Goal: Task Accomplishment & Management: Complete application form

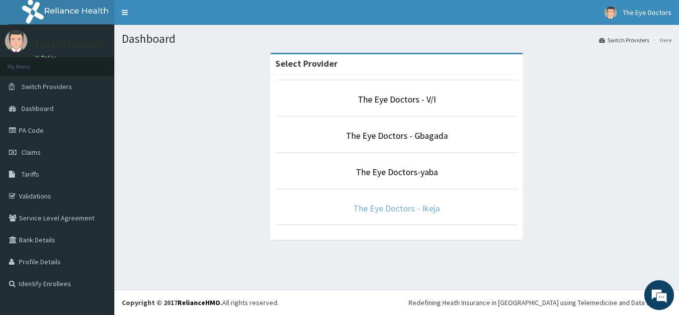
drag, startPoint x: 404, startPoint y: 209, endPoint x: 462, endPoint y: 211, distance: 58.7
click at [404, 209] on link "The Eye Doctors - Ikeja" at bounding box center [396, 207] width 87 height 11
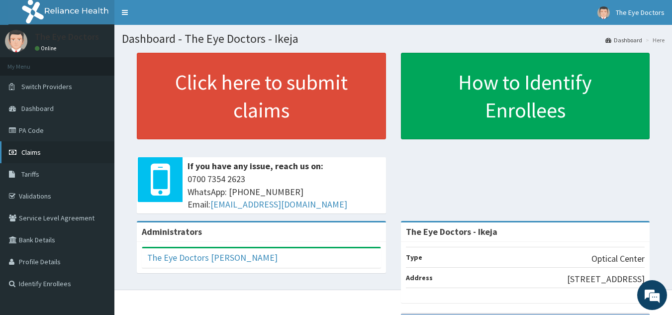
click at [54, 156] on link "Claims" at bounding box center [57, 152] width 114 height 22
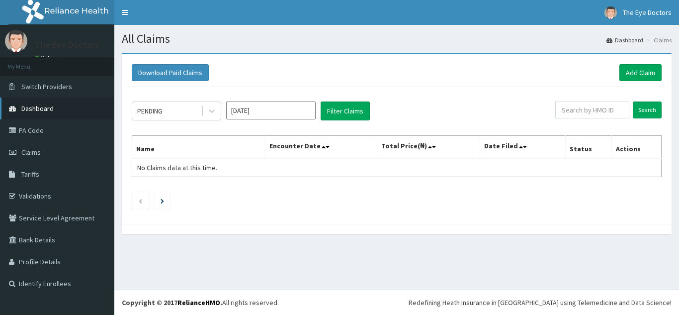
click at [52, 107] on span "Dashboard" at bounding box center [37, 108] width 32 height 9
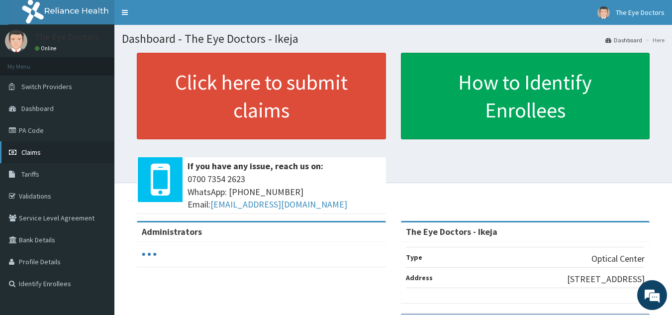
click at [32, 148] on span "Claims" at bounding box center [30, 152] width 19 height 9
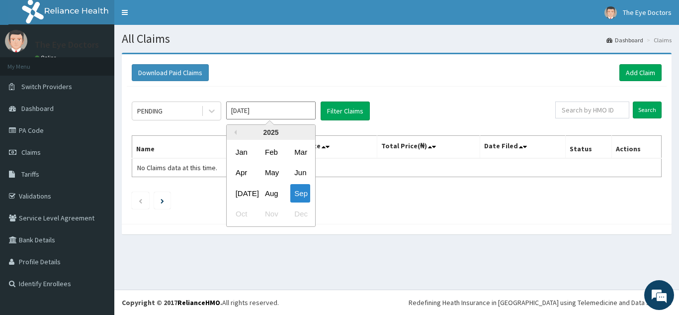
click at [276, 111] on input "[DATE]" at bounding box center [270, 110] width 89 height 18
click at [275, 191] on div "Aug" at bounding box center [271, 193] width 20 height 18
type input "Aug 2025"
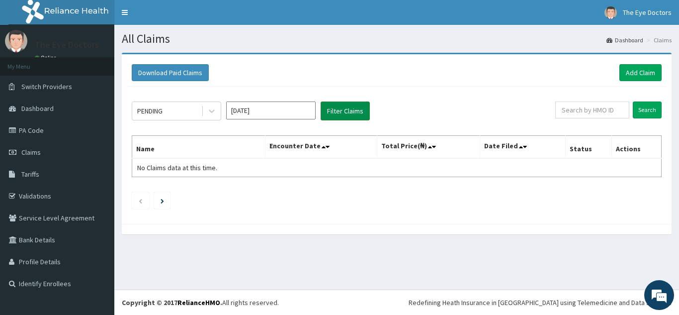
click at [334, 104] on button "Filter Claims" at bounding box center [345, 110] width 49 height 19
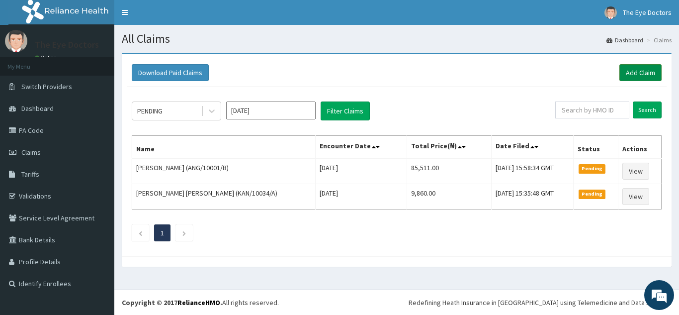
click at [631, 73] on link "Add Claim" at bounding box center [640, 72] width 42 height 17
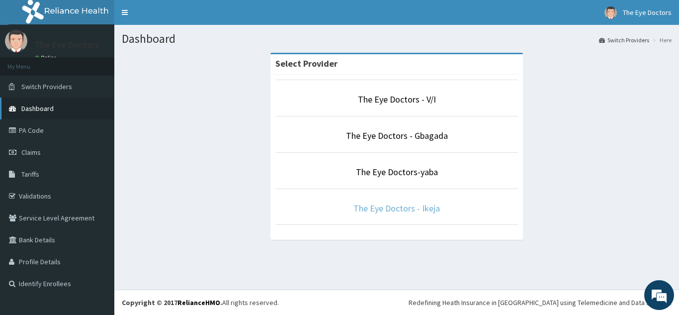
click at [391, 205] on link "The Eye Doctors - Ikeja" at bounding box center [396, 207] width 87 height 11
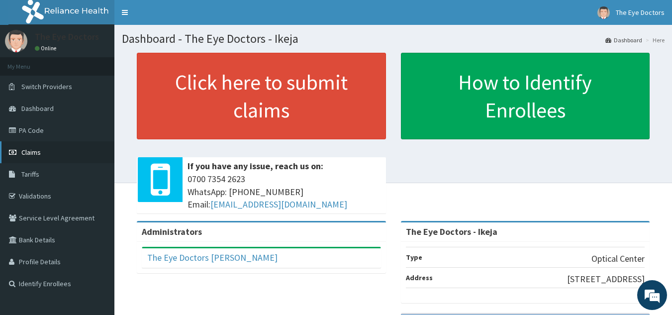
click at [36, 150] on span "Claims" at bounding box center [30, 152] width 19 height 9
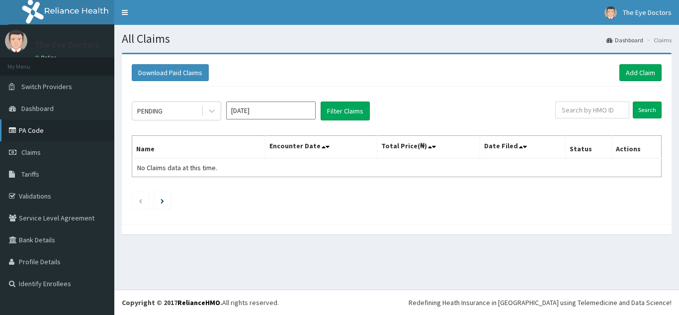
click at [33, 128] on link "PA Code" at bounding box center [57, 130] width 114 height 22
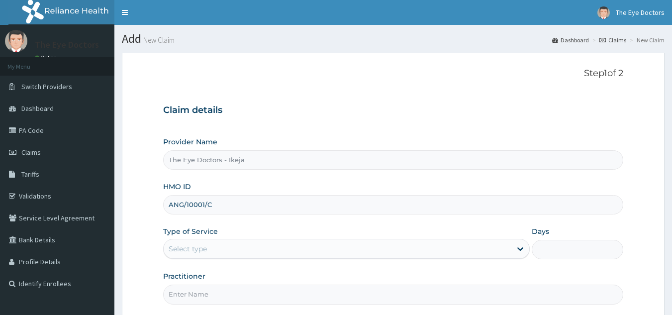
type input "ANG/10001/C"
click at [379, 241] on div "Select type" at bounding box center [338, 249] width 348 height 16
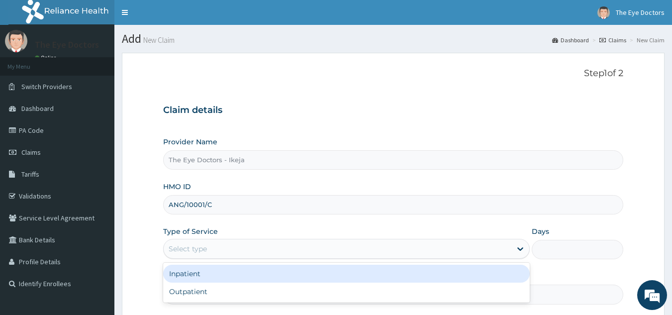
scroll to position [50, 0]
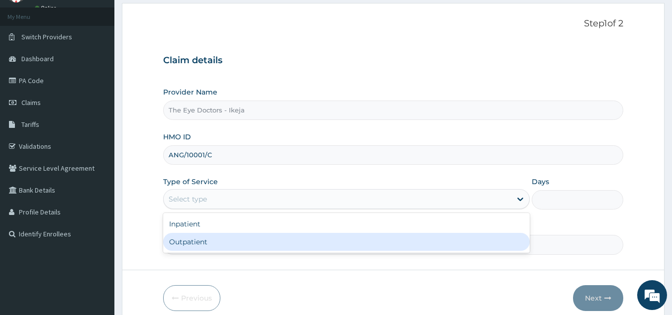
click at [302, 246] on div "Outpatient" at bounding box center [346, 242] width 366 height 18
type input "1"
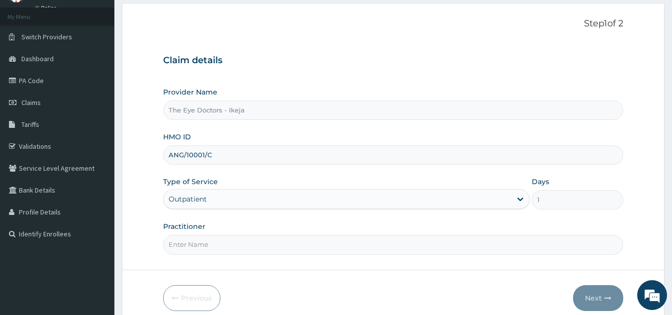
click at [424, 252] on input "Practitioner" at bounding box center [393, 244] width 460 height 19
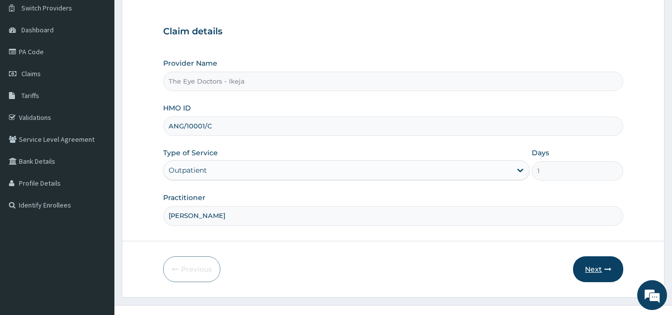
type input "DR FOLAKE"
click at [589, 266] on button "Next" at bounding box center [598, 269] width 50 height 26
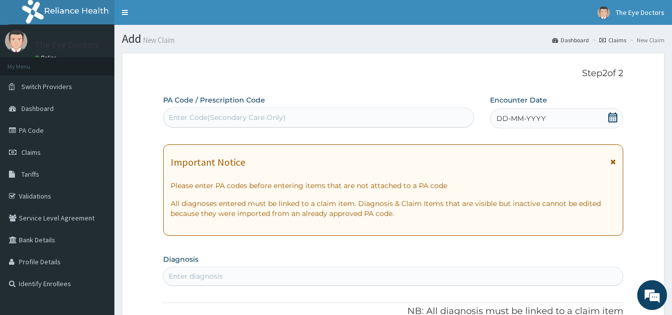
scroll to position [0, 0]
click at [281, 122] on div "Enter Code(Secondary Care Only)" at bounding box center [227, 117] width 117 height 10
paste input "PA/B2C4D8"
type input "PA/B2C4D8"
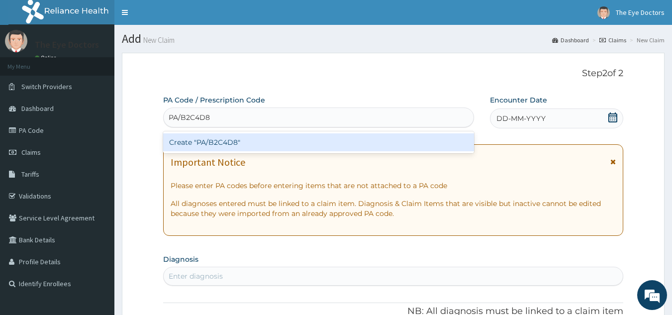
click at [266, 139] on div "Create "PA/B2C4D8"" at bounding box center [318, 142] width 311 height 18
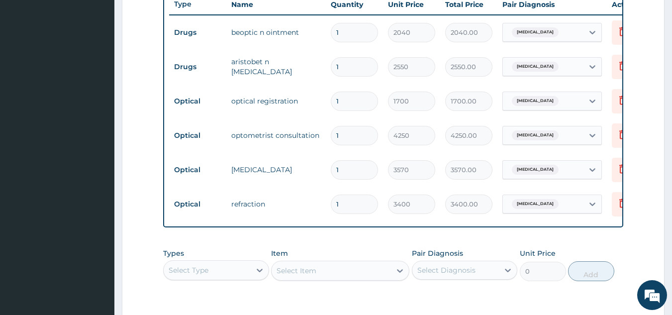
scroll to position [478, 0]
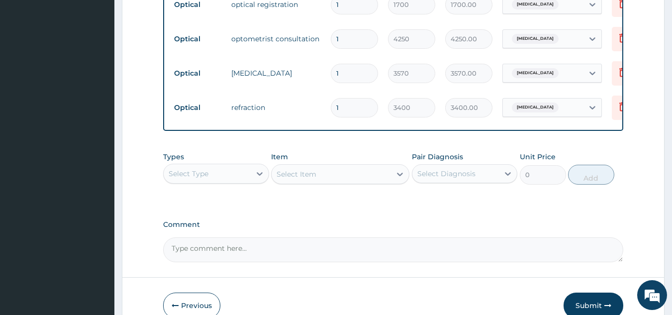
click at [196, 255] on textarea "Comment" at bounding box center [393, 249] width 460 height 25
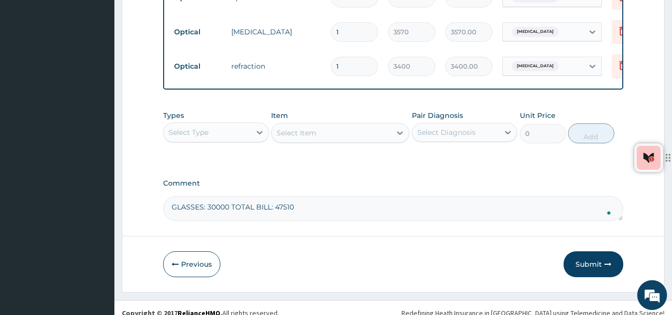
scroll to position [537, 0]
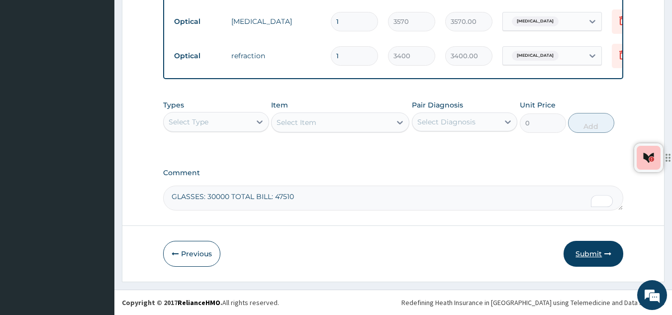
type textarea "GLASSES: 30000 TOTAL BILL: 47510"
click at [581, 252] on button "Submit" at bounding box center [593, 254] width 60 height 26
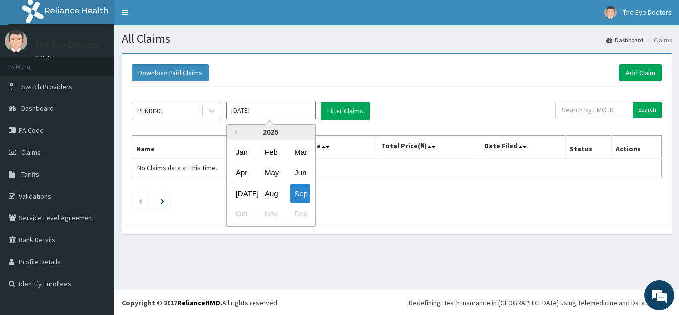
click at [263, 109] on input "Sep 2025" at bounding box center [270, 110] width 89 height 18
click at [271, 194] on div "Aug" at bounding box center [271, 193] width 20 height 18
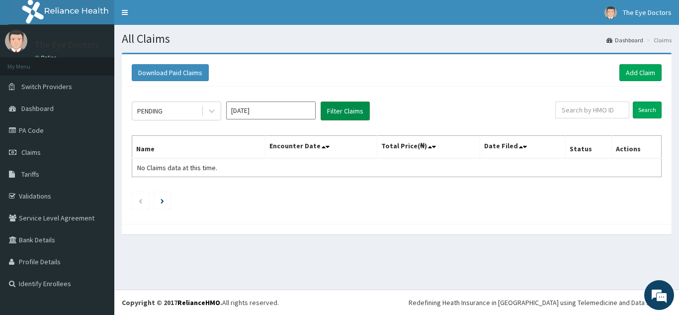
type input "Aug 2025"
click at [358, 109] on button "Filter Claims" at bounding box center [345, 110] width 49 height 19
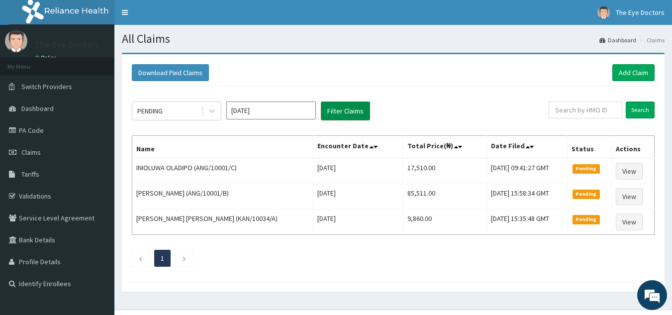
click at [359, 116] on button "Filter Claims" at bounding box center [345, 110] width 49 height 19
click at [189, 259] on li at bounding box center [183, 258] width 17 height 17
click at [142, 257] on icon "Previous page" at bounding box center [140, 259] width 4 height 6
click at [208, 111] on icon at bounding box center [212, 111] width 10 height 10
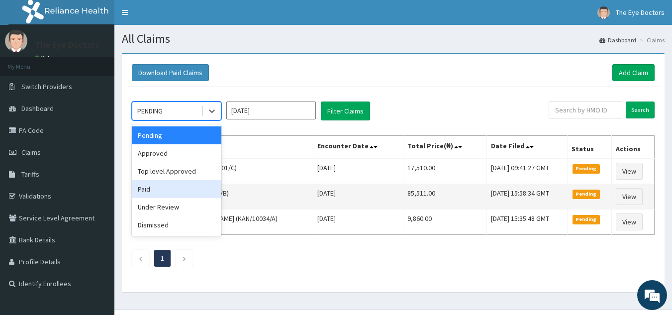
click at [161, 190] on div "Paid" at bounding box center [176, 189] width 89 height 18
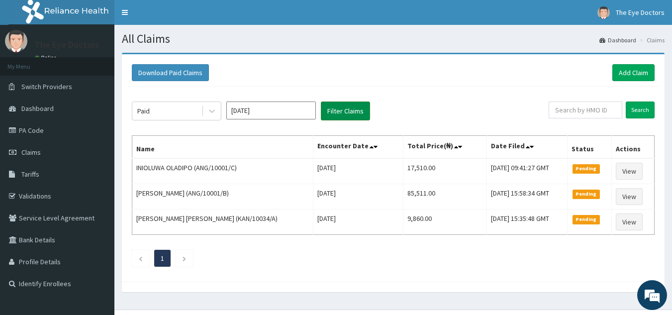
click at [337, 112] on button "Filter Claims" at bounding box center [345, 110] width 49 height 19
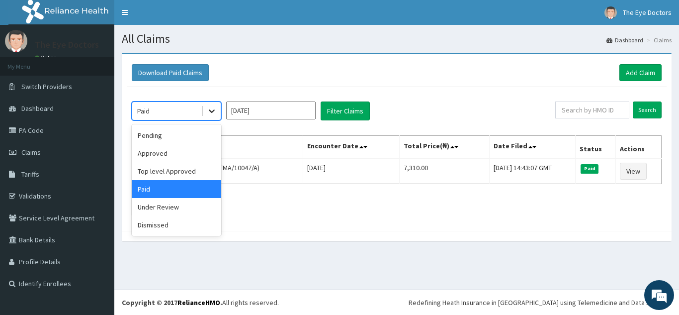
click at [214, 113] on icon at bounding box center [212, 111] width 10 height 10
click at [163, 154] on div "Approved" at bounding box center [176, 153] width 89 height 18
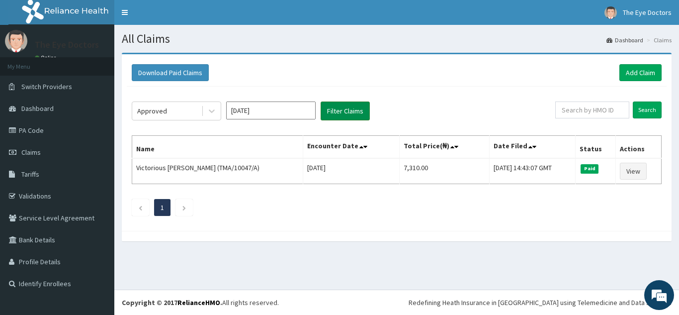
click at [332, 112] on button "Filter Claims" at bounding box center [345, 110] width 49 height 19
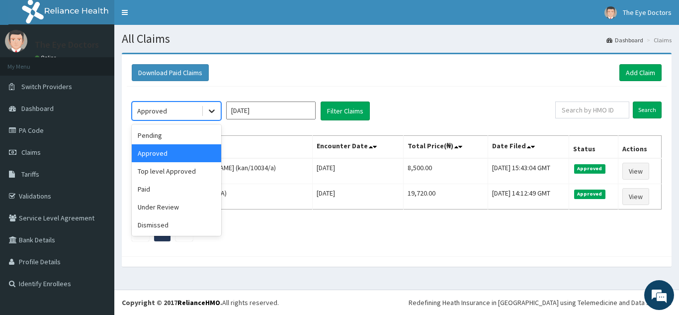
click at [213, 114] on icon at bounding box center [212, 111] width 10 height 10
click at [183, 166] on div "Top level Approved" at bounding box center [176, 171] width 89 height 18
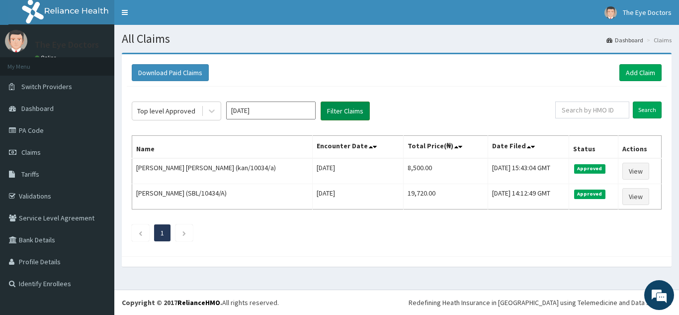
click at [339, 106] on button "Filter Claims" at bounding box center [345, 110] width 49 height 19
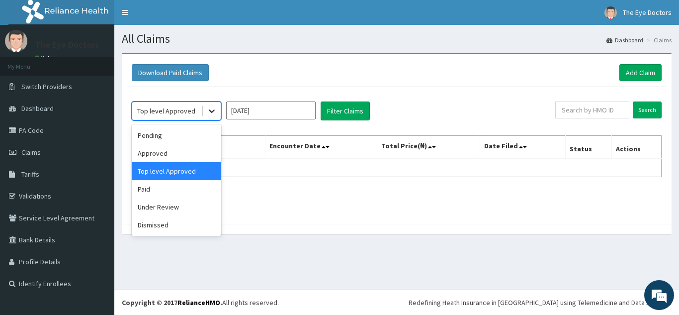
click at [214, 114] on icon at bounding box center [212, 111] width 10 height 10
click at [163, 156] on div "Approved" at bounding box center [176, 153] width 89 height 18
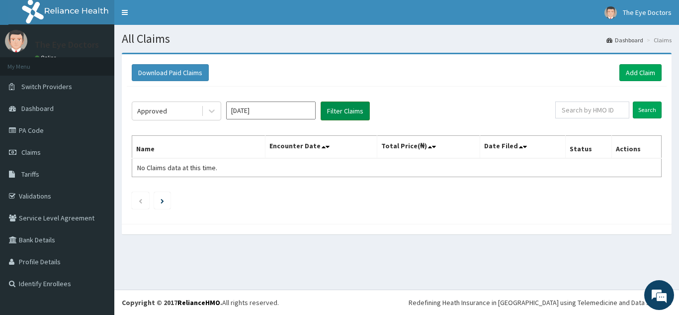
click at [331, 108] on button "Filter Claims" at bounding box center [345, 110] width 49 height 19
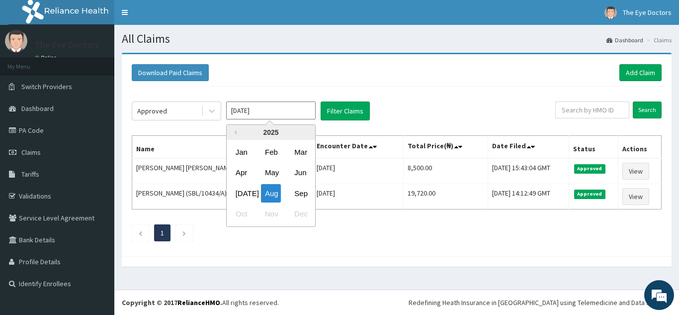
click at [288, 108] on input "[DATE]" at bounding box center [270, 110] width 89 height 18
click at [288, 108] on input "Aug 2025" at bounding box center [270, 110] width 89 height 18
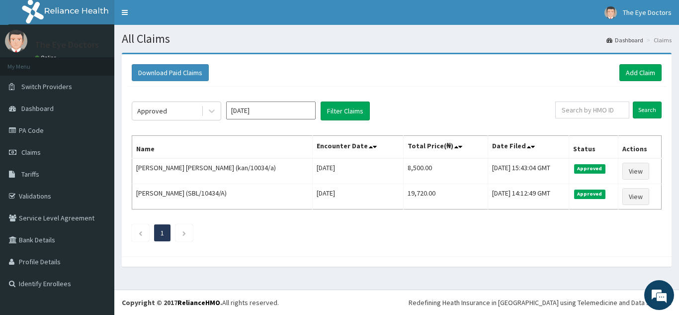
click at [406, 79] on div "Download Paid Claims Add Claim" at bounding box center [397, 72] width 530 height 17
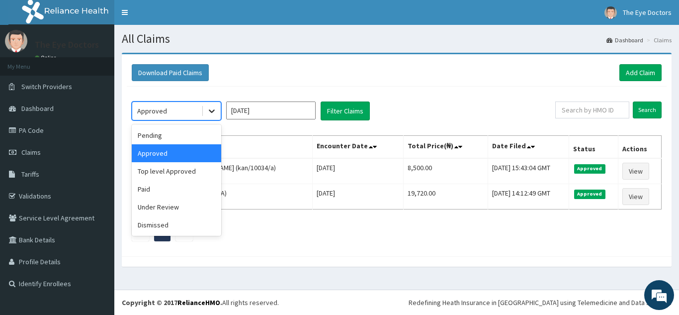
click at [209, 111] on icon at bounding box center [212, 111] width 6 height 3
click at [176, 138] on div "Pending" at bounding box center [176, 135] width 89 height 18
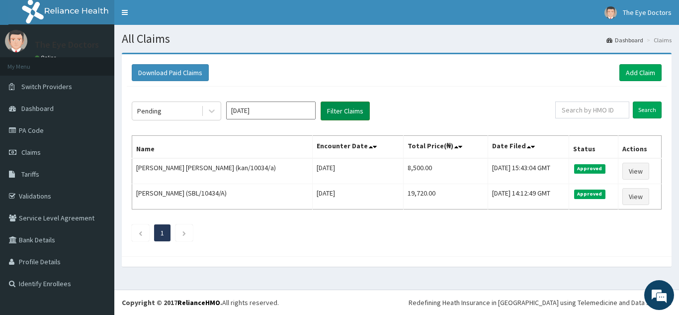
click at [345, 113] on button "Filter Claims" at bounding box center [345, 110] width 49 height 19
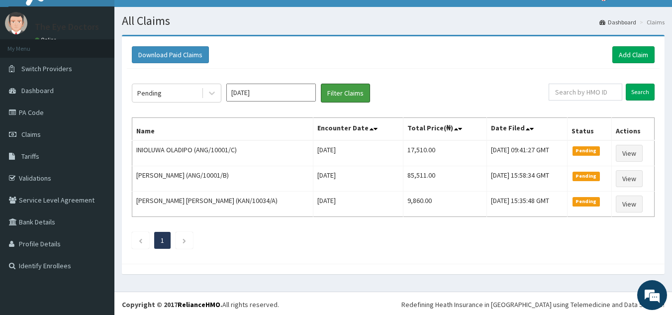
scroll to position [20, 0]
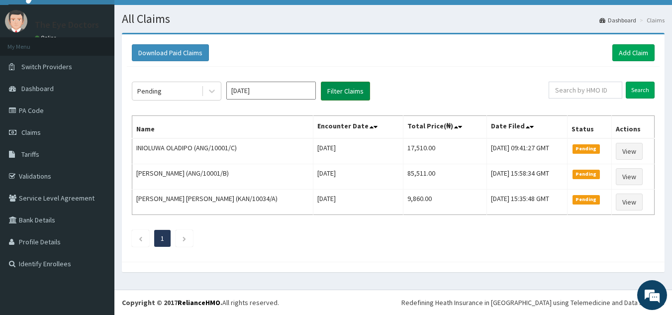
click at [339, 87] on button "Filter Claims" at bounding box center [345, 91] width 49 height 19
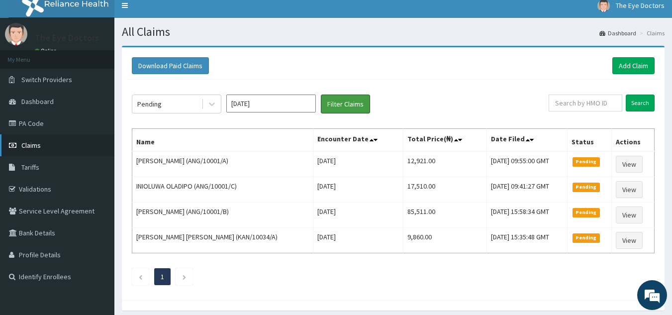
scroll to position [0, 0]
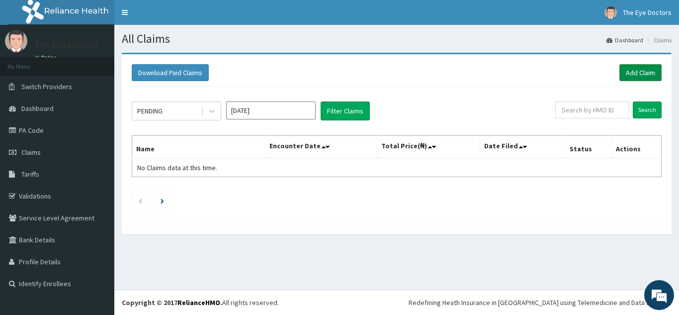
click at [628, 75] on link "Add Claim" at bounding box center [640, 72] width 42 height 17
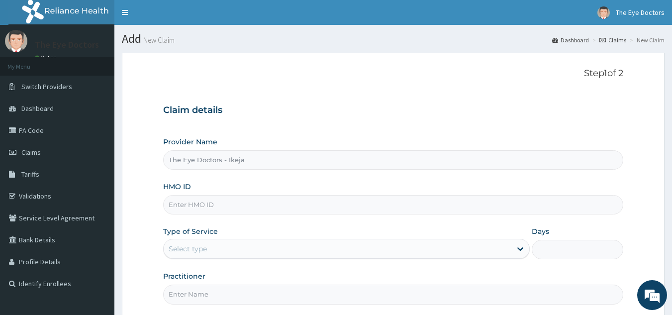
click at [220, 206] on input "HMO ID" at bounding box center [393, 204] width 460 height 19
paste input "ANG/10001/A"
type input "ANG/10001/A"
click at [242, 248] on div "Select type" at bounding box center [338, 249] width 348 height 16
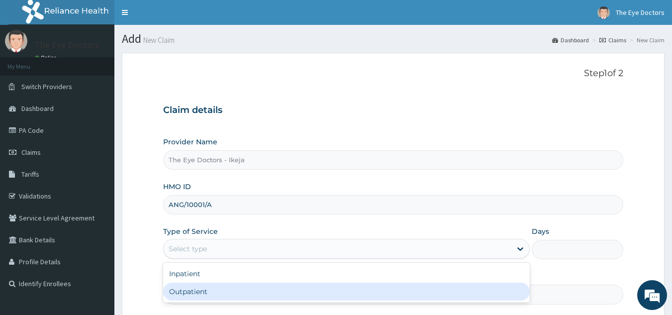
click at [200, 291] on div "Outpatient" at bounding box center [346, 291] width 366 height 18
type input "1"
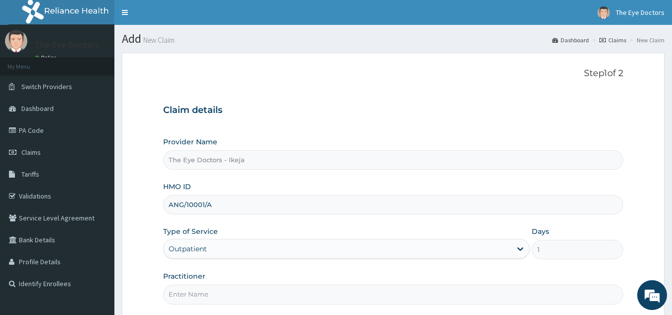
click at [214, 281] on div "Practitioner" at bounding box center [393, 287] width 460 height 33
click at [211, 287] on input "Practitioner" at bounding box center [393, 293] width 460 height 19
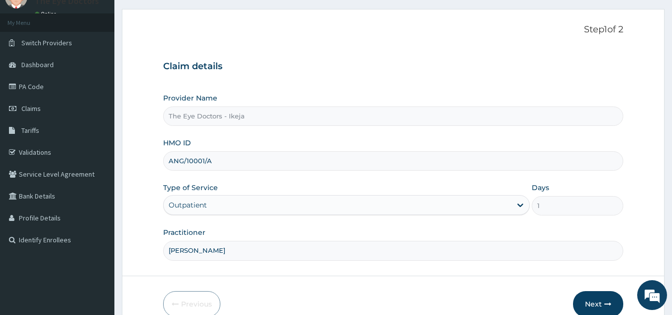
scroll to position [94, 0]
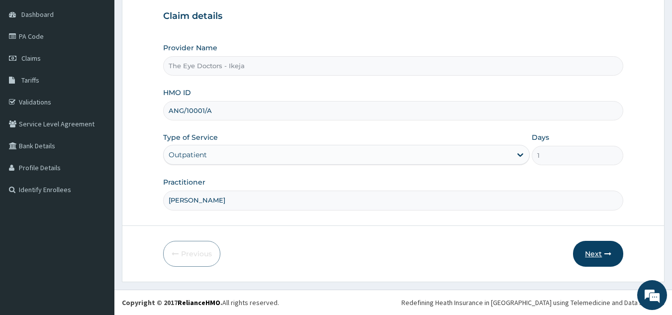
type input "[PERSON_NAME]"
click at [596, 248] on button "Next" at bounding box center [598, 254] width 50 height 26
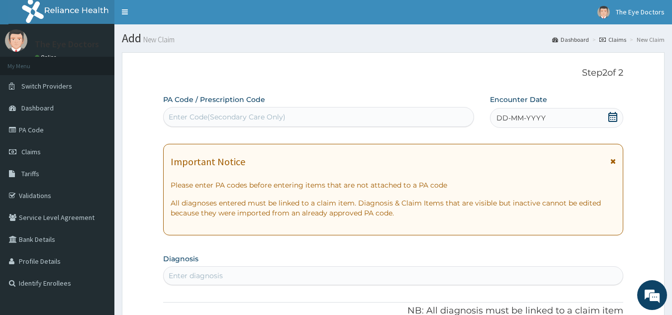
scroll to position [0, 0]
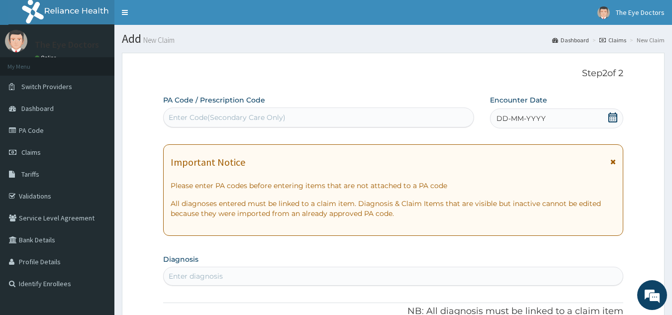
click at [265, 119] on div "Enter Code(Secondary Care Only)" at bounding box center [227, 117] width 117 height 10
paste input "PA/449E10"
type input "PA/449E10"
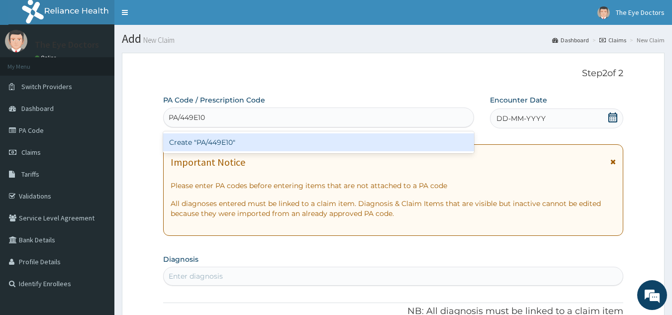
click at [282, 136] on div "Create "PA/449E10"" at bounding box center [318, 142] width 311 height 18
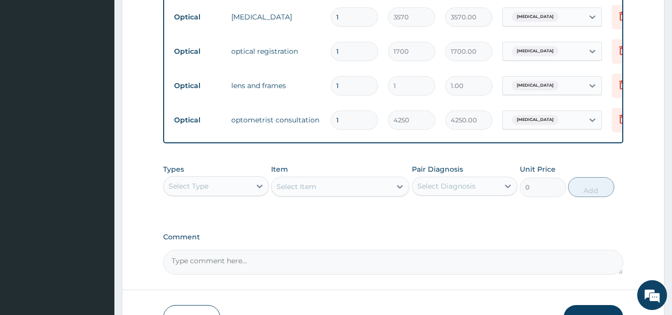
scroll to position [503, 0]
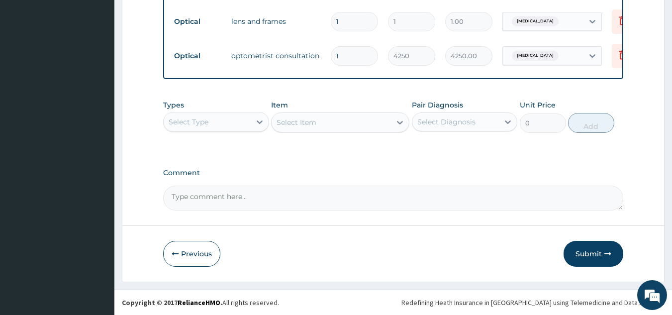
click at [244, 196] on textarea "Comment" at bounding box center [393, 197] width 460 height 25
click at [301, 195] on textarea "GLASSES: 30000 TOTAL BILL:" at bounding box center [393, 197] width 460 height 25
type textarea "GLASSES: 30000 TOTAL BILL: 42920"
click at [591, 253] on button "Submit" at bounding box center [593, 254] width 60 height 26
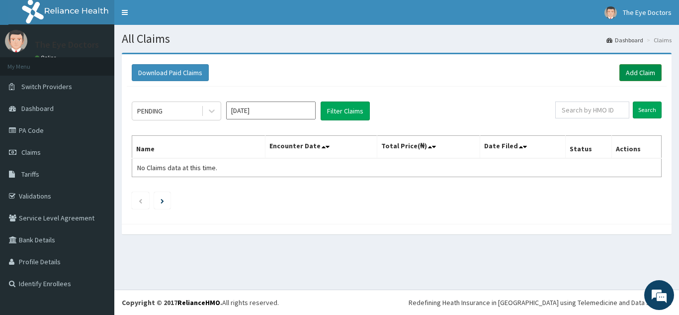
click at [626, 71] on link "Add Claim" at bounding box center [640, 72] width 42 height 17
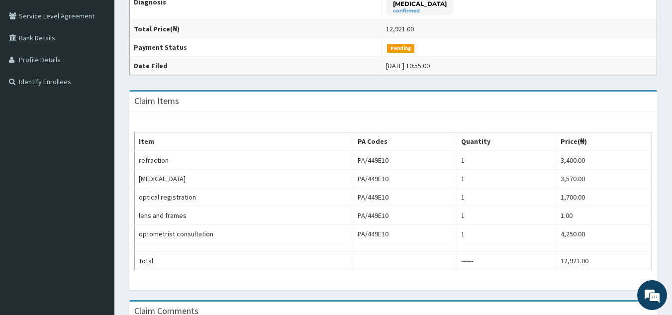
scroll to position [198, 0]
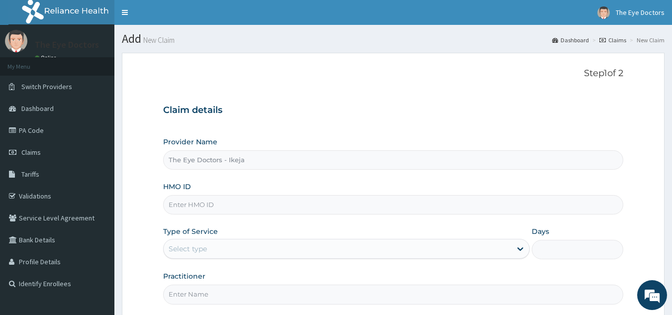
click at [293, 199] on input "HMO ID" at bounding box center [393, 204] width 460 height 19
paste input "SLU/10016/B"
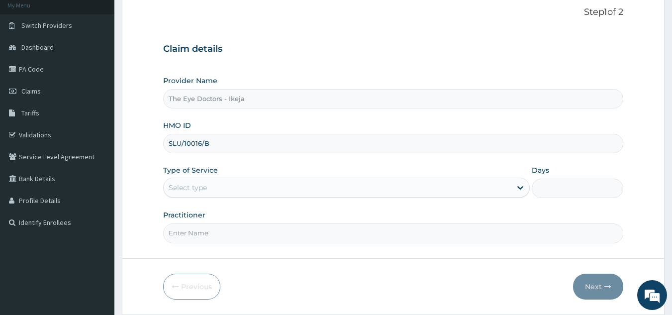
scroll to position [94, 0]
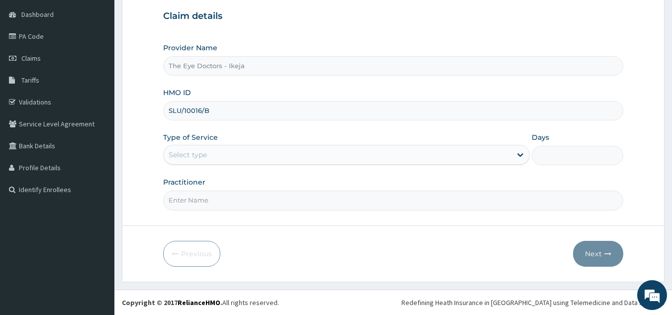
type input "SLU/10016/B"
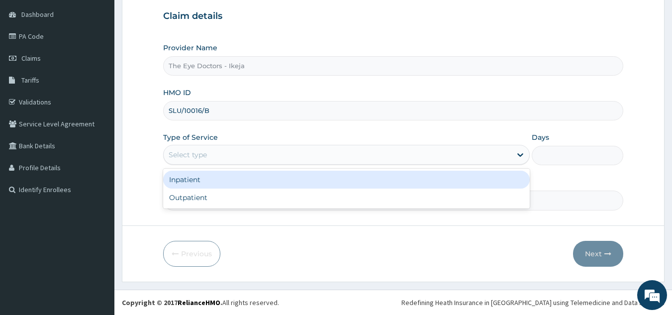
click at [403, 153] on div "Select type" at bounding box center [338, 155] width 348 height 16
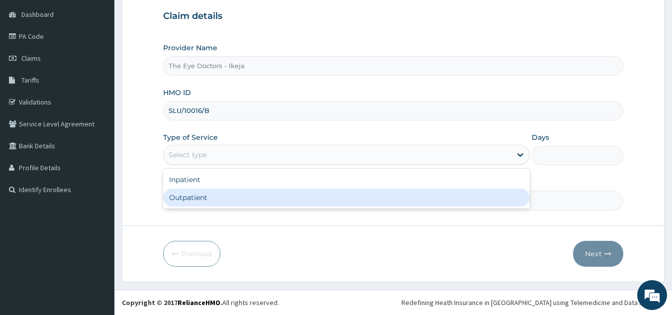
click at [289, 192] on div "Outpatient" at bounding box center [346, 197] width 366 height 18
type input "1"
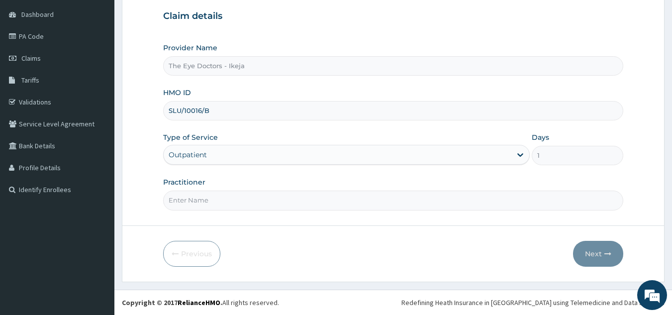
click at [248, 207] on input "Practitioner" at bounding box center [393, 199] width 460 height 19
type input "DR FOLAKE"
click at [603, 255] on button "Next" at bounding box center [598, 254] width 50 height 26
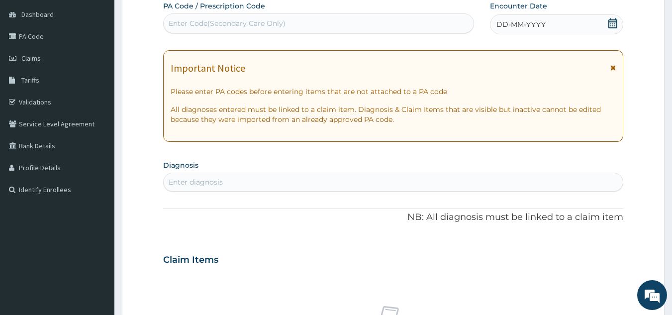
click at [287, 21] on div "Enter Code(Secondary Care Only)" at bounding box center [319, 23] width 310 height 16
paste input "PA/57A329"
type input "PA/57A329"
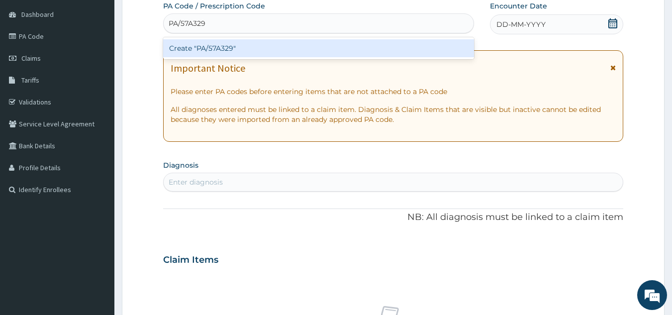
click at [245, 56] on div "Create "PA/57A329"" at bounding box center [318, 48] width 311 height 18
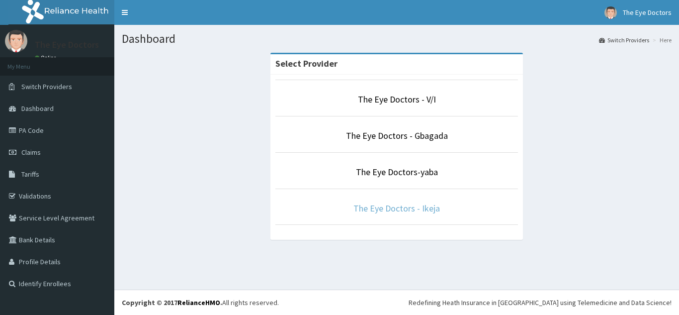
click at [405, 209] on link "The Eye Doctors - Ikeja" at bounding box center [396, 207] width 87 height 11
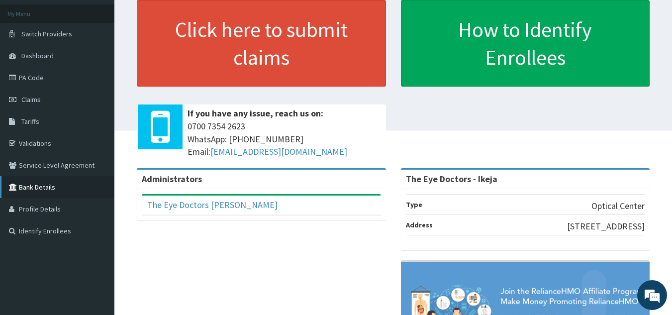
scroll to position [50, 0]
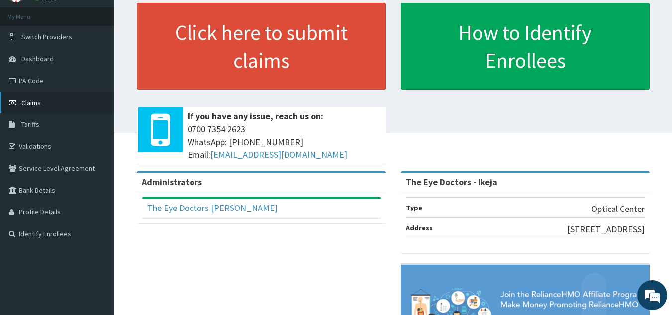
click at [34, 100] on span "Claims" at bounding box center [30, 102] width 19 height 9
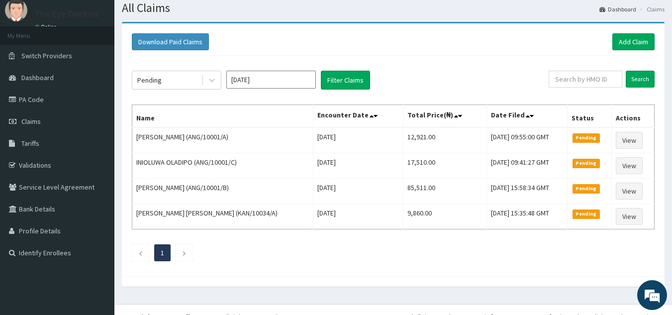
scroll to position [45, 0]
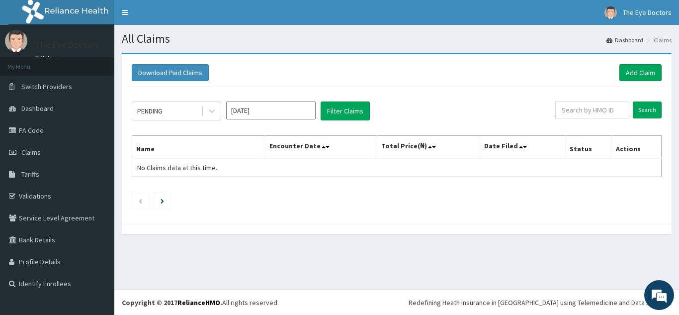
click at [299, 108] on input "[DATE]" at bounding box center [270, 110] width 89 height 18
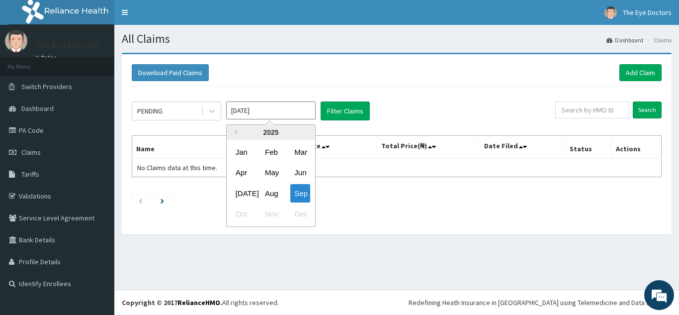
drag, startPoint x: 273, startPoint y: 195, endPoint x: 333, endPoint y: 130, distance: 88.0
click at [277, 195] on div "Aug" at bounding box center [271, 193] width 20 height 18
type input "[DATE]"
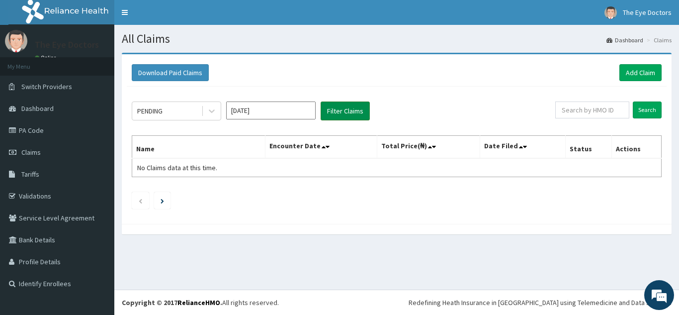
click at [341, 109] on button "Filter Claims" at bounding box center [345, 110] width 49 height 19
drag, startPoint x: 430, startPoint y: 245, endPoint x: 455, endPoint y: 240, distance: 25.7
click at [431, 244] on section "Download Paid Claims Add Claim × Note you can only download claims within a max…" at bounding box center [396, 148] width 565 height 206
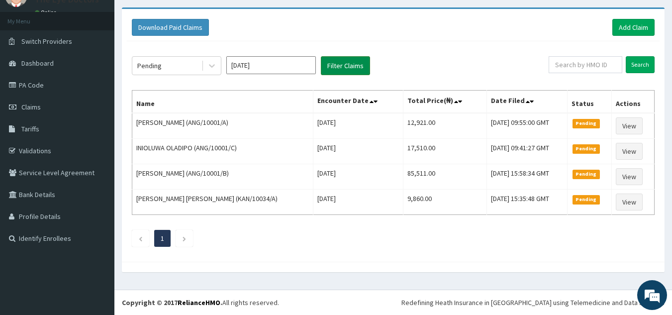
click at [347, 64] on button "Filter Claims" at bounding box center [345, 65] width 49 height 19
click at [331, 66] on button "Filter Claims" at bounding box center [345, 65] width 49 height 19
click at [356, 62] on button "Filter Claims" at bounding box center [345, 65] width 49 height 19
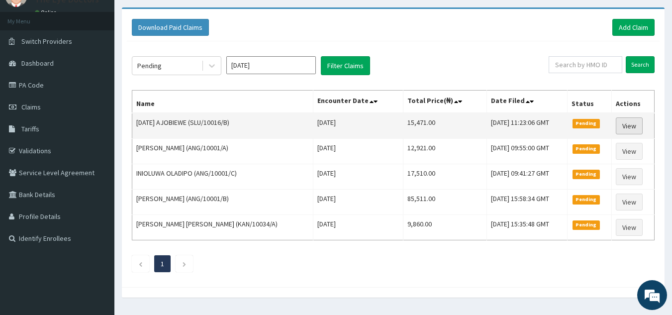
click at [627, 125] on link "View" at bounding box center [628, 125] width 27 height 17
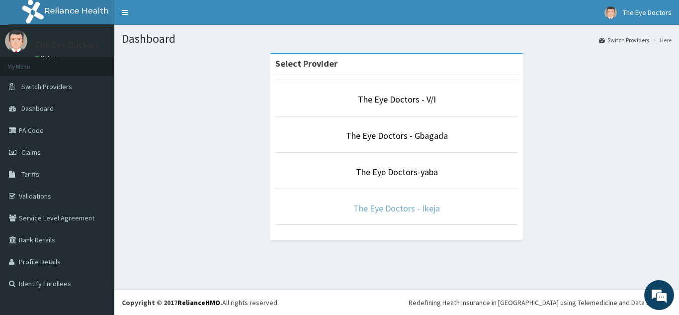
click at [373, 210] on link "The Eye Doctors - Ikeja" at bounding box center [396, 207] width 87 height 11
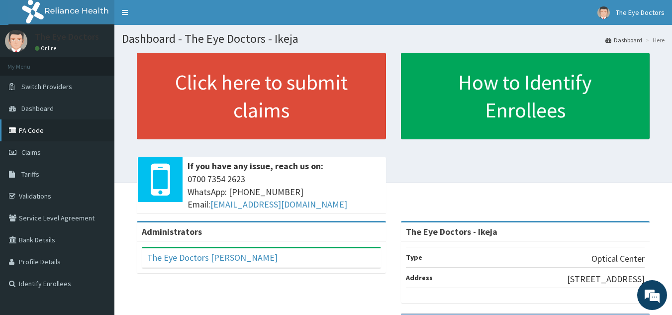
click at [39, 134] on link "PA Code" at bounding box center [57, 130] width 114 height 22
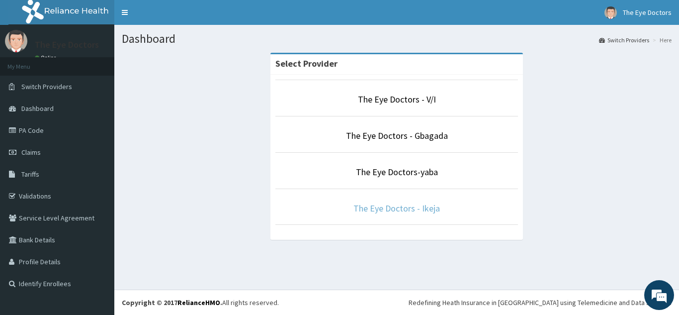
click at [380, 210] on link "The Eye Doctors - Ikeja" at bounding box center [396, 207] width 87 height 11
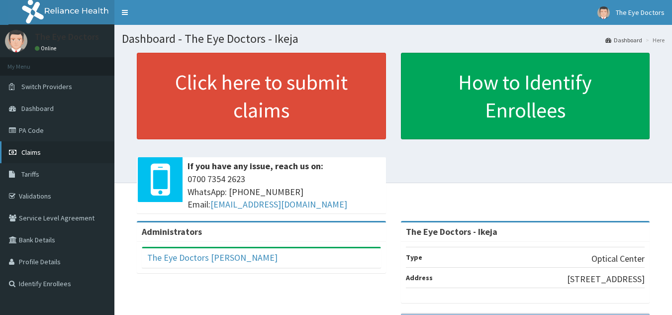
click at [40, 155] on span "Claims" at bounding box center [30, 152] width 19 height 9
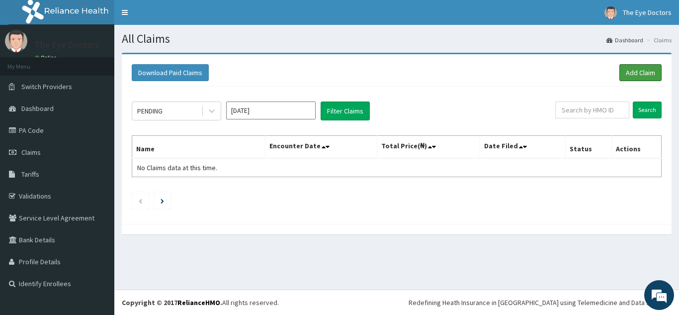
click at [629, 72] on link "Add Claim" at bounding box center [640, 72] width 42 height 17
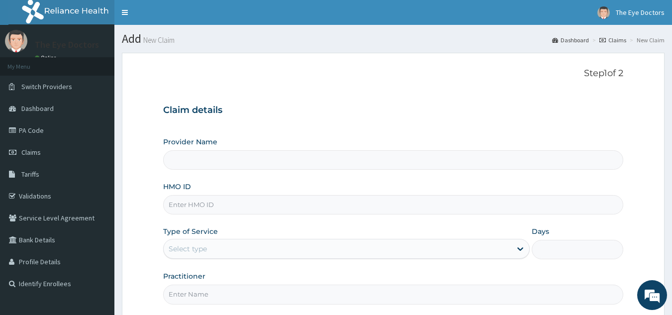
type input "The Eye Doctors - Ikeja"
click at [206, 204] on input "HMO ID" at bounding box center [393, 204] width 460 height 19
paste input "SLU/10016/B"
type input "SLU/10016/B"
click at [188, 250] on div "Select type" at bounding box center [188, 249] width 38 height 10
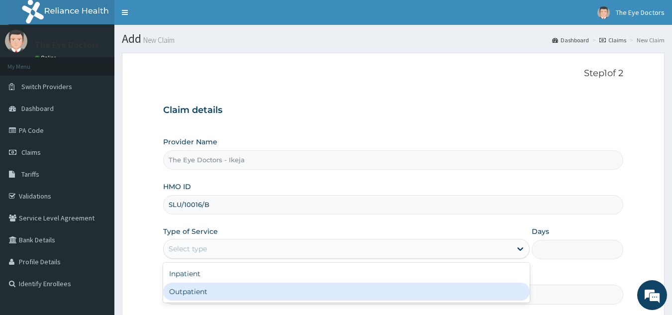
click at [185, 293] on div "Outpatient" at bounding box center [346, 291] width 366 height 18
type input "1"
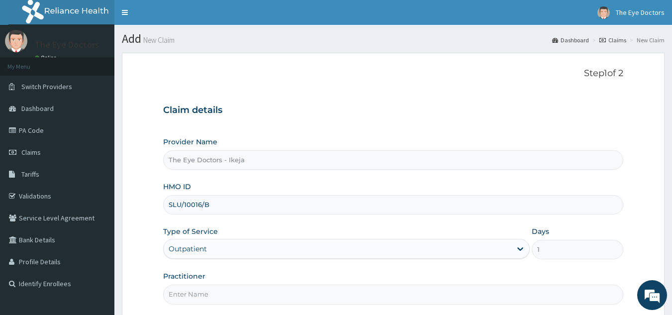
click at [193, 293] on input "Practitioner" at bounding box center [393, 293] width 460 height 19
type input "DR FOLAKE"
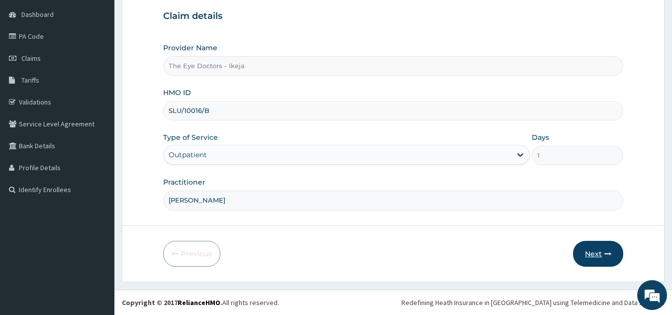
click at [595, 254] on button "Next" at bounding box center [598, 254] width 50 height 26
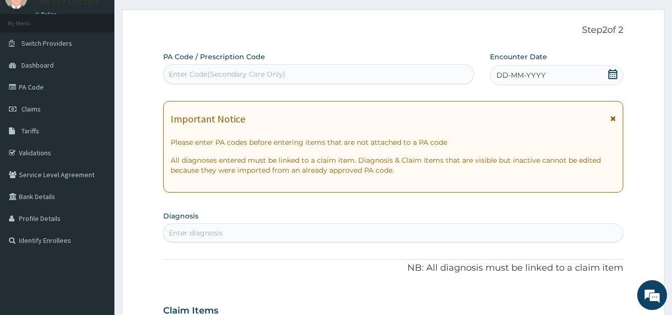
scroll to position [0, 0]
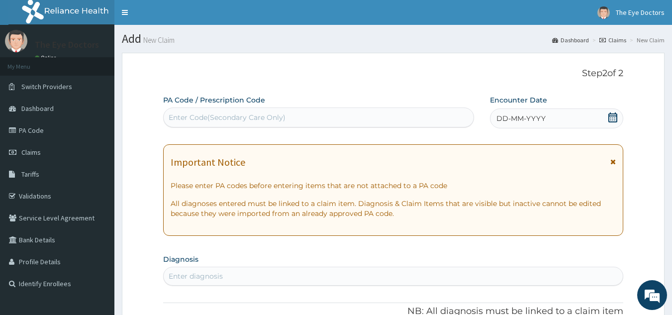
click at [238, 114] on div "Enter Code(Secondary Care Only)" at bounding box center [227, 117] width 117 height 10
paste input "PA/57A329"
type input "PA/57A329"
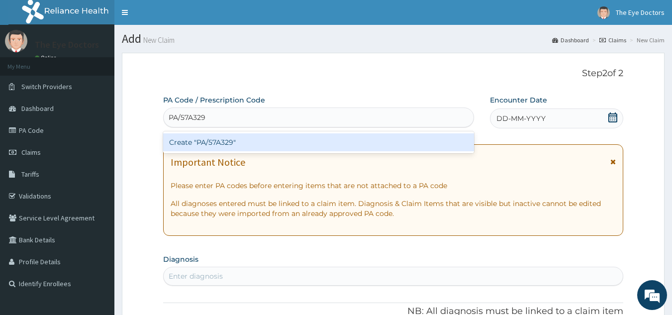
click at [290, 143] on div "Create "PA/57A329"" at bounding box center [318, 142] width 311 height 18
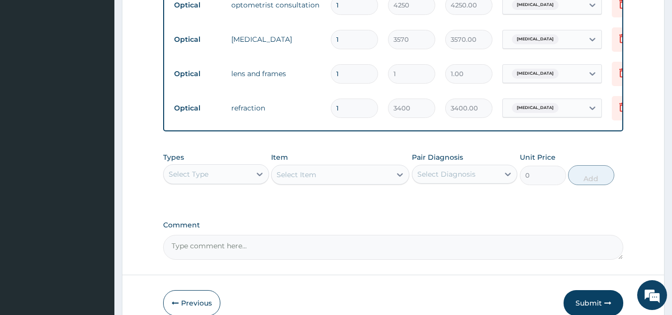
scroll to position [478, 0]
click at [236, 255] on textarea "Comment" at bounding box center [393, 246] width 460 height 25
drag, startPoint x: 222, startPoint y: 249, endPoint x: 230, endPoint y: 247, distance: 8.7
click at [230, 247] on textarea "Comment" at bounding box center [393, 246] width 460 height 25
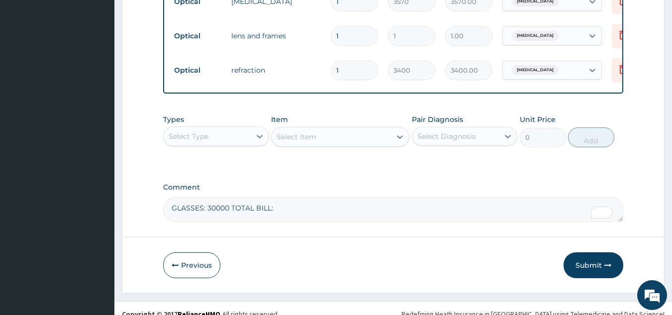
scroll to position [527, 0]
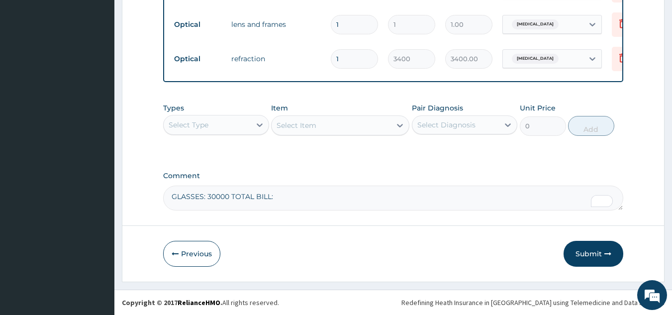
click at [285, 199] on textarea "GLASSES: 30000 TOTAL BILL:" at bounding box center [393, 197] width 460 height 25
type textarea "GLASSES: 30000 TOTAL BILL: 45470"
click at [584, 256] on button "Submit" at bounding box center [593, 254] width 60 height 26
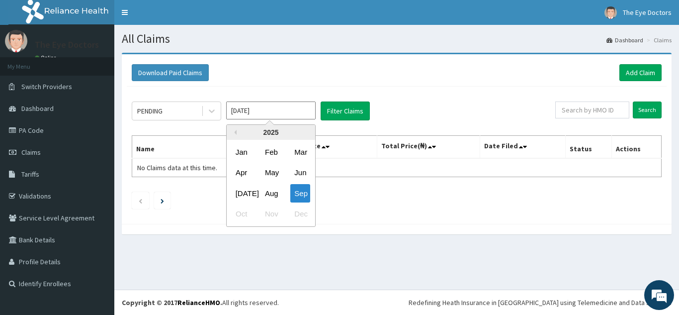
click at [279, 110] on input "[DATE]" at bounding box center [270, 110] width 89 height 18
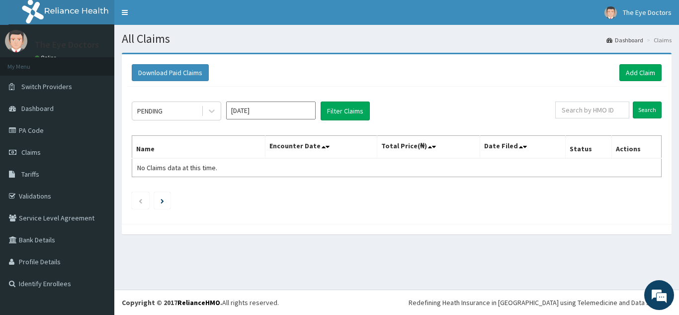
drag, startPoint x: 478, startPoint y: 199, endPoint x: 624, endPoint y: 115, distance: 168.2
click at [494, 188] on div "PENDING [DATE] Filter Claims Search Name Encounter Date Total Price(₦) Date Fil…" at bounding box center [397, 153] width 540 height 132
click at [632, 74] on link "Add Claim" at bounding box center [640, 72] width 42 height 17
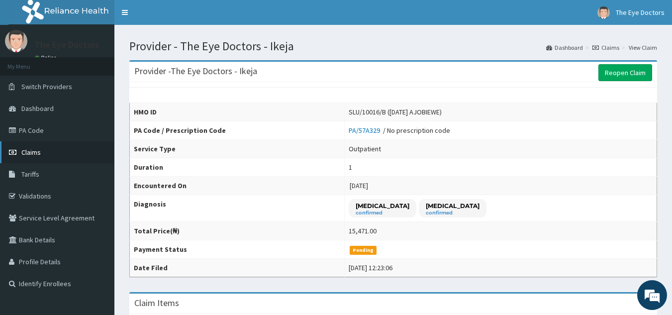
click at [36, 150] on span "Claims" at bounding box center [30, 152] width 19 height 9
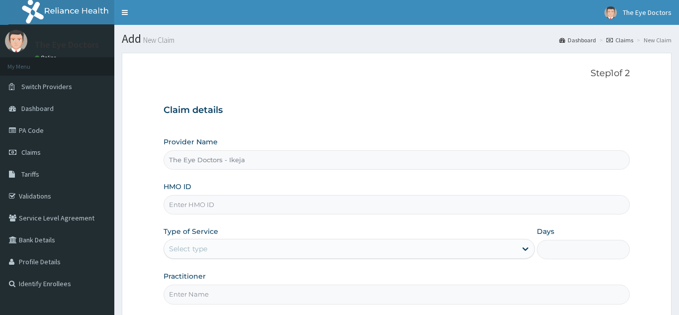
type input "The Eye Doctors - Ikeja"
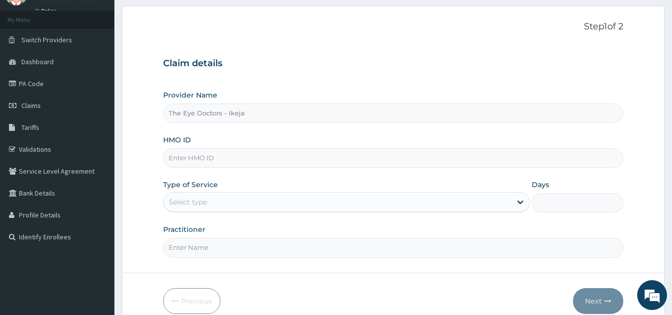
scroll to position [50, 0]
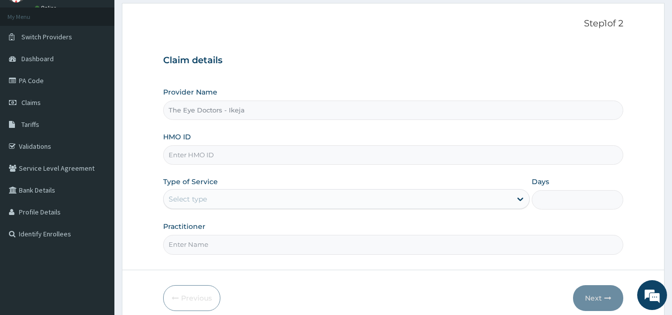
click at [243, 153] on input "HMO ID" at bounding box center [393, 154] width 460 height 19
paste input "WRY/10008/D"
type input "WRY/10008/D"
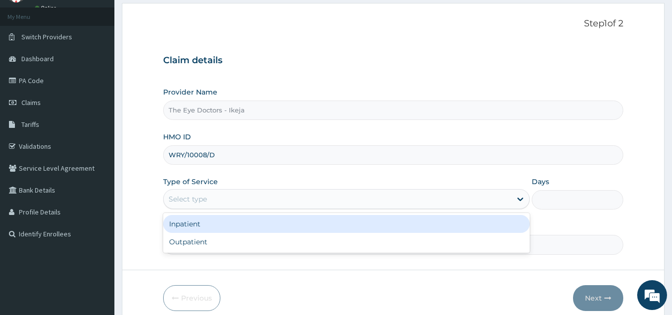
click at [213, 195] on div "Select type" at bounding box center [338, 199] width 348 height 16
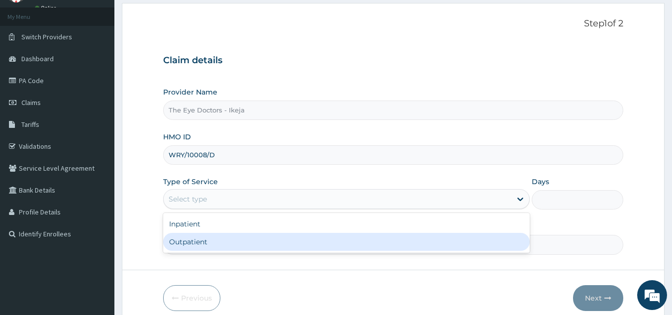
click at [195, 241] on div "Outpatient" at bounding box center [346, 242] width 366 height 18
type input "1"
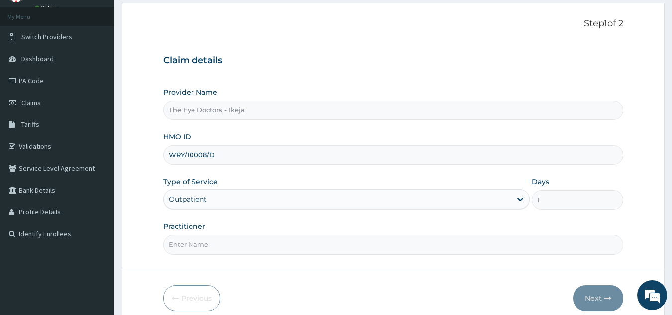
click at [195, 249] on input "Practitioner" at bounding box center [393, 244] width 460 height 19
type input "DR FOLAKE"
click at [594, 293] on button "Next" at bounding box center [598, 298] width 50 height 26
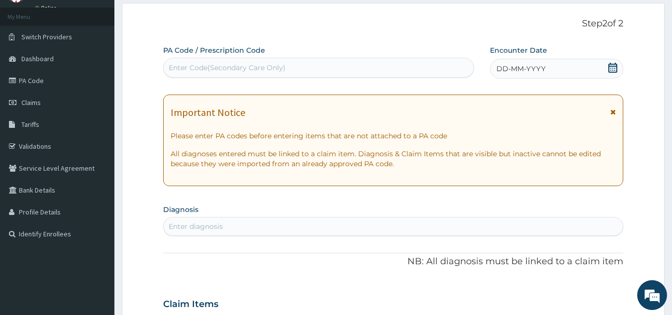
click at [271, 63] on div "Enter Code(Secondary Care Only)" at bounding box center [227, 68] width 117 height 10
paste input "PA/941AFE"
type input "PA/941AFE"
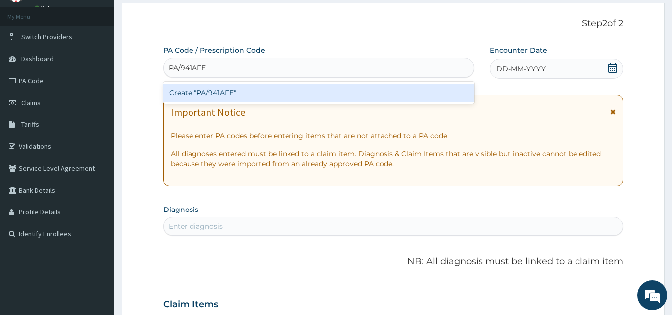
click at [301, 86] on div "Create "PA/941AFE"" at bounding box center [318, 93] width 311 height 18
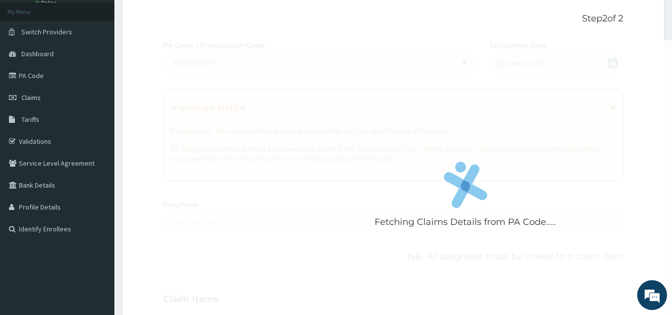
scroll to position [0, 0]
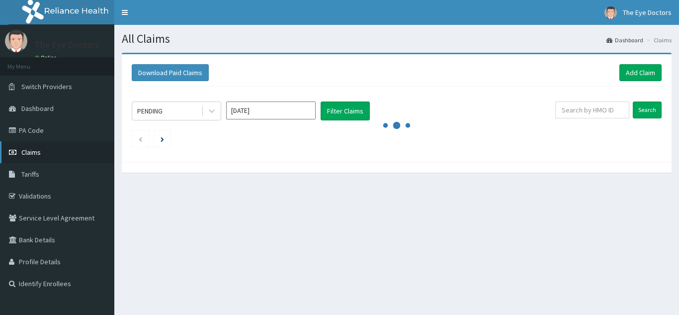
click at [44, 149] on link "Claims" at bounding box center [57, 152] width 114 height 22
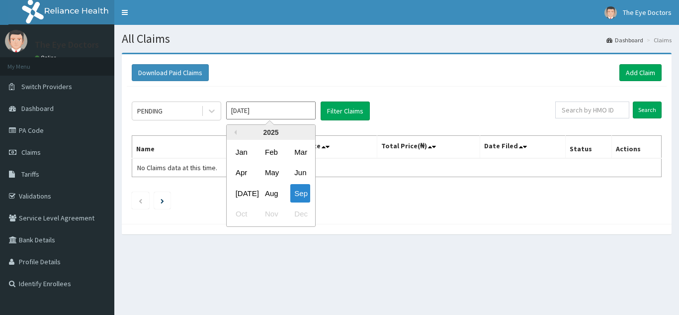
click at [296, 113] on input "[DATE]" at bounding box center [270, 110] width 89 height 18
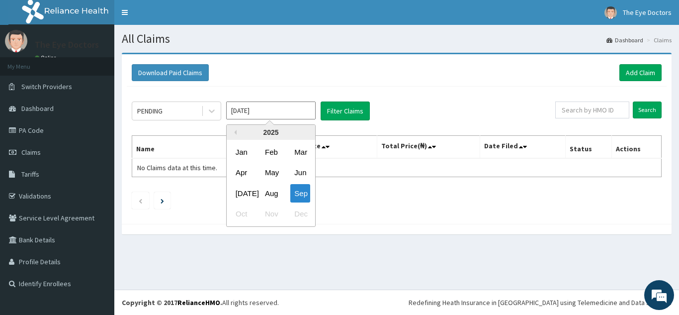
click at [291, 113] on input "[DATE]" at bounding box center [270, 110] width 89 height 18
click at [276, 193] on div "Aug" at bounding box center [271, 193] width 20 height 18
type input "[DATE]"
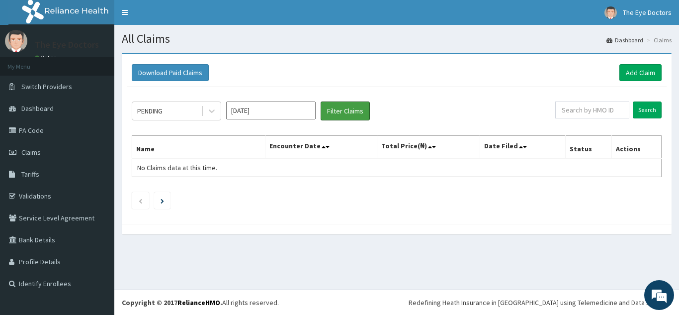
drag, startPoint x: 333, startPoint y: 107, endPoint x: 450, endPoint y: 7, distance: 154.1
click at [335, 106] on button "Filter Claims" at bounding box center [345, 110] width 49 height 19
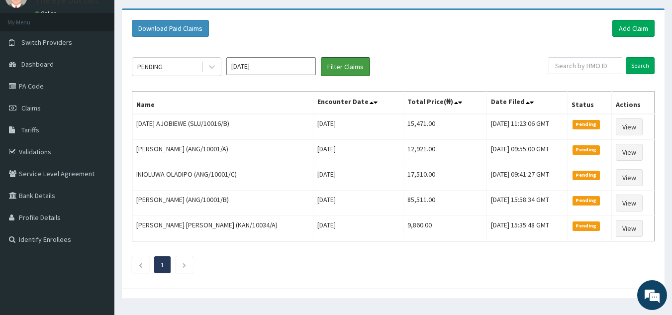
scroll to position [50, 0]
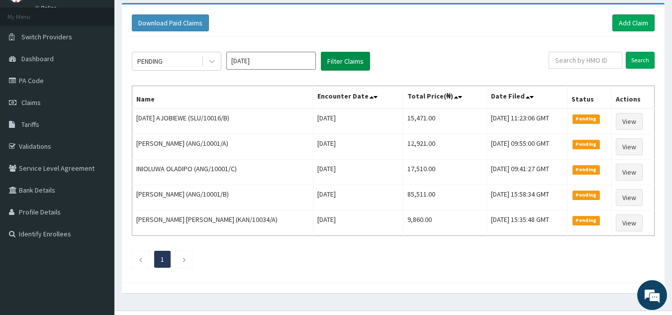
click at [341, 62] on button "Filter Claims" at bounding box center [345, 61] width 49 height 19
drag, startPoint x: 624, startPoint y: 25, endPoint x: 629, endPoint y: 19, distance: 7.1
click at [347, 59] on button "Filter Claims" at bounding box center [345, 61] width 49 height 19
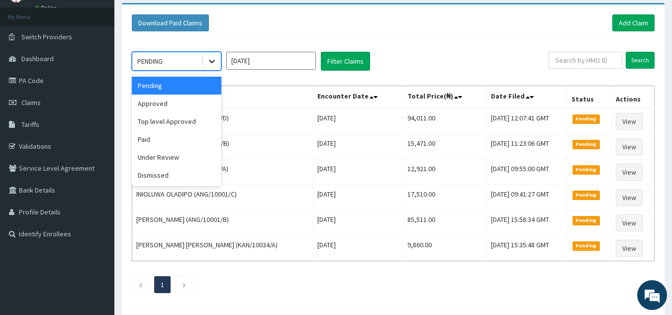
click at [209, 64] on icon at bounding box center [212, 61] width 10 height 10
click at [168, 106] on div "Approved" at bounding box center [176, 103] width 89 height 18
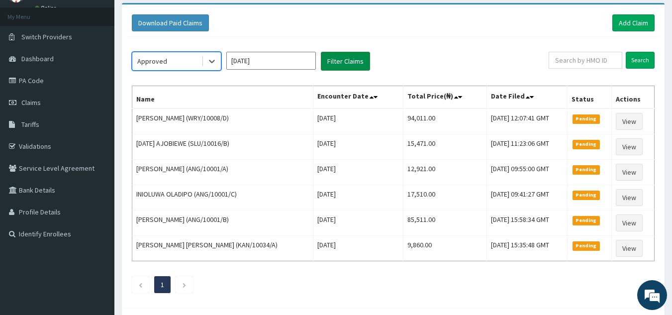
click at [333, 62] on button "Filter Claims" at bounding box center [345, 61] width 49 height 19
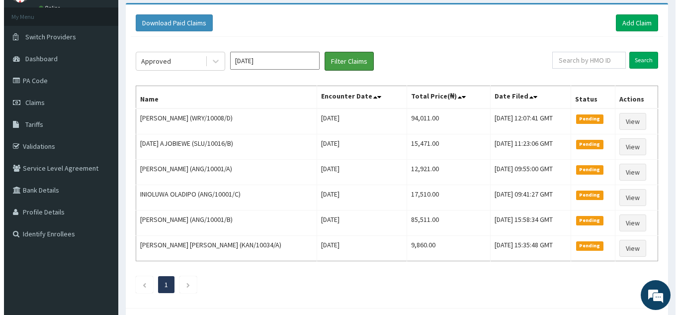
scroll to position [0, 0]
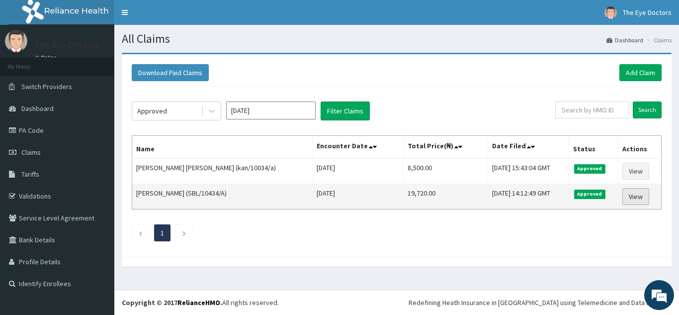
click at [633, 197] on link "View" at bounding box center [635, 196] width 27 height 17
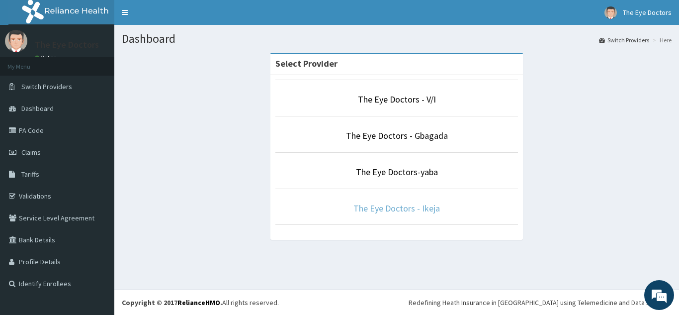
click at [392, 204] on link "The Eye Doctors - Ikeja" at bounding box center [396, 207] width 87 height 11
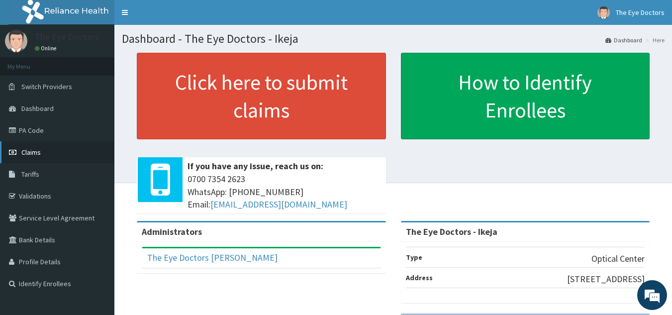
click at [32, 152] on span "Claims" at bounding box center [30, 152] width 19 height 9
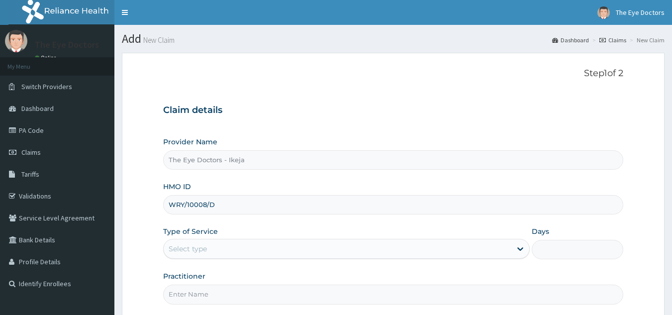
type input "WRY/10008/D"
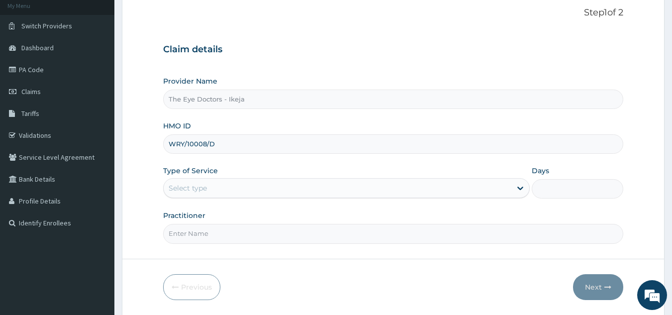
scroll to position [94, 0]
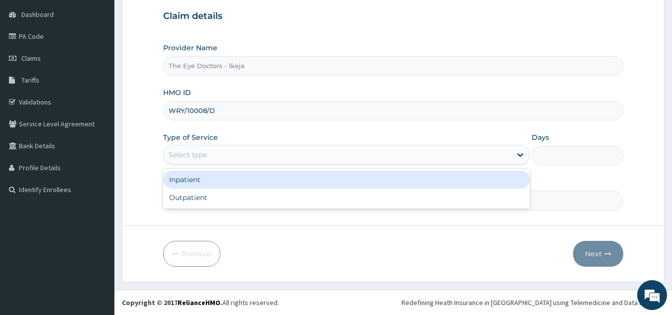
click at [229, 156] on div "Select type" at bounding box center [338, 155] width 348 height 16
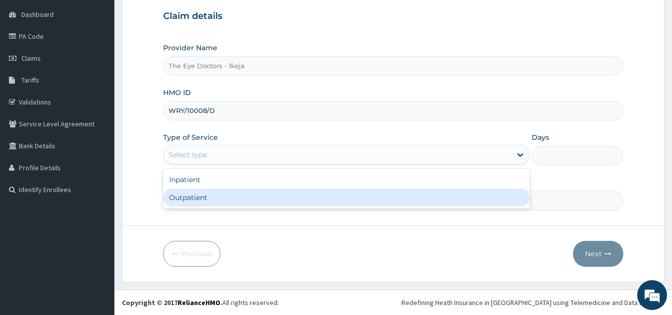
click at [210, 198] on div "Outpatient" at bounding box center [346, 197] width 366 height 18
type input "1"
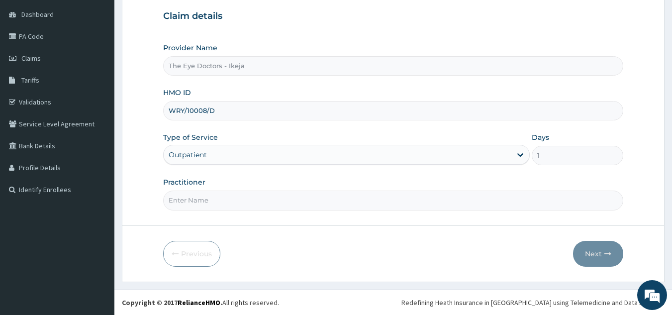
click at [212, 197] on input "Practitioner" at bounding box center [393, 199] width 460 height 19
type input "DR FOLAKE"
click at [598, 249] on button "Next" at bounding box center [598, 254] width 50 height 26
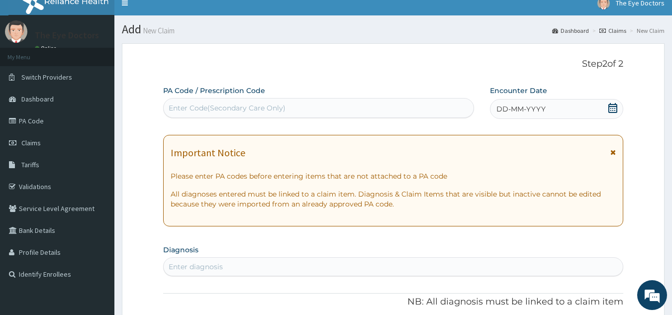
scroll to position [0, 0]
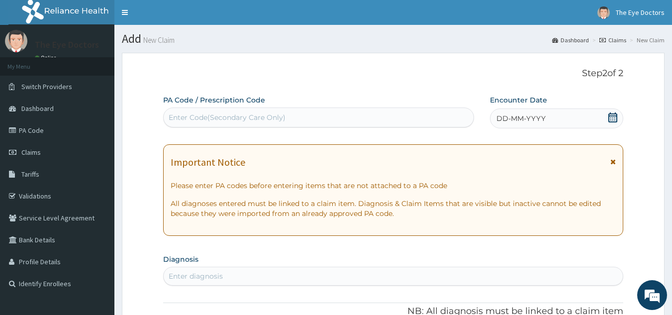
click at [296, 116] on div "Enter Code(Secondary Care Only)" at bounding box center [319, 117] width 310 height 16
paste input "PA/941AFE"
type input "PA/941AFE"
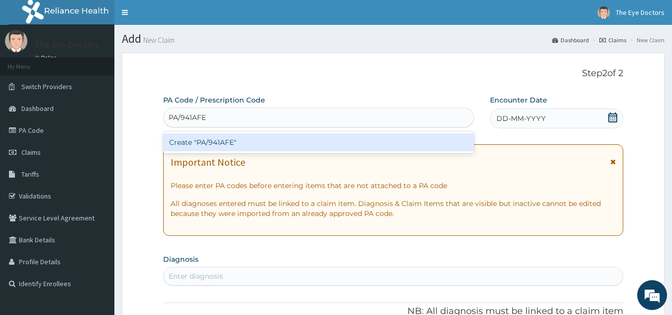
click at [300, 139] on div "Create "PA/941AFE"" at bounding box center [318, 142] width 311 height 18
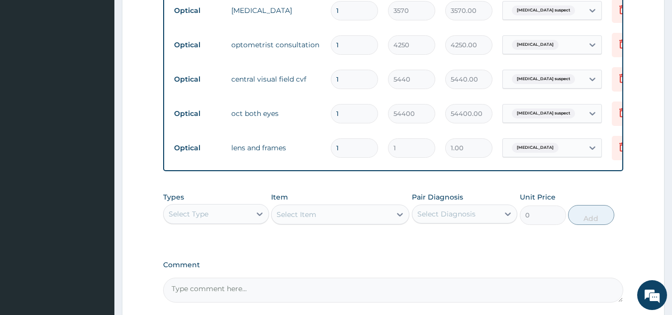
scroll to position [630, 0]
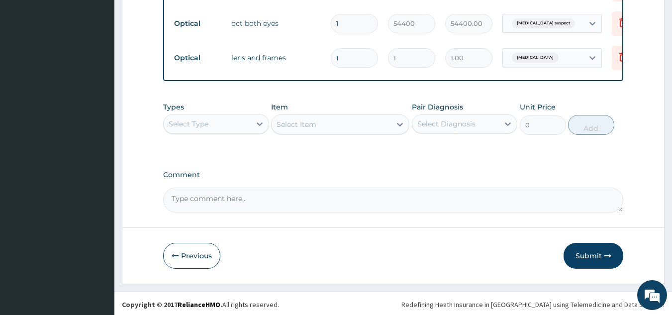
click at [248, 206] on textarea "Comment" at bounding box center [393, 199] width 460 height 25
click at [273, 207] on textarea "Comment" at bounding box center [393, 199] width 460 height 25
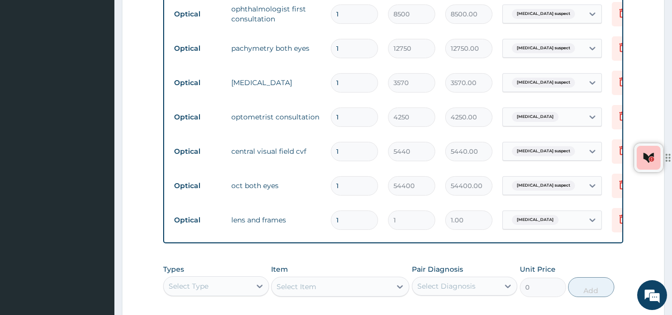
scroll to position [581, 0]
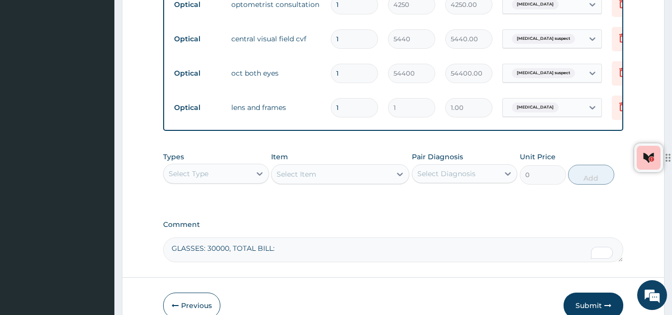
click at [288, 258] on textarea "GLASSES: 30000, TOTAL BILL:" at bounding box center [393, 249] width 460 height 25
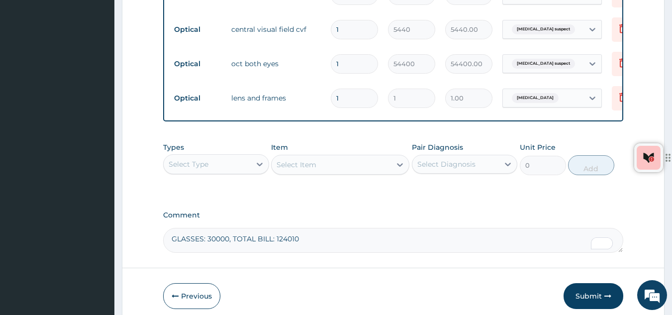
scroll to position [640, 0]
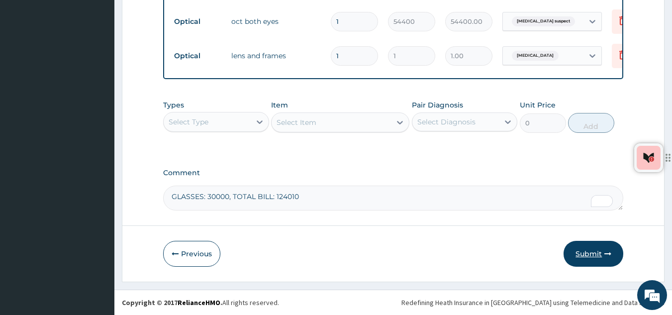
type textarea "GLASSES: 30000, TOTAL BILL: 124010"
click at [585, 250] on button "Submit" at bounding box center [593, 254] width 60 height 26
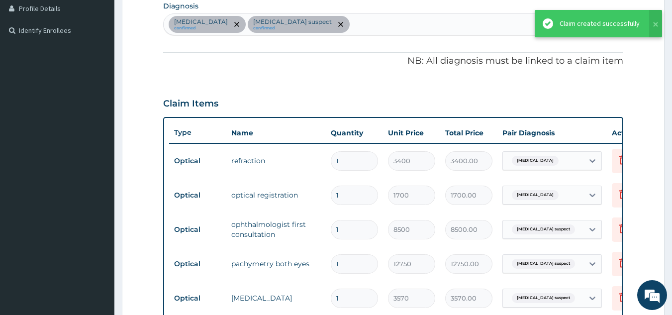
scroll to position [242, 0]
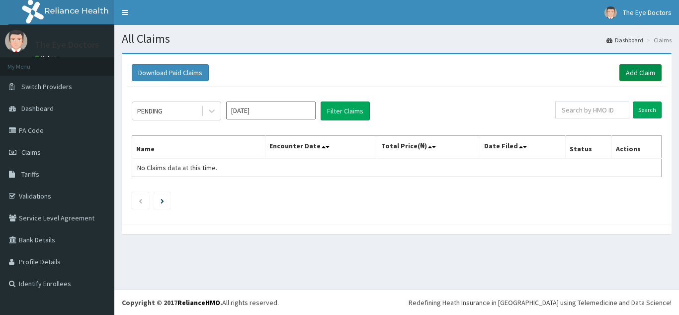
click at [648, 70] on link "Add Claim" at bounding box center [640, 72] width 42 height 17
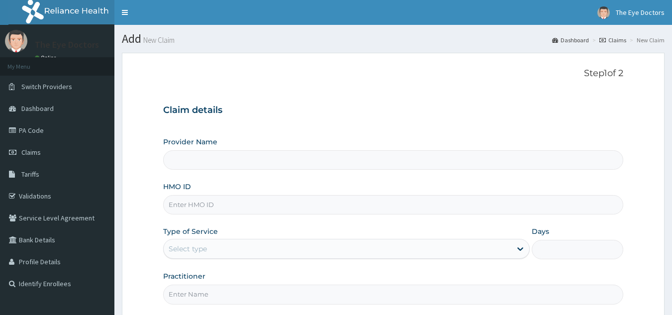
type input "The Eye Doctors - Ikeja"
click at [265, 198] on input "HMO ID" at bounding box center [393, 204] width 460 height 19
paste input "wry/10008/c"
type input "wry/10008/c"
click at [227, 241] on div "Select type" at bounding box center [338, 249] width 348 height 16
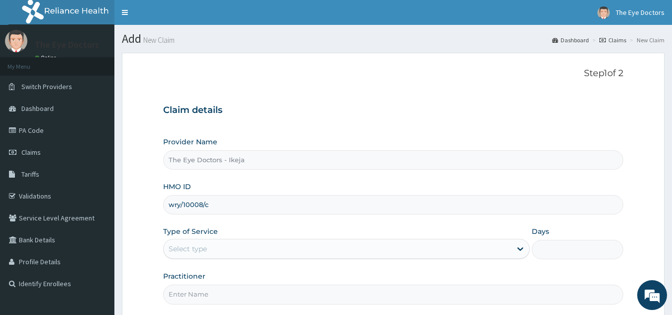
scroll to position [94, 0]
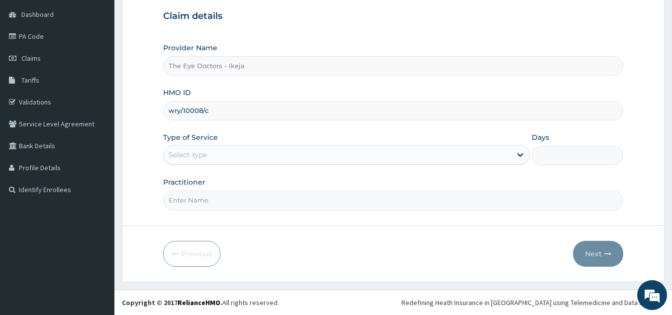
click at [218, 157] on div "Select type" at bounding box center [338, 155] width 348 height 16
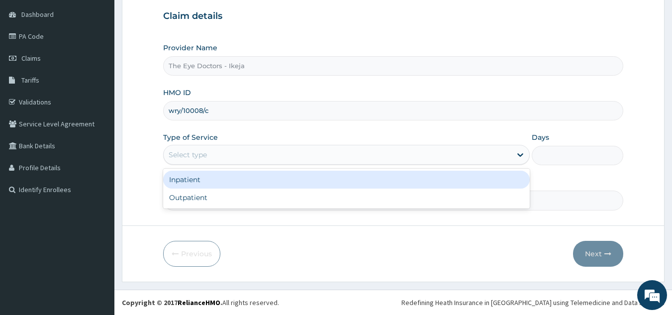
click at [212, 152] on div "Select type" at bounding box center [338, 155] width 348 height 16
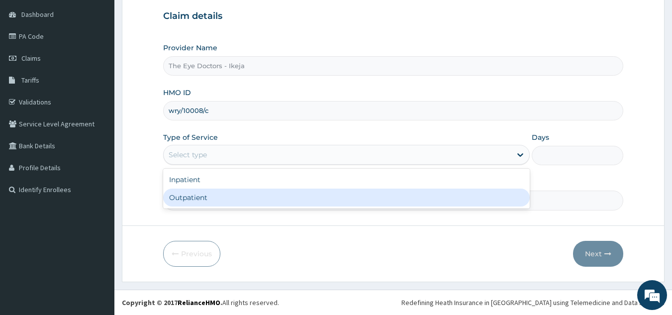
click at [199, 200] on div "Outpatient" at bounding box center [346, 197] width 366 height 18
type input "1"
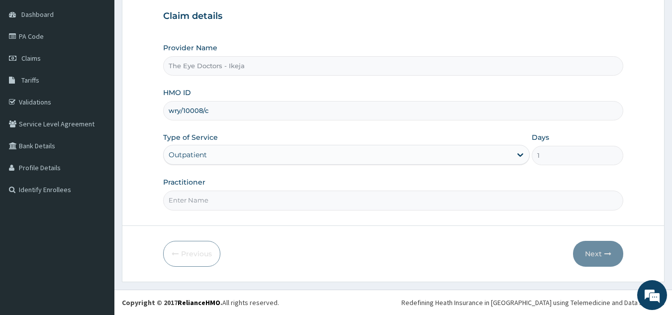
click at [207, 203] on input "Practitioner" at bounding box center [393, 199] width 460 height 19
type input "[PERSON_NAME]"
click at [590, 248] on button "Next" at bounding box center [598, 254] width 50 height 26
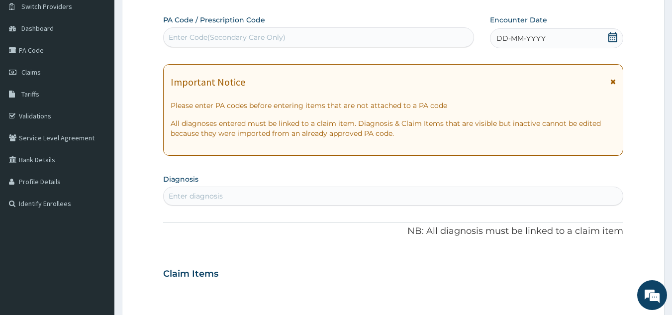
scroll to position [0, 0]
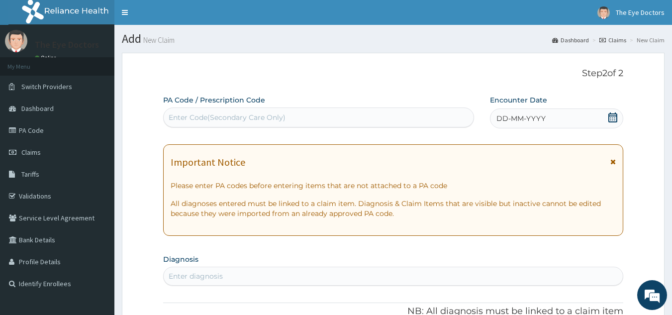
click at [293, 122] on div "Enter Code(Secondary Care Only)" at bounding box center [319, 117] width 310 height 16
paste input "PA/B933D9"
type input "PA/B933D9"
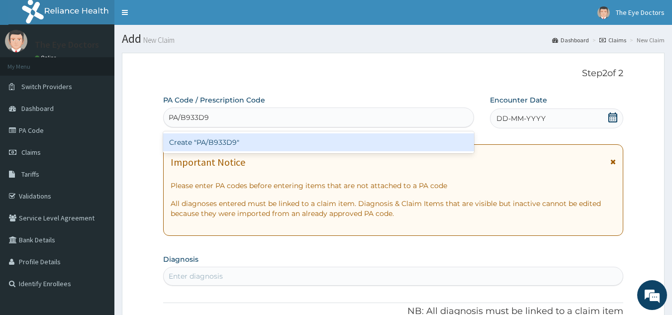
click at [281, 140] on div "Create "PA/B933D9"" at bounding box center [318, 142] width 311 height 18
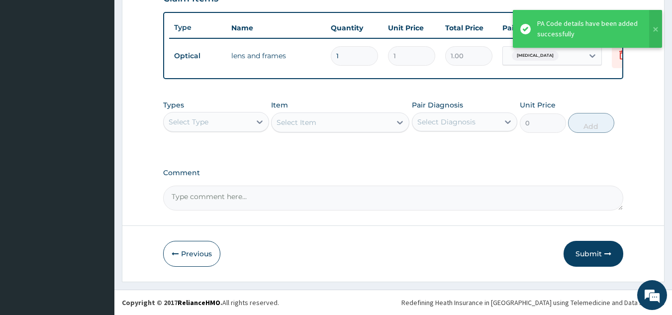
scroll to position [365, 0]
click at [249, 190] on textarea "Comment" at bounding box center [393, 197] width 460 height 25
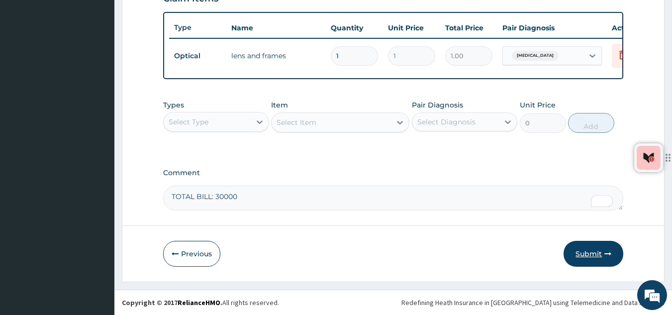
type textarea "TOTAL BILL: 30000"
click at [598, 252] on button "Submit" at bounding box center [593, 254] width 60 height 26
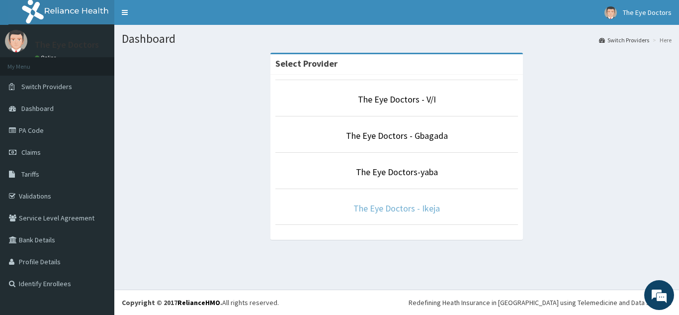
click at [372, 207] on link "The Eye Doctors - Ikeja" at bounding box center [396, 207] width 87 height 11
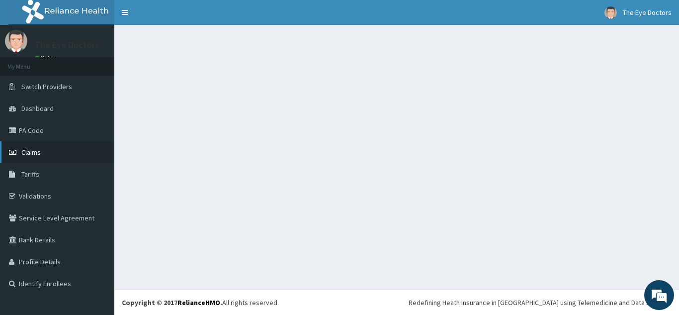
click at [22, 153] on span "Claims" at bounding box center [30, 152] width 19 height 9
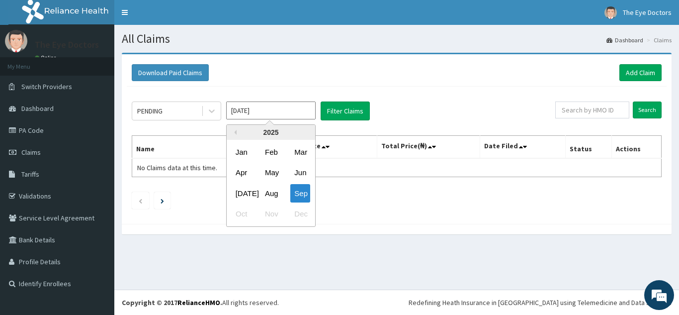
click at [298, 111] on input "[DATE]" at bounding box center [270, 110] width 89 height 18
click at [278, 195] on div "Aug" at bounding box center [271, 193] width 20 height 18
type input "[DATE]"
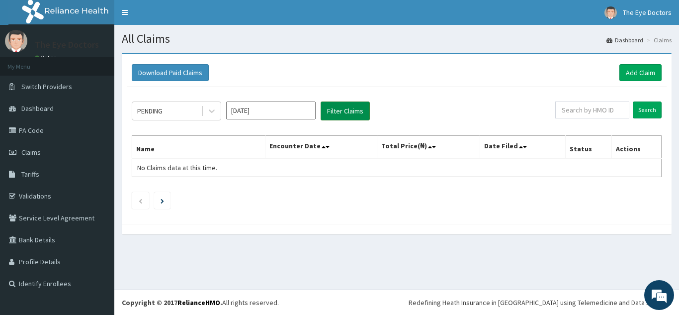
click at [348, 104] on button "Filter Claims" at bounding box center [345, 110] width 49 height 19
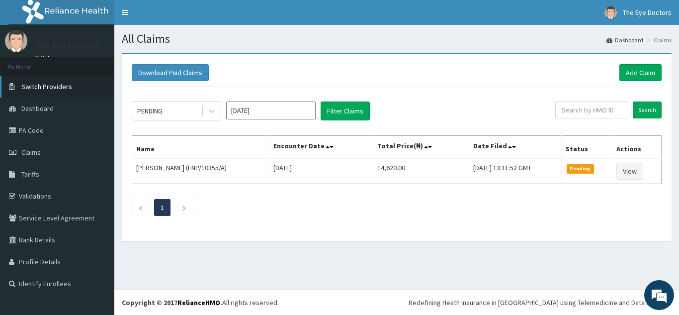
click at [64, 89] on span "Switch Providers" at bounding box center [46, 86] width 51 height 9
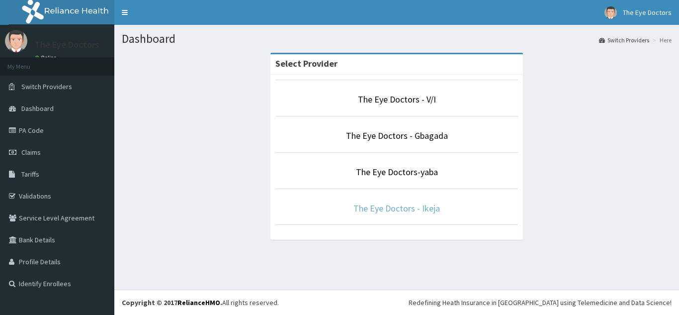
click at [393, 210] on link "The Eye Doctors - Ikeja" at bounding box center [396, 207] width 87 height 11
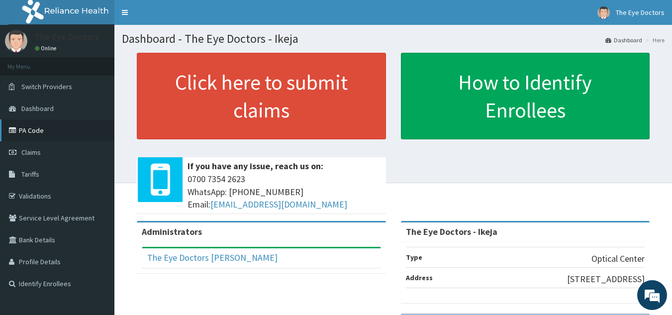
click at [29, 132] on link "PA Code" at bounding box center [57, 130] width 114 height 22
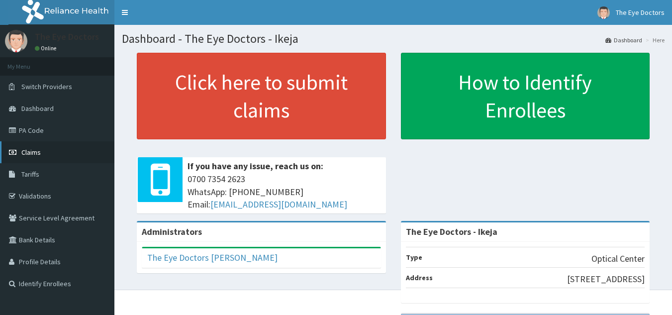
click at [39, 148] on span "Claims" at bounding box center [30, 152] width 19 height 9
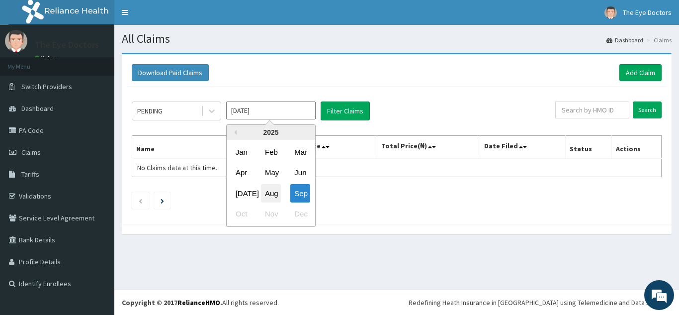
click at [265, 190] on div "Aug" at bounding box center [271, 193] width 20 height 18
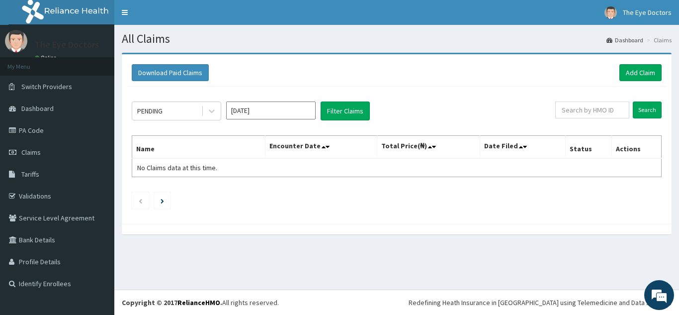
type input "Aug 2025"
click at [347, 111] on button "Filter Claims" at bounding box center [345, 110] width 49 height 19
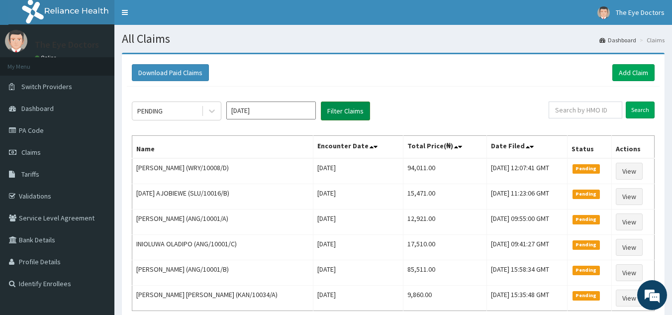
click at [357, 109] on button "Filter Claims" at bounding box center [345, 110] width 49 height 19
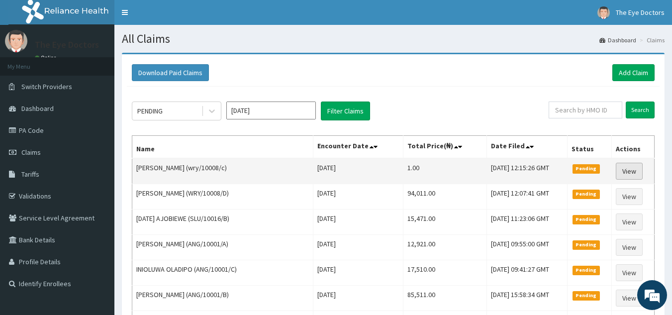
click at [631, 174] on link "View" at bounding box center [628, 171] width 27 height 17
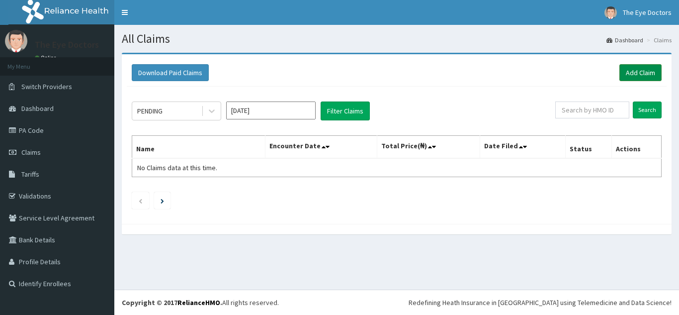
click at [632, 69] on link "Add Claim" at bounding box center [640, 72] width 42 height 17
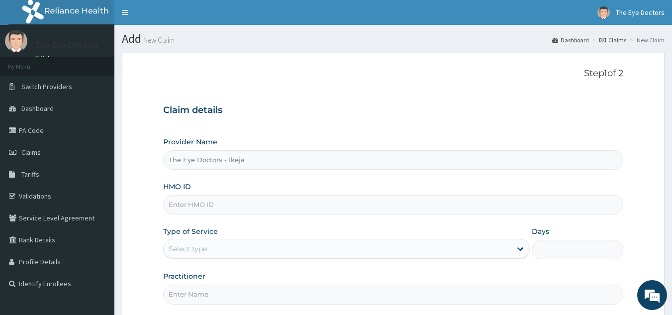
click at [218, 202] on input "HMO ID" at bounding box center [393, 204] width 460 height 19
paste input "ISW/10289/A"
type input "ISW/10289/A"
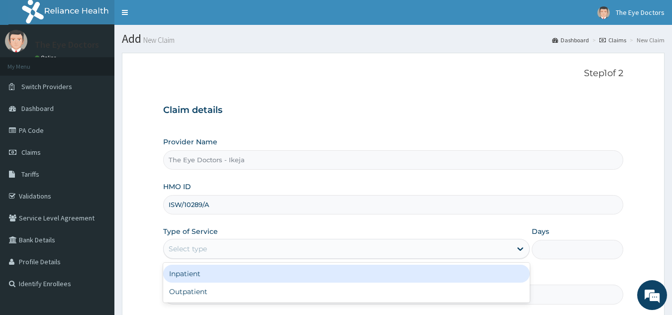
click at [207, 249] on div "Select type" at bounding box center [338, 249] width 348 height 16
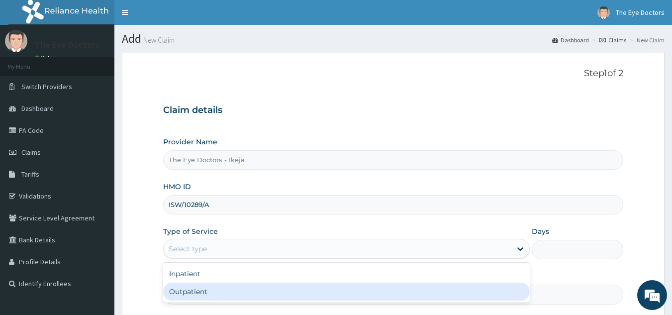
click at [196, 291] on div "Outpatient" at bounding box center [346, 291] width 366 height 18
type input "1"
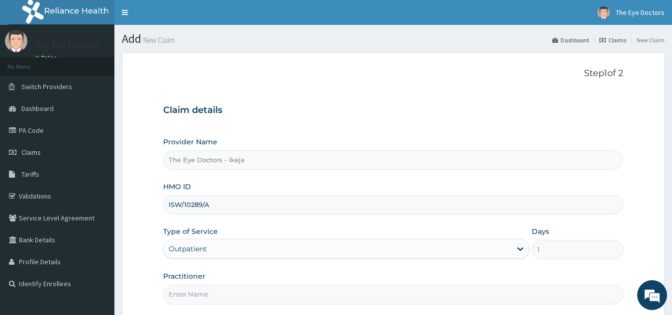
click at [196, 290] on input "Practitioner" at bounding box center [393, 293] width 460 height 19
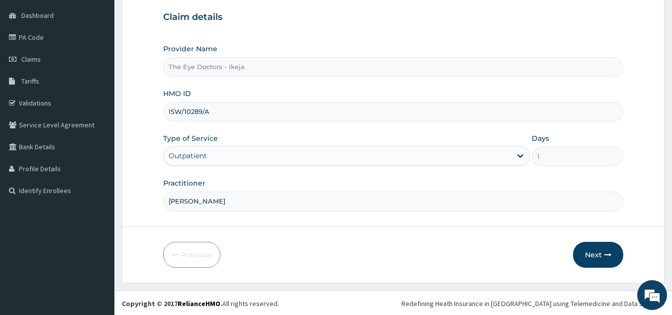
scroll to position [94, 0]
type input "DR FOLAKE"
click at [591, 254] on button "Next" at bounding box center [598, 254] width 50 height 26
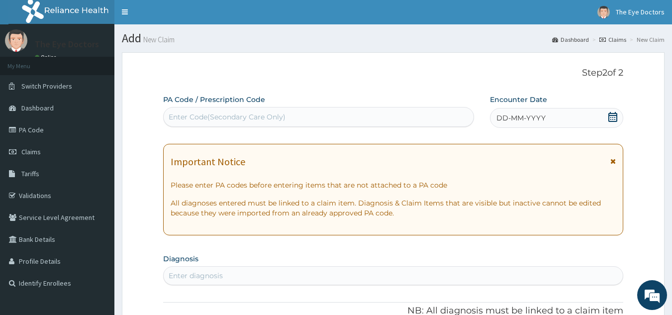
scroll to position [0, 0]
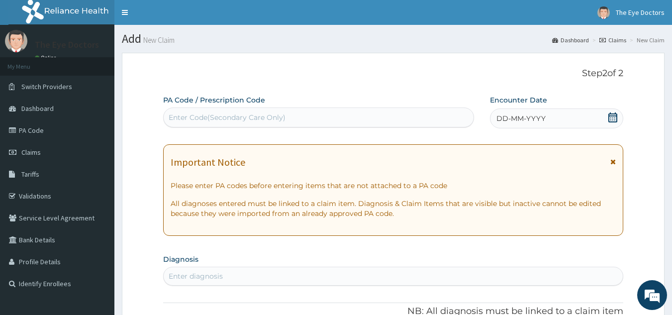
click at [230, 119] on div "Enter Code(Secondary Care Only)" at bounding box center [227, 117] width 117 height 10
paste input "PA/3CAC9C"
type input "PA/3CAC9C"
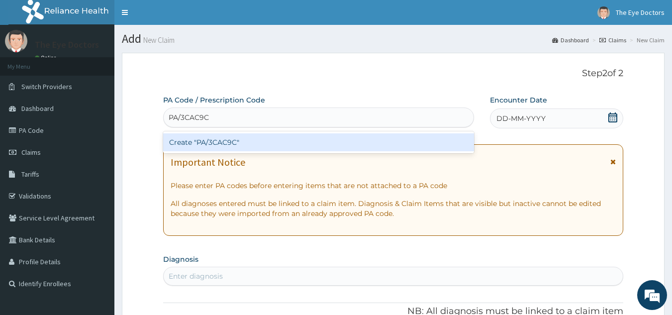
click at [258, 141] on div "Create "PA/3CAC9C"" at bounding box center [318, 142] width 311 height 18
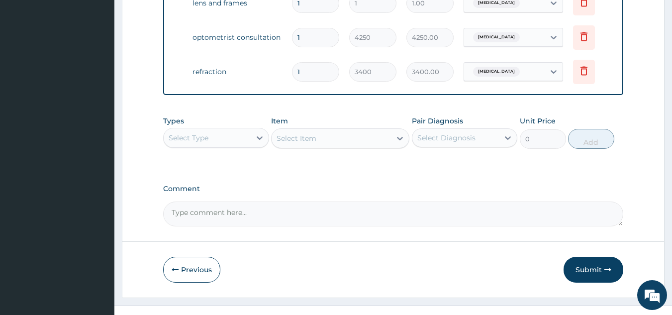
scroll to position [468, 0]
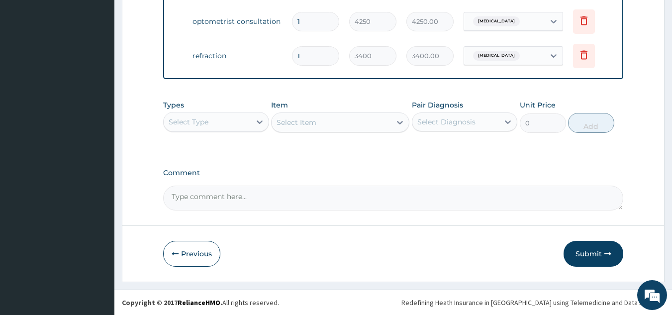
click at [239, 189] on textarea "Comment" at bounding box center [393, 197] width 460 height 25
type textarea "GLASSES: 30000 TOTAL BILL: 41220"
click at [590, 252] on button "Submit" at bounding box center [593, 254] width 60 height 26
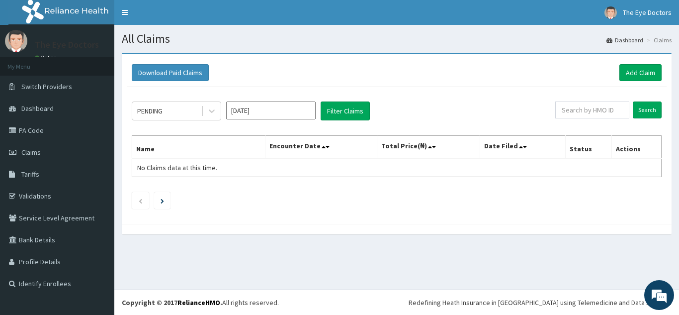
click at [282, 114] on input "[DATE]" at bounding box center [270, 110] width 89 height 18
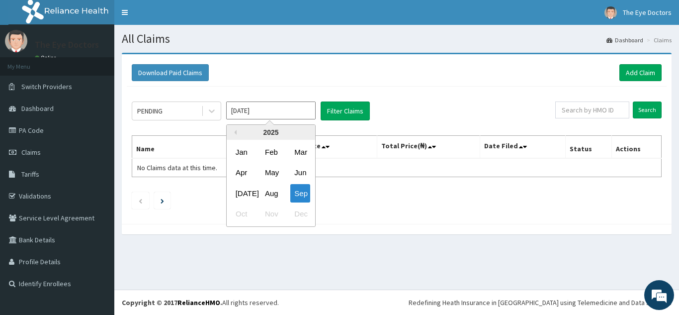
click at [276, 191] on div "Aug" at bounding box center [271, 193] width 20 height 18
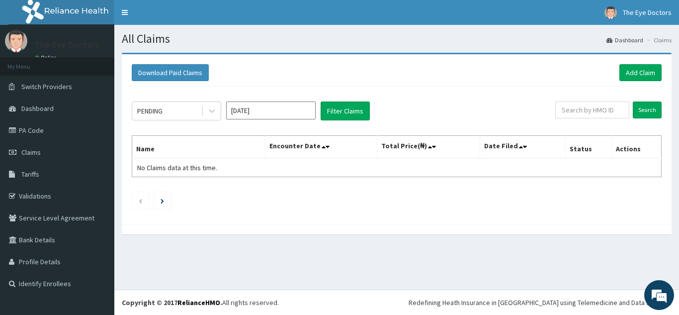
type input "[DATE]"
click at [344, 107] on button "Filter Claims" at bounding box center [345, 110] width 49 height 19
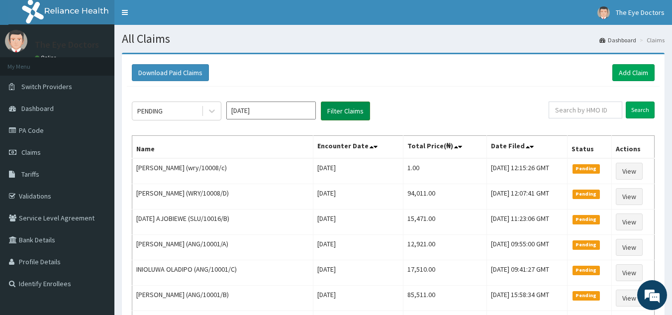
click at [353, 112] on button "Filter Claims" at bounding box center [345, 110] width 49 height 19
click at [334, 112] on button "Filter Claims" at bounding box center [345, 110] width 49 height 19
click at [67, 89] on span "Switch Providers" at bounding box center [46, 86] width 51 height 9
click at [54, 84] on span "Switch Providers" at bounding box center [46, 86] width 51 height 9
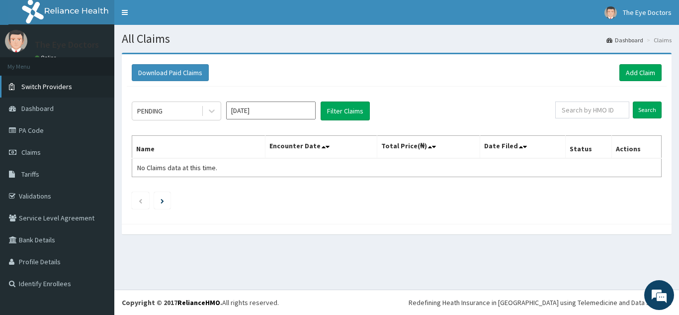
click at [55, 87] on span "Switch Providers" at bounding box center [46, 86] width 51 height 9
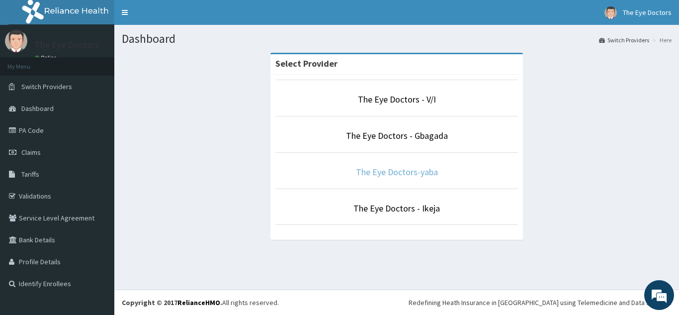
click at [411, 173] on link "The Eye Doctors-yaba" at bounding box center [397, 171] width 82 height 11
click at [412, 170] on link "The Eye Doctors-yaba" at bounding box center [397, 171] width 82 height 11
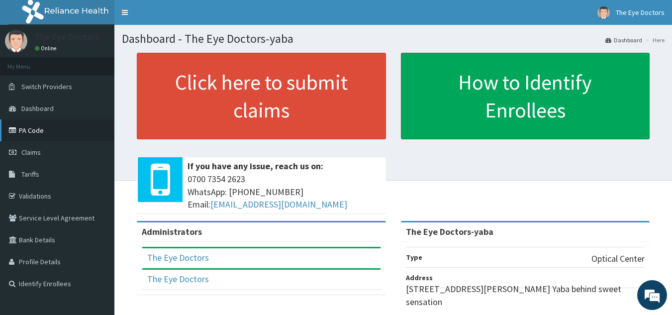
click at [42, 133] on link "PA Code" at bounding box center [57, 130] width 114 height 22
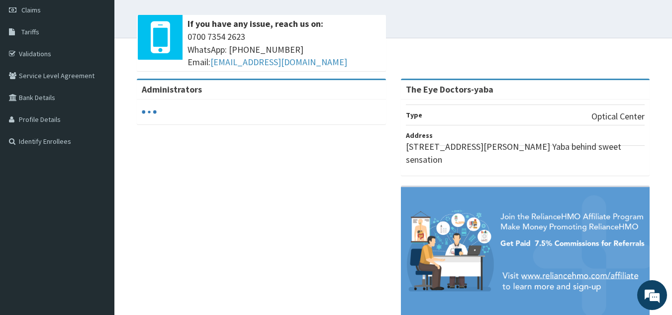
scroll to position [50, 0]
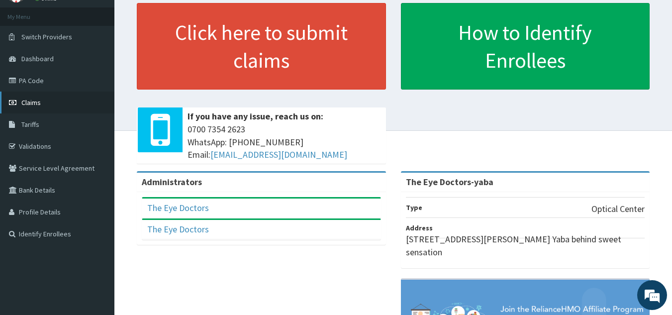
click at [39, 104] on span "Claims" at bounding box center [30, 102] width 19 height 9
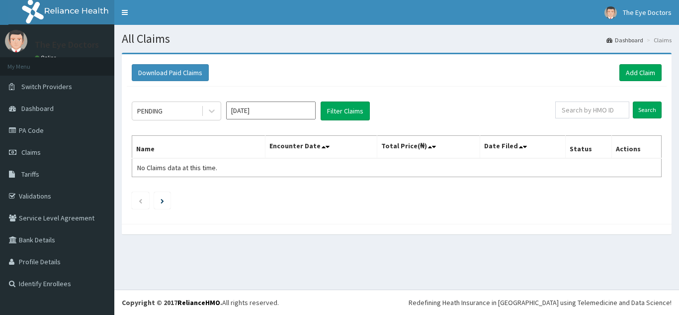
click at [271, 107] on input "[DATE]" at bounding box center [270, 110] width 89 height 18
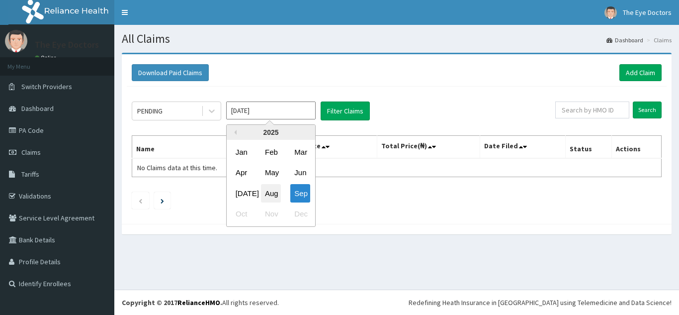
click at [272, 192] on div "Aug" at bounding box center [271, 193] width 20 height 18
type input "[DATE]"
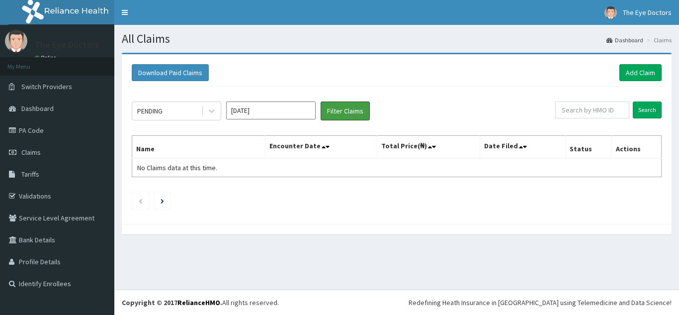
click at [349, 111] on button "Filter Claims" at bounding box center [345, 110] width 49 height 19
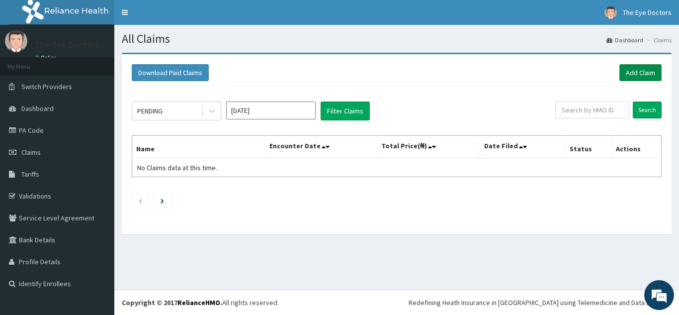
click at [623, 71] on link "Add Claim" at bounding box center [640, 72] width 42 height 17
click at [269, 109] on input "[DATE]" at bounding box center [270, 110] width 89 height 18
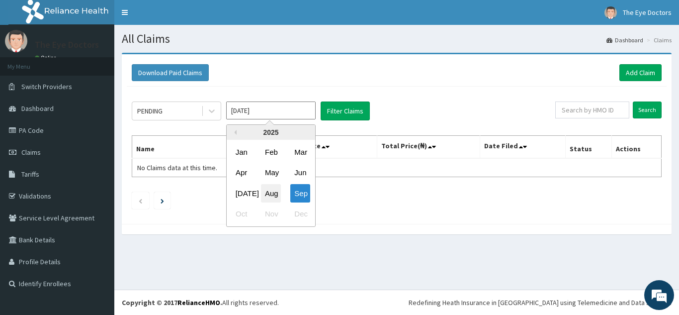
click at [278, 195] on div "Aug" at bounding box center [271, 193] width 20 height 18
type input "[DATE]"
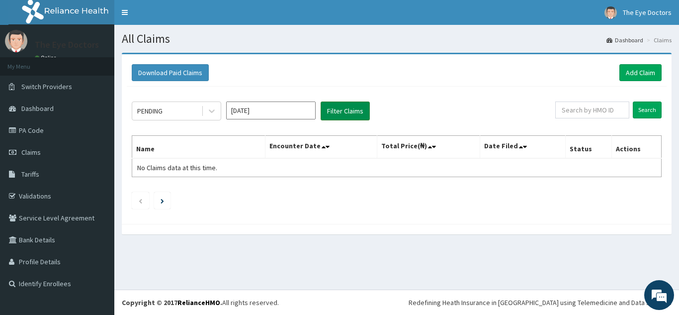
click at [344, 112] on button "Filter Claims" at bounding box center [345, 110] width 49 height 19
click at [344, 107] on button "Filter Claims" at bounding box center [345, 110] width 49 height 19
click at [331, 111] on button "Filter Claims" at bounding box center [345, 110] width 49 height 19
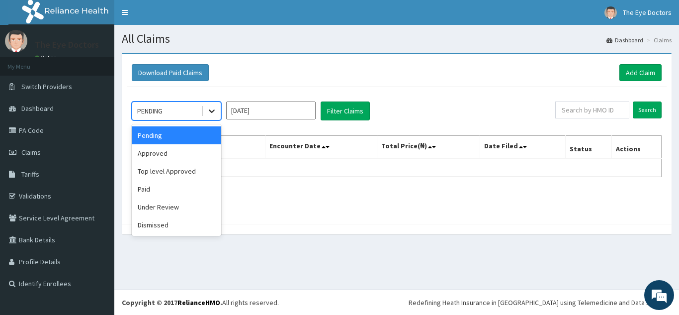
click at [212, 108] on icon at bounding box center [212, 111] width 10 height 10
click at [188, 154] on div "Approved" at bounding box center [176, 153] width 89 height 18
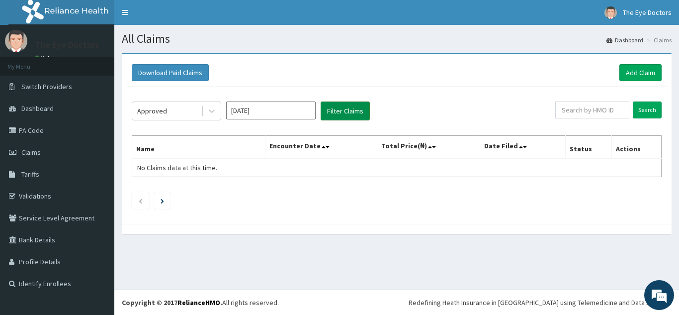
click at [337, 114] on button "Filter Claims" at bounding box center [345, 110] width 49 height 19
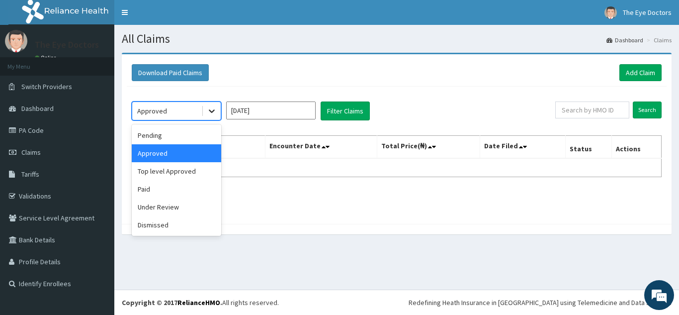
click at [208, 112] on icon at bounding box center [212, 111] width 10 height 10
click at [157, 189] on div "Paid" at bounding box center [176, 189] width 89 height 18
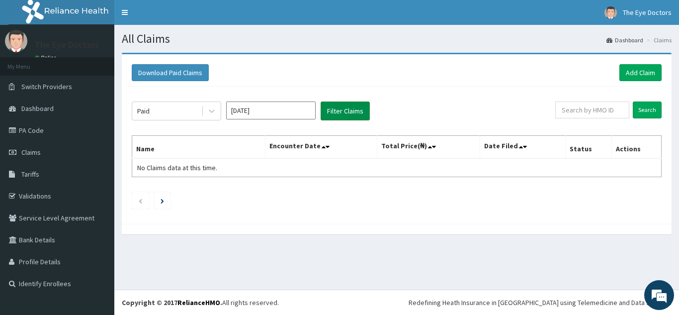
click at [355, 109] on button "Filter Claims" at bounding box center [345, 110] width 49 height 19
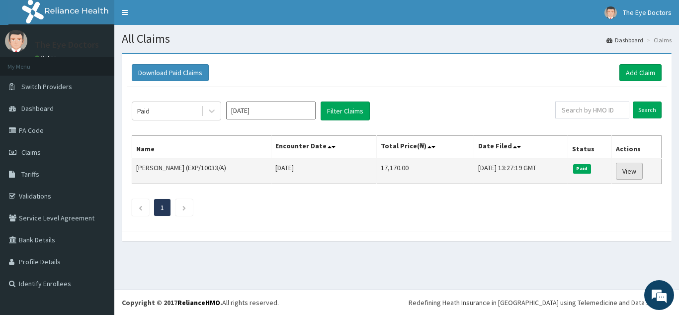
click at [626, 167] on link "View" at bounding box center [629, 171] width 27 height 17
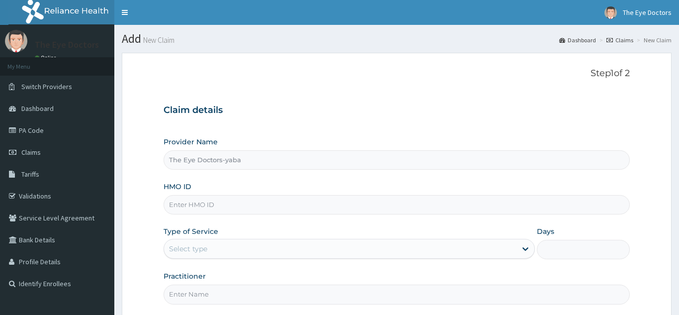
type input "The Eye Doctors-yaba"
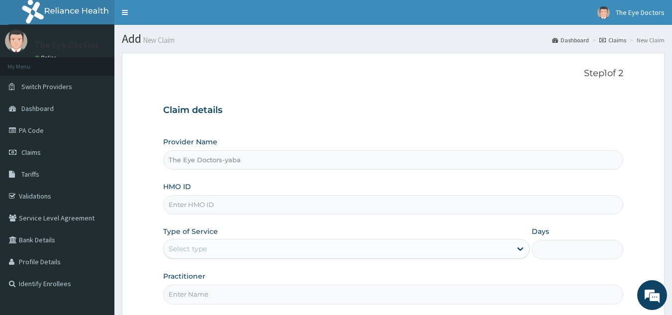
click at [241, 210] on input "HMO ID" at bounding box center [393, 204] width 460 height 19
paste input "EXP/10033/A"
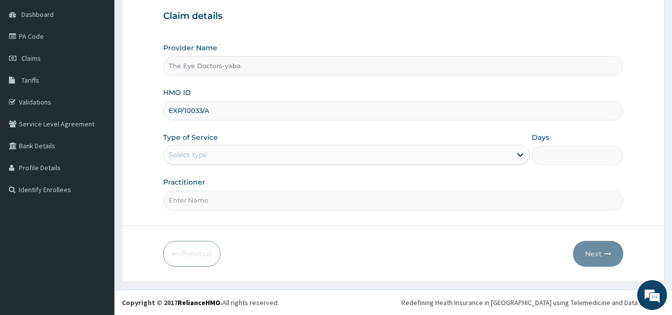
type input "EXP/10033/A"
click at [233, 158] on div "Select type" at bounding box center [338, 155] width 348 height 16
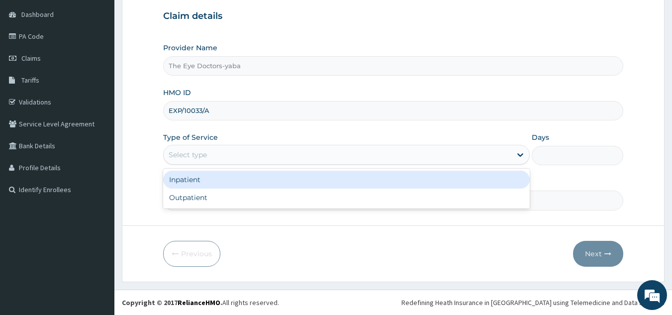
click at [240, 160] on div "Select type" at bounding box center [338, 155] width 348 height 16
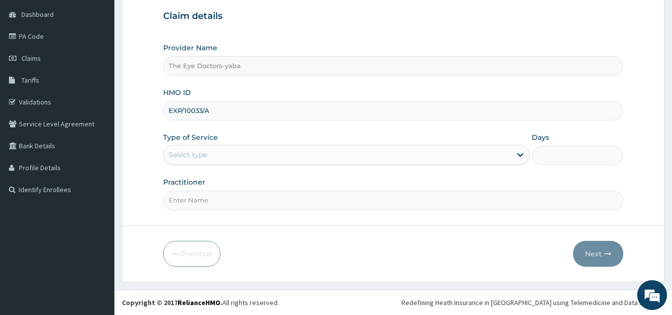
click at [262, 158] on div "Select type" at bounding box center [338, 155] width 348 height 16
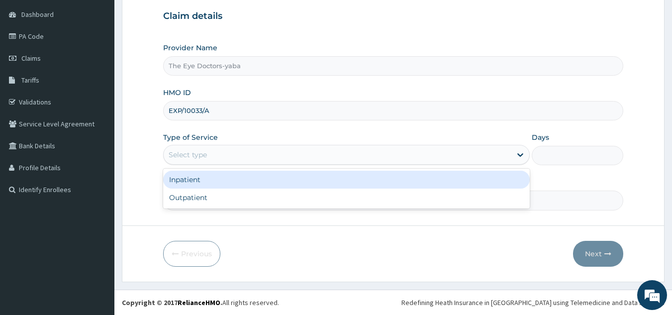
click at [234, 194] on div "Outpatient" at bounding box center [346, 197] width 366 height 18
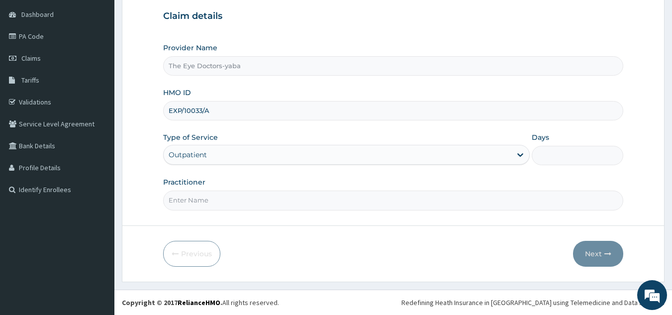
type input "1"
click at [244, 199] on input "Practitioner" at bounding box center [393, 199] width 460 height 19
type input "[PERSON_NAME]"
click at [604, 255] on icon "button" at bounding box center [607, 253] width 7 height 7
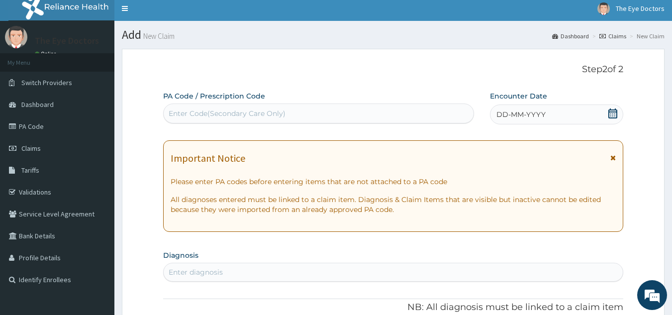
scroll to position [0, 0]
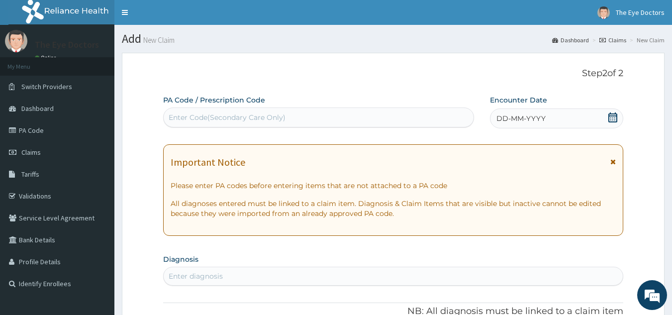
click at [295, 122] on div "Enter Code(Secondary Care Only)" at bounding box center [319, 117] width 310 height 16
paste input "PA/EB6650"
type input "PA/EB6650"
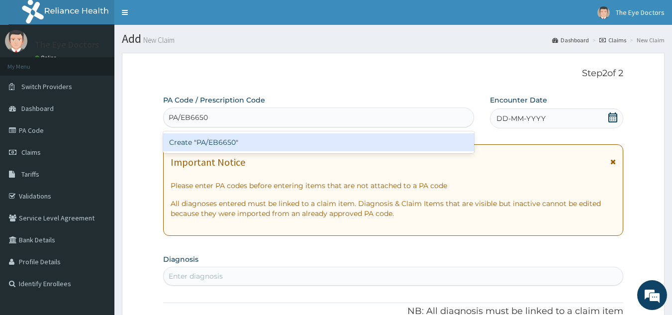
click at [277, 139] on div "Create "PA/EB6650"" at bounding box center [318, 142] width 311 height 18
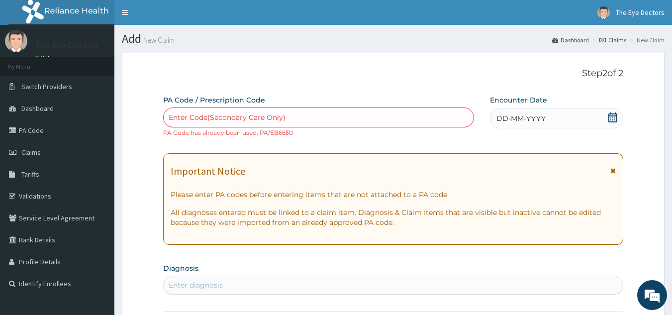
click at [289, 120] on div "Enter Code(Secondary Care Only)" at bounding box center [319, 117] width 310 height 16
click at [296, 118] on div "Enter Code(Secondary Care Only)" at bounding box center [319, 117] width 310 height 16
paste input "PA/EB6650"
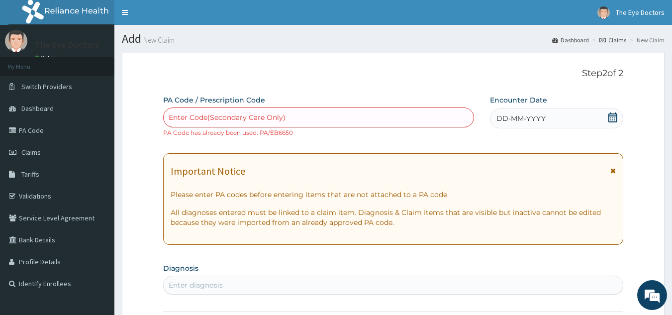
type input "PA/EB6650"
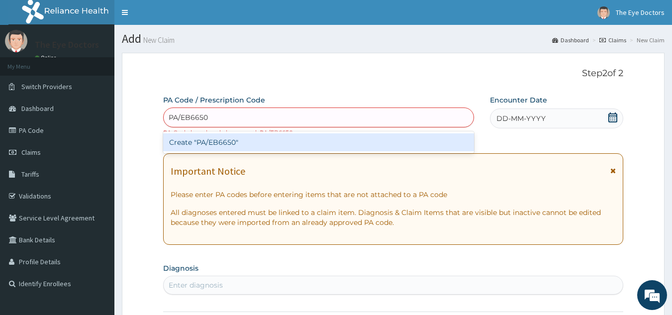
click at [299, 140] on div "Create "PA/EB6650"" at bounding box center [318, 142] width 311 height 18
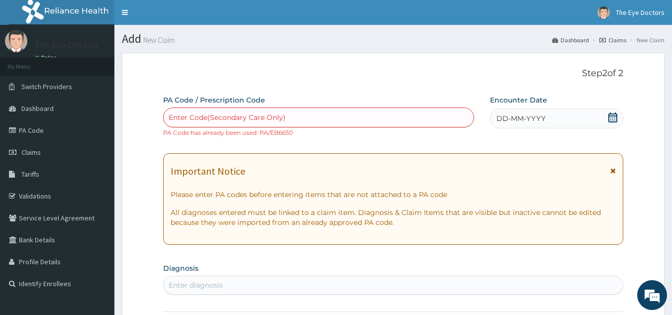
click at [614, 41] on link "Claims" at bounding box center [612, 40] width 27 height 8
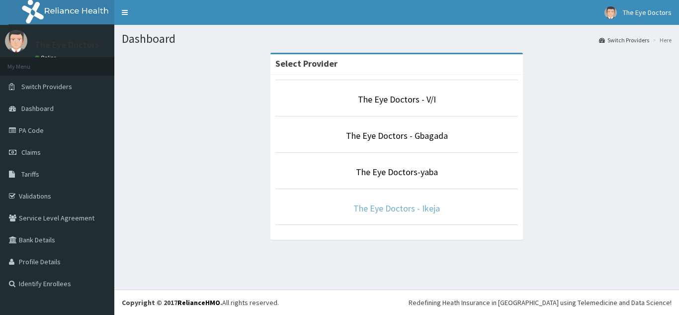
click at [425, 206] on link "The Eye Doctors - Ikeja" at bounding box center [396, 207] width 87 height 11
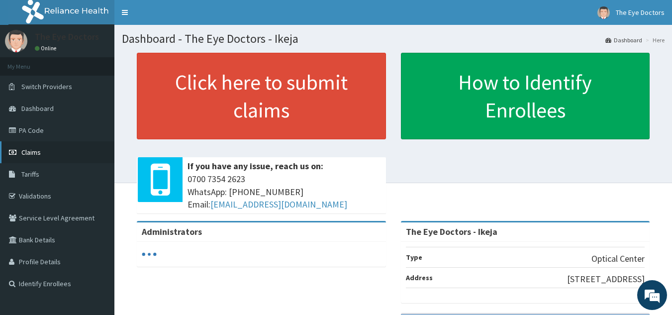
click at [34, 146] on link "Claims" at bounding box center [57, 152] width 114 height 22
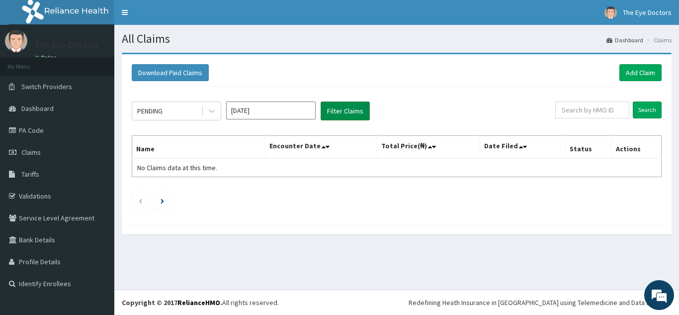
click at [340, 113] on button "Filter Claims" at bounding box center [345, 110] width 49 height 19
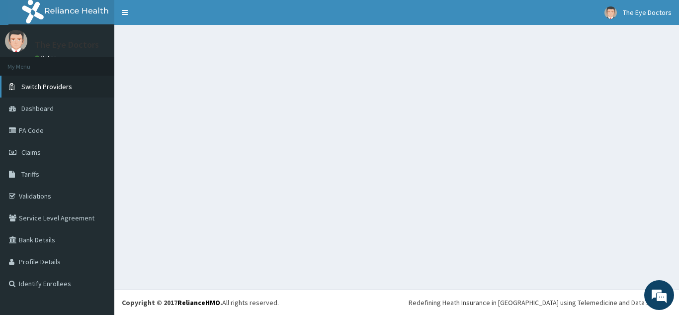
click at [54, 86] on span "Switch Providers" at bounding box center [46, 86] width 51 height 9
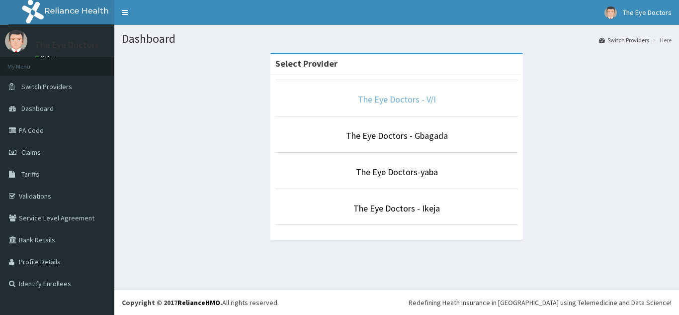
click at [406, 95] on link "The Eye Doctors - V/I" at bounding box center [397, 98] width 78 height 11
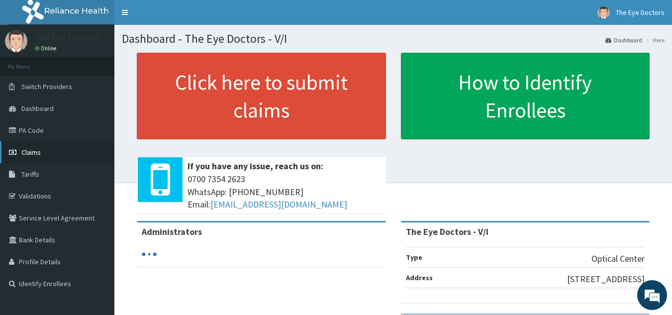
click at [29, 153] on span "Claims" at bounding box center [30, 152] width 19 height 9
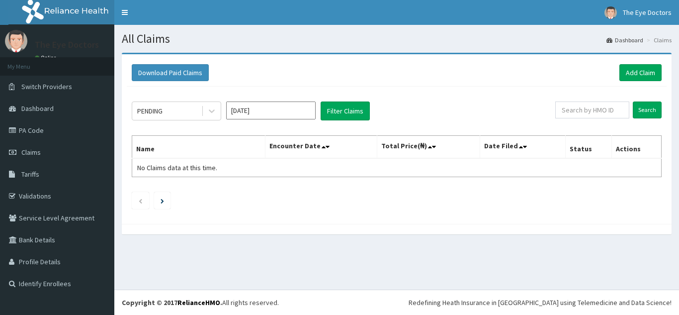
click at [267, 109] on input "[DATE]" at bounding box center [270, 110] width 89 height 18
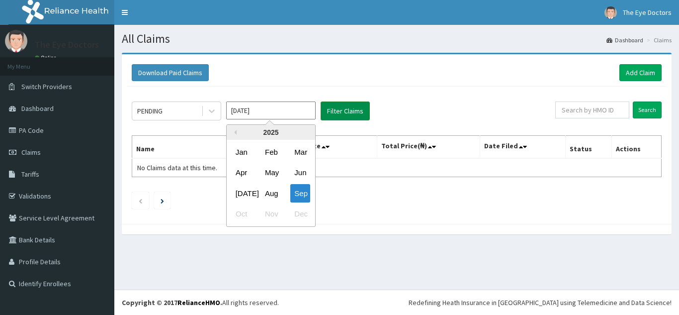
click at [277, 194] on div "Aug" at bounding box center [271, 193] width 20 height 18
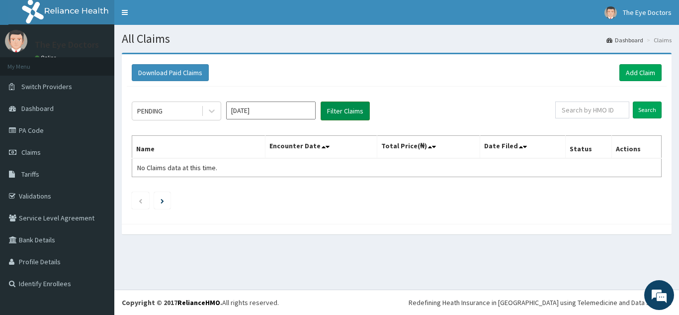
type input "[DATE]"
click at [352, 114] on button "Filter Claims" at bounding box center [345, 110] width 49 height 19
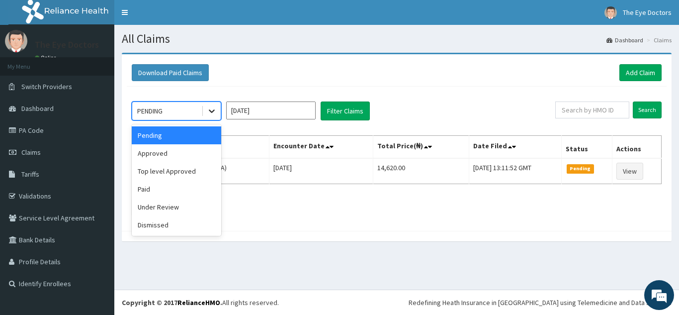
click at [208, 112] on icon at bounding box center [212, 111] width 10 height 10
click at [194, 154] on div "Approved" at bounding box center [176, 153] width 89 height 18
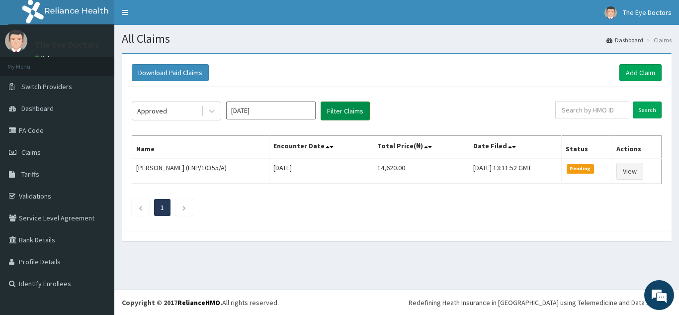
click at [359, 103] on button "Filter Claims" at bounding box center [345, 110] width 49 height 19
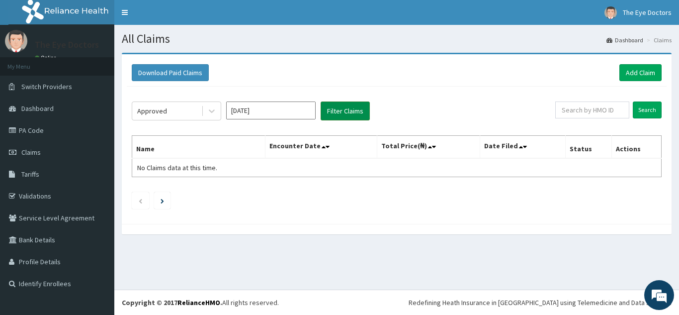
click at [346, 110] on button "Filter Claims" at bounding box center [345, 110] width 49 height 19
click at [210, 114] on icon at bounding box center [212, 111] width 10 height 10
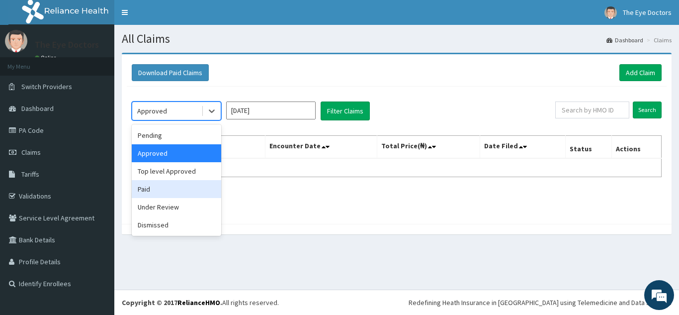
click at [177, 190] on div "Paid" at bounding box center [176, 189] width 89 height 18
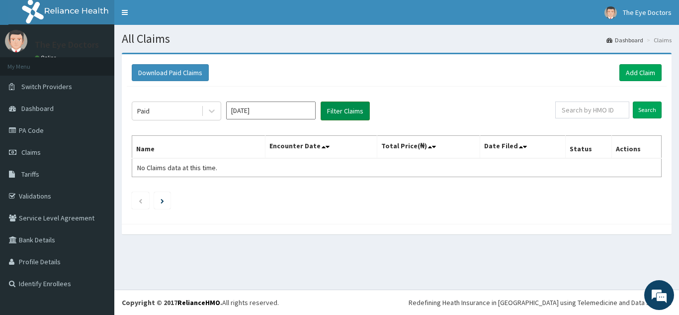
click at [346, 108] on button "Filter Claims" at bounding box center [345, 110] width 49 height 19
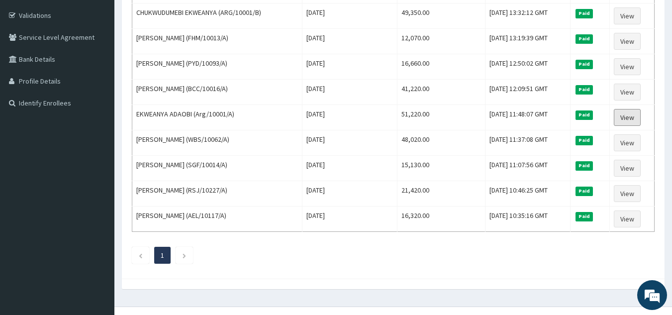
scroll to position [197, 0]
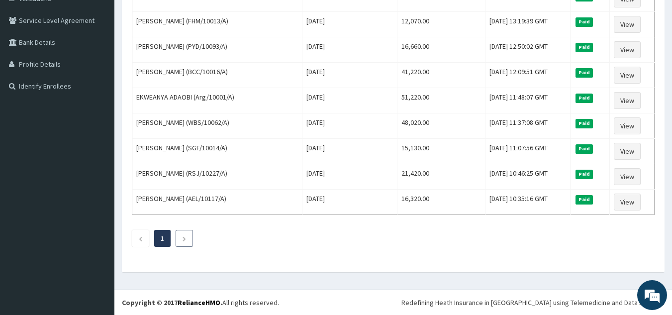
click at [183, 240] on icon "Next page" at bounding box center [184, 239] width 4 height 6
click at [138, 238] on icon "Previous page" at bounding box center [140, 239] width 4 height 6
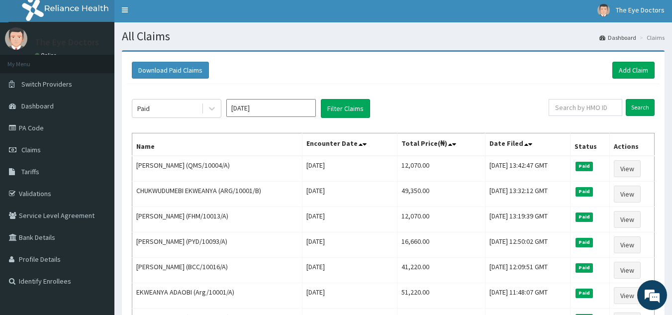
scroll to position [0, 0]
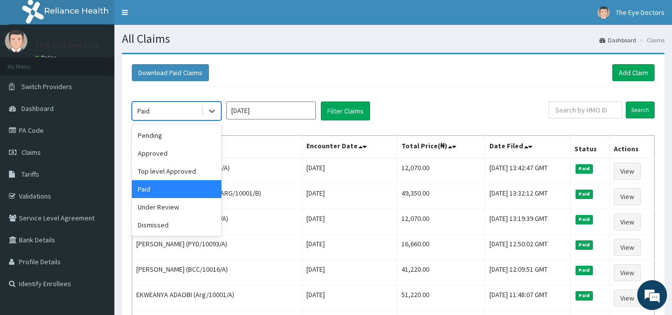
drag, startPoint x: 208, startPoint y: 114, endPoint x: 202, endPoint y: 115, distance: 5.5
click at [208, 114] on icon at bounding box center [212, 111] width 10 height 10
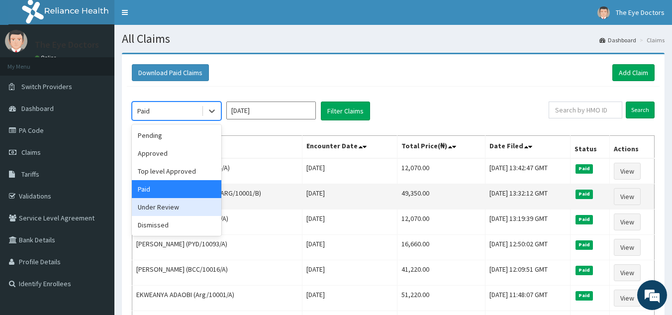
click at [164, 204] on div "Under Review" at bounding box center [176, 207] width 89 height 18
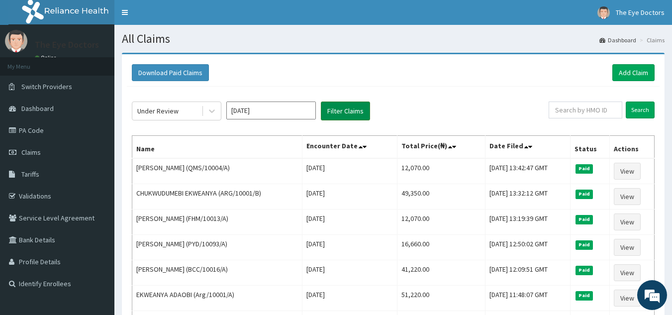
click at [350, 105] on button "Filter Claims" at bounding box center [345, 110] width 49 height 19
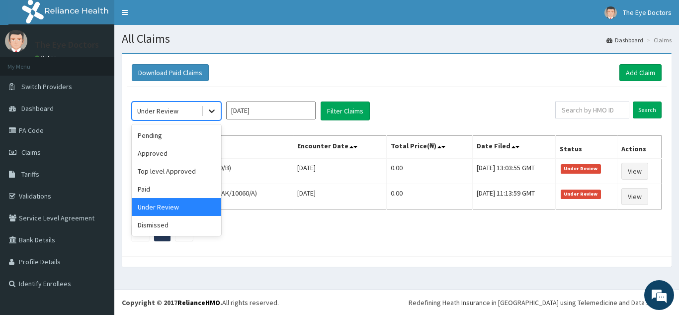
click at [205, 106] on div at bounding box center [212, 111] width 18 height 18
click at [168, 155] on div "Approved" at bounding box center [176, 153] width 89 height 18
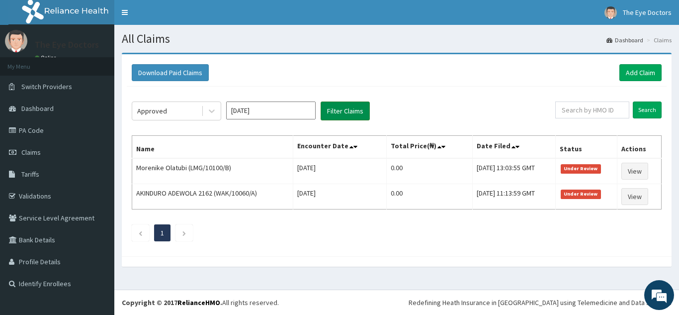
click at [359, 112] on button "Filter Claims" at bounding box center [345, 110] width 49 height 19
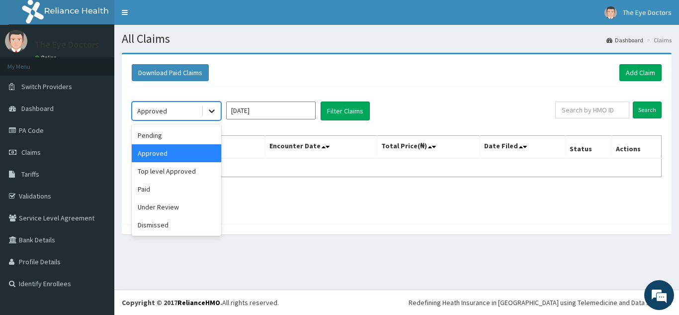
click at [214, 107] on icon at bounding box center [212, 111] width 10 height 10
click at [147, 189] on div "Paid" at bounding box center [176, 189] width 89 height 18
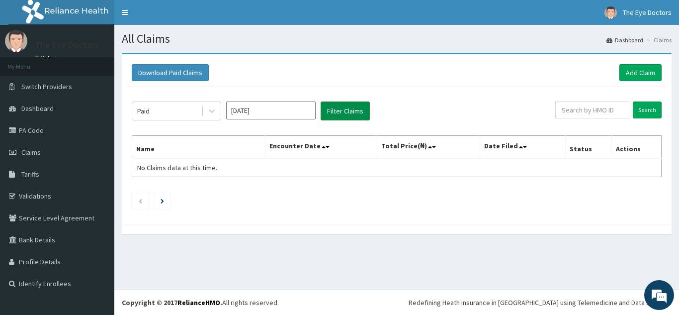
click at [359, 105] on button "Filter Claims" at bounding box center [345, 110] width 49 height 19
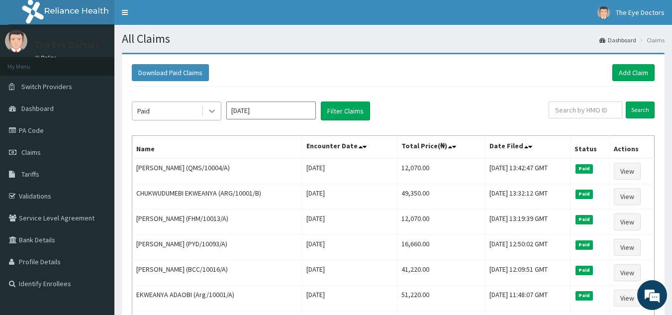
click at [209, 108] on icon at bounding box center [212, 111] width 10 height 10
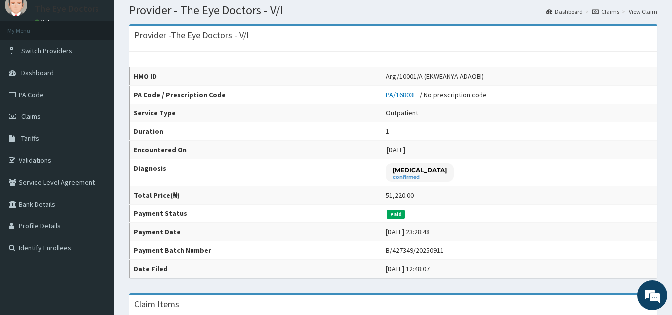
scroll to position [65, 0]
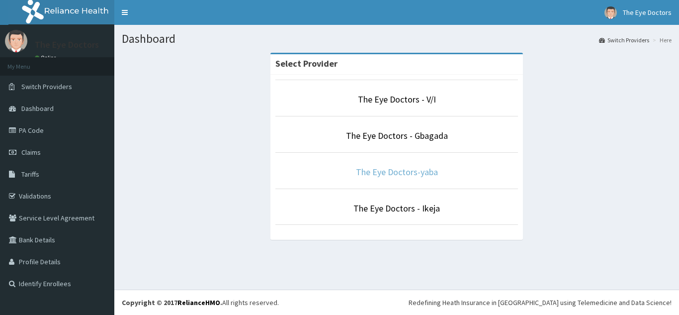
click at [415, 171] on link "The Eye Doctors-yaba" at bounding box center [397, 171] width 82 height 11
click at [383, 170] on link "The Eye Doctors-yaba" at bounding box center [397, 171] width 82 height 11
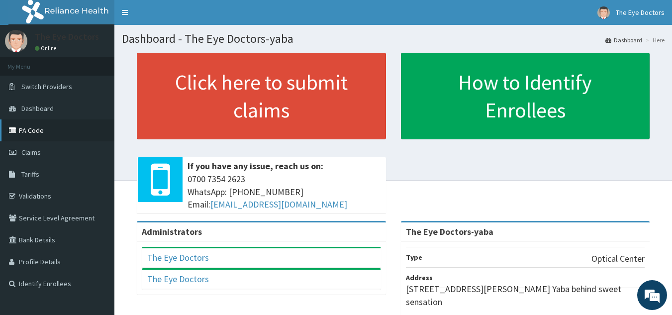
scroll to position [50, 0]
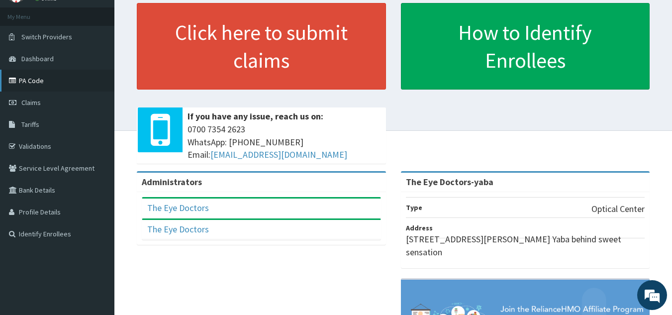
click at [26, 81] on link "PA Code" at bounding box center [57, 81] width 114 height 22
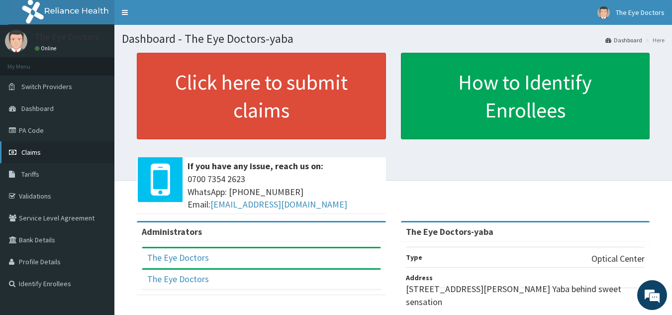
click at [47, 156] on link "Claims" at bounding box center [57, 152] width 114 height 22
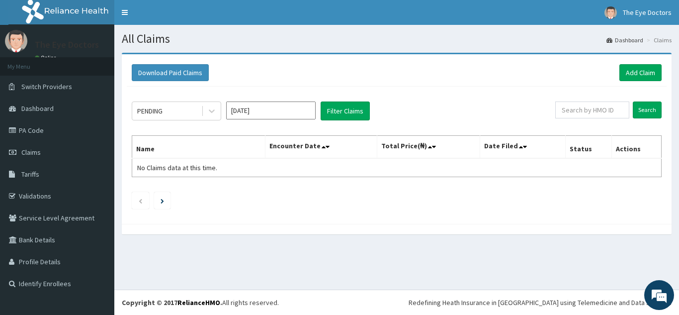
click at [284, 111] on input "Sep 2025" at bounding box center [270, 110] width 89 height 18
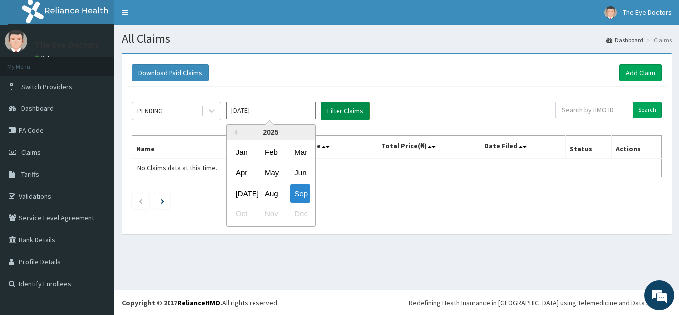
click at [262, 195] on div "Aug" at bounding box center [271, 193] width 20 height 18
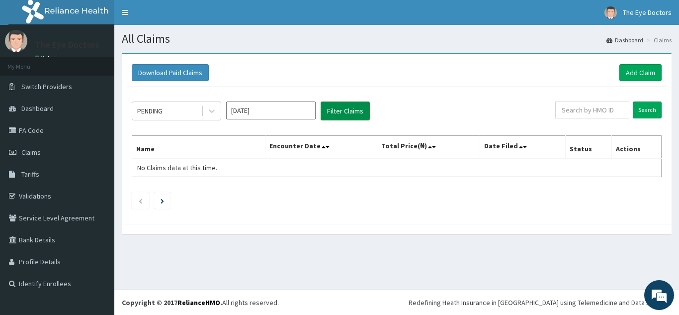
type input "Aug 2025"
click at [357, 107] on button "Filter Claims" at bounding box center [345, 110] width 49 height 19
click at [333, 108] on button "Filter Claims" at bounding box center [345, 110] width 49 height 19
click at [642, 69] on link "Add Claim" at bounding box center [640, 72] width 42 height 17
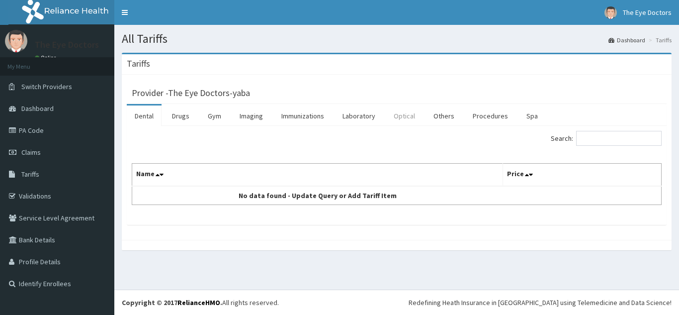
click at [402, 117] on link "Optical" at bounding box center [404, 115] width 37 height 21
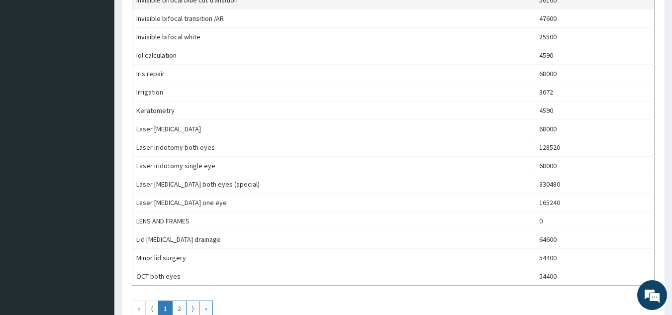
scroll to position [803, 0]
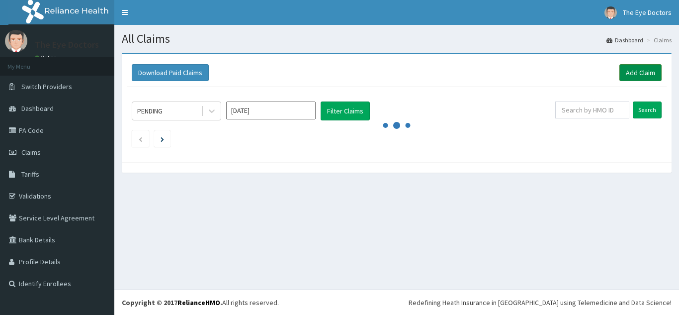
click at [647, 71] on link "Add Claim" at bounding box center [640, 72] width 42 height 17
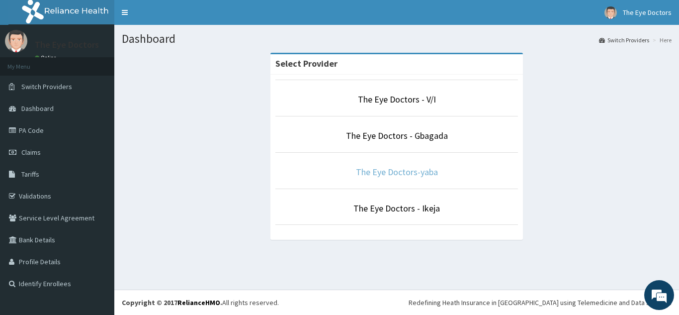
click at [420, 170] on link "The Eye Doctors-yaba" at bounding box center [397, 171] width 82 height 11
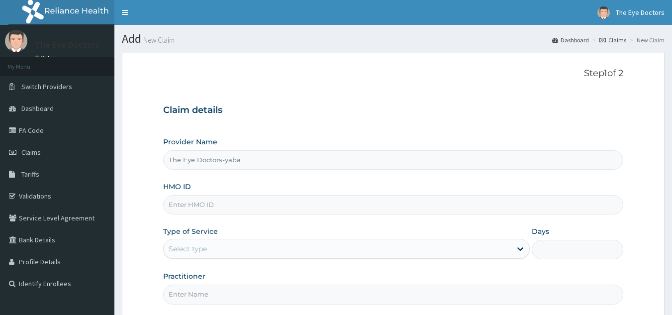
click at [243, 206] on input "HMO ID" at bounding box center [393, 204] width 460 height 19
paste input "AEL/10117/B"
type input "AEL/10117/B"
click at [224, 242] on div "Select type" at bounding box center [338, 249] width 348 height 16
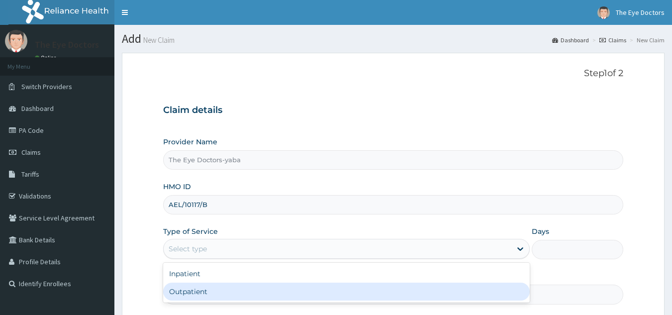
click at [197, 287] on div "Outpatient" at bounding box center [346, 291] width 366 height 18
type input "1"
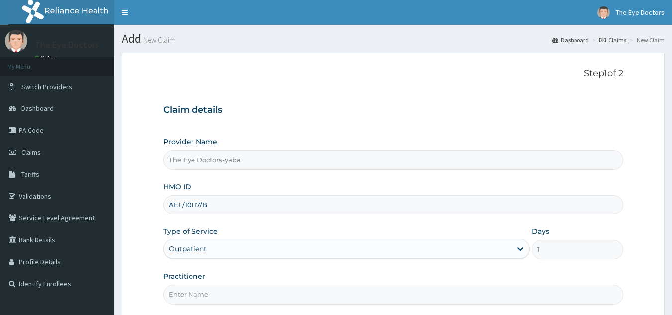
scroll to position [94, 0]
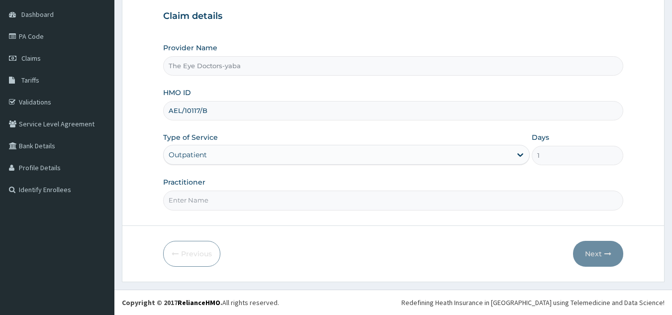
click at [228, 197] on input "Practitioner" at bounding box center [393, 199] width 460 height 19
type input "[PERSON_NAME]"
click at [592, 250] on button "Next" at bounding box center [598, 254] width 50 height 26
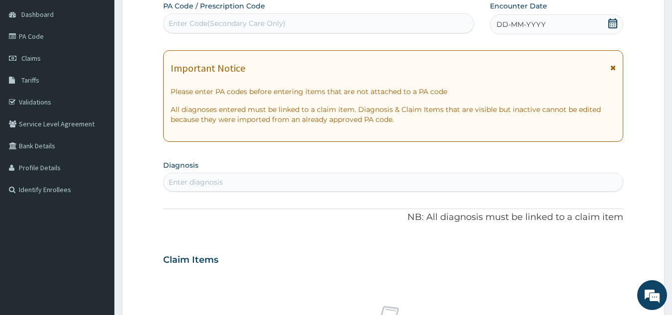
scroll to position [0, 0]
click at [313, 20] on div "Enter Code(Secondary Care Only)" at bounding box center [319, 23] width 310 height 16
paste input "PA/EEA3EB"
type input "PA/EEA3EB"
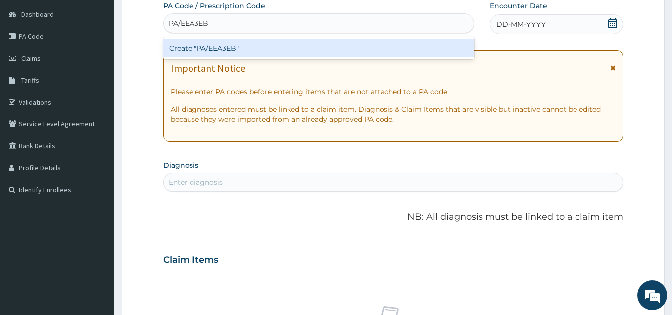
click at [295, 56] on div "Create "PA/EEA3EB"" at bounding box center [318, 48] width 311 height 18
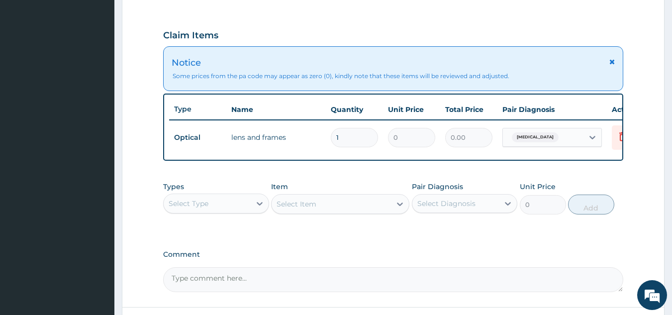
scroll to position [371, 0]
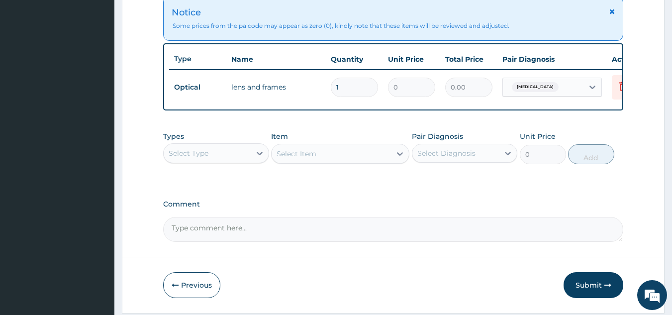
click at [242, 240] on textarea "Comment" at bounding box center [393, 229] width 460 height 25
type textarea "TOTAL BILL: 40000"
click at [592, 293] on button "Submit" at bounding box center [593, 285] width 60 height 26
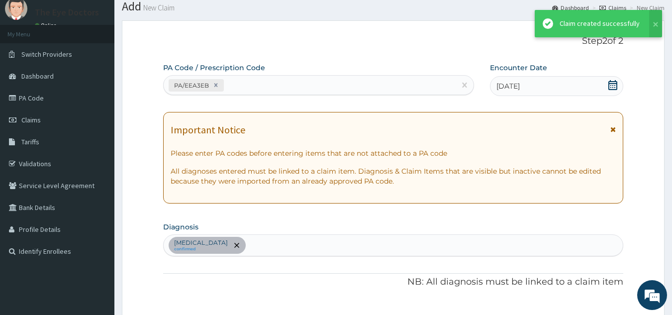
scroll to position [50, 0]
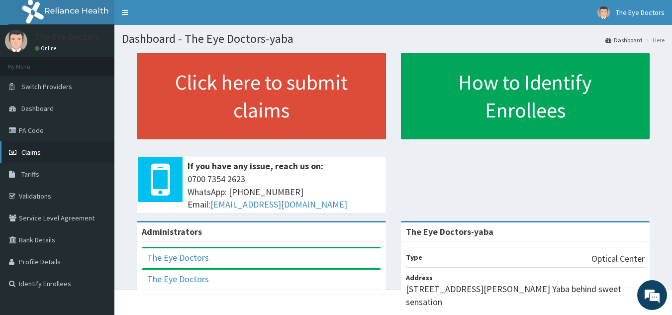
click at [33, 152] on span "Claims" at bounding box center [30, 152] width 19 height 9
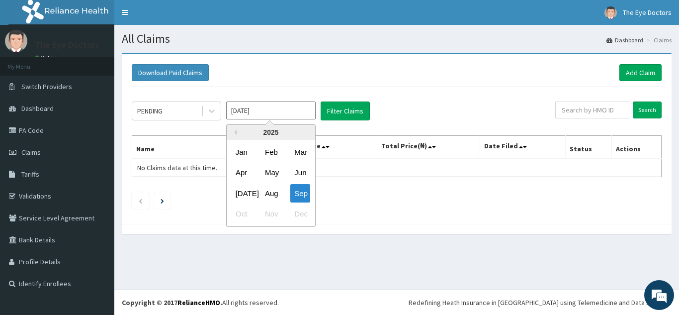
click at [279, 108] on input "[DATE]" at bounding box center [270, 110] width 89 height 18
click at [267, 196] on div "Aug" at bounding box center [271, 193] width 20 height 18
type input "Aug 2025"
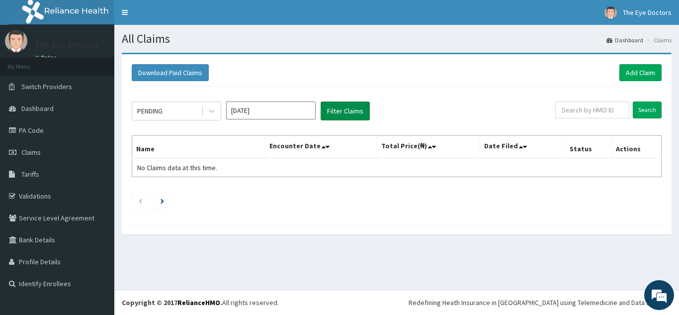
click at [342, 110] on button "Filter Claims" at bounding box center [345, 110] width 49 height 19
click at [338, 113] on button "Filter Claims" at bounding box center [345, 110] width 49 height 19
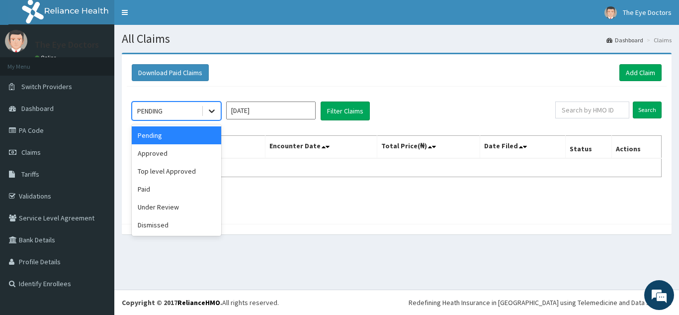
click at [217, 112] on div at bounding box center [212, 111] width 18 height 18
drag, startPoint x: 160, startPoint y: 204, endPoint x: 265, endPoint y: 165, distance: 112.6
click at [160, 205] on div "Under Review" at bounding box center [176, 207] width 89 height 18
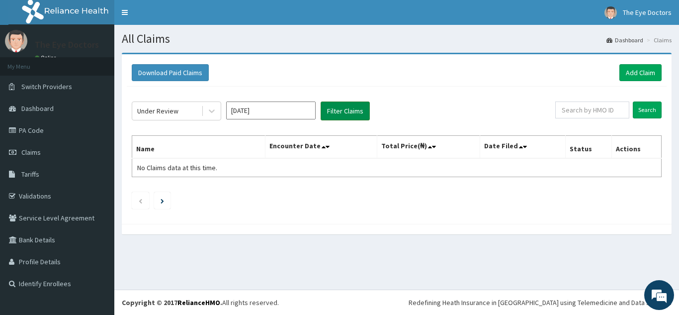
click at [343, 111] on button "Filter Claims" at bounding box center [345, 110] width 49 height 19
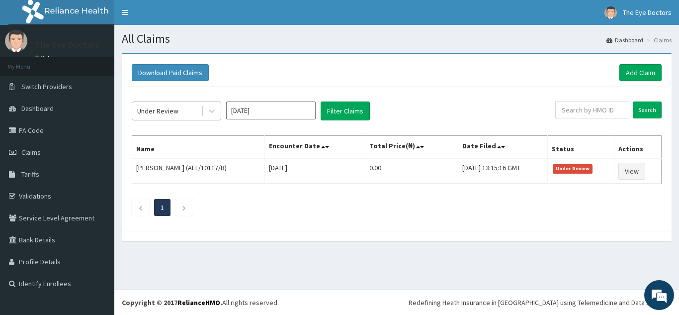
click at [196, 115] on div "Under Review" at bounding box center [166, 111] width 69 height 16
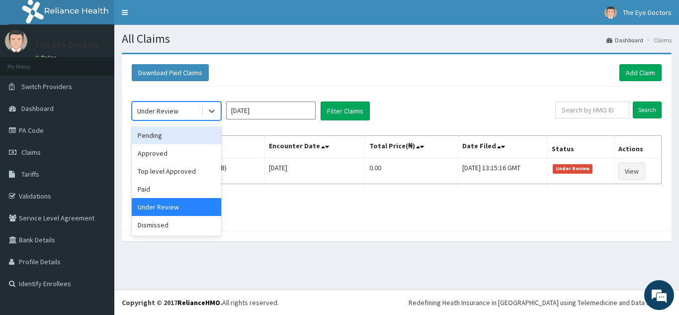
click at [188, 138] on div "Pending" at bounding box center [176, 135] width 89 height 18
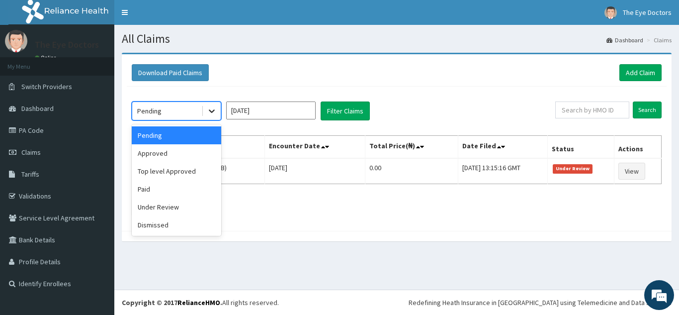
click at [214, 108] on icon at bounding box center [212, 111] width 10 height 10
click at [153, 186] on div "Paid" at bounding box center [176, 189] width 89 height 18
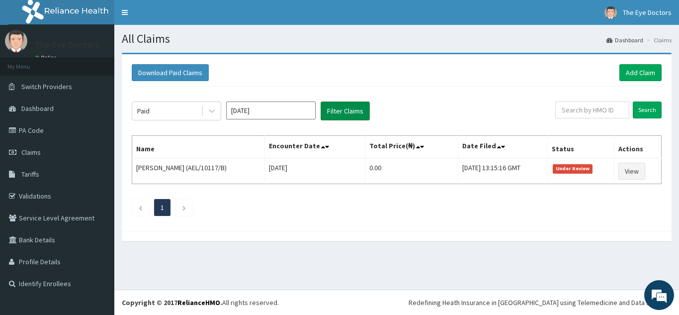
click at [336, 111] on button "Filter Claims" at bounding box center [345, 110] width 49 height 19
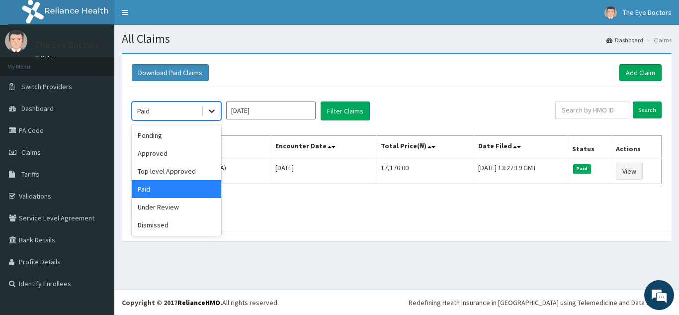
click at [211, 109] on icon at bounding box center [212, 111] width 10 height 10
click at [175, 141] on div "Pending" at bounding box center [176, 135] width 89 height 18
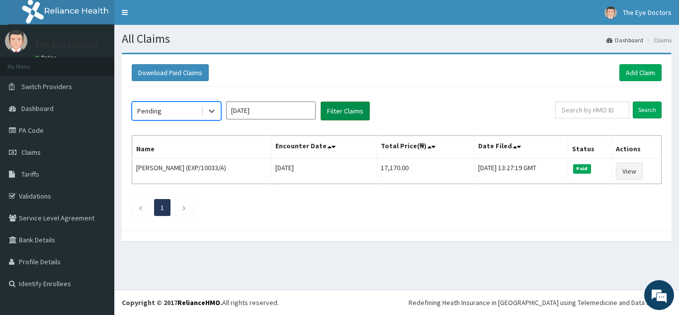
click at [334, 113] on button "Filter Claims" at bounding box center [345, 110] width 49 height 19
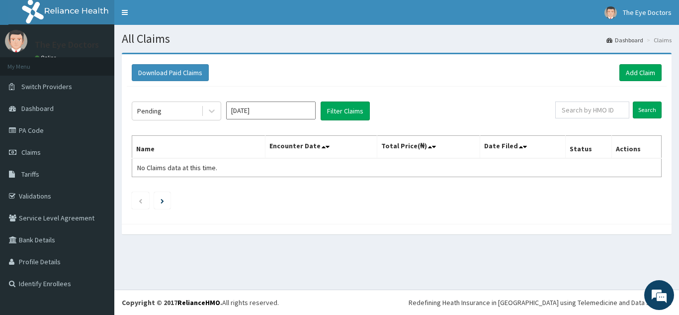
click at [277, 117] on input "Aug 2025" at bounding box center [270, 110] width 89 height 18
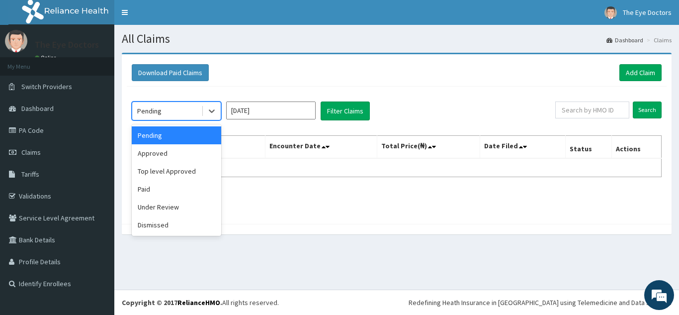
click at [175, 115] on div "Pending" at bounding box center [166, 111] width 69 height 16
click at [154, 188] on div "Paid" at bounding box center [176, 189] width 89 height 18
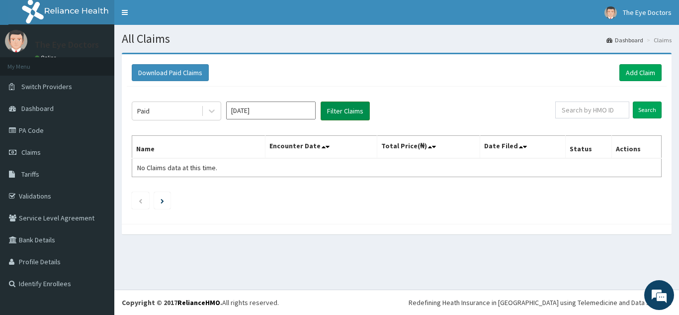
click at [339, 105] on button "Filter Claims" at bounding box center [345, 110] width 49 height 19
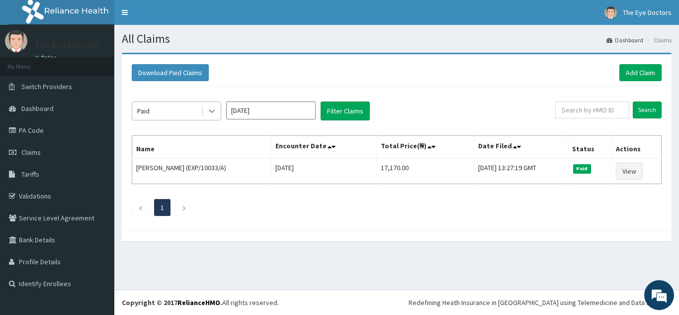
click at [212, 114] on icon at bounding box center [212, 111] width 10 height 10
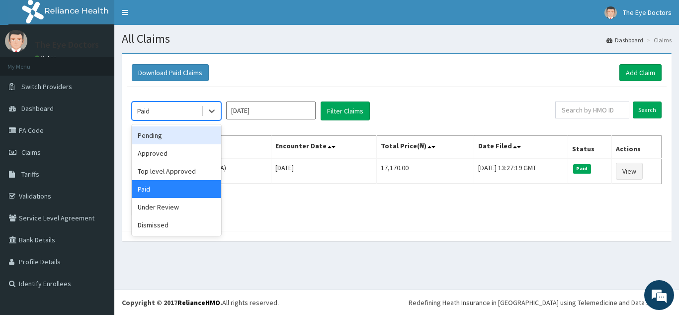
click at [173, 133] on div "Pending" at bounding box center [176, 135] width 89 height 18
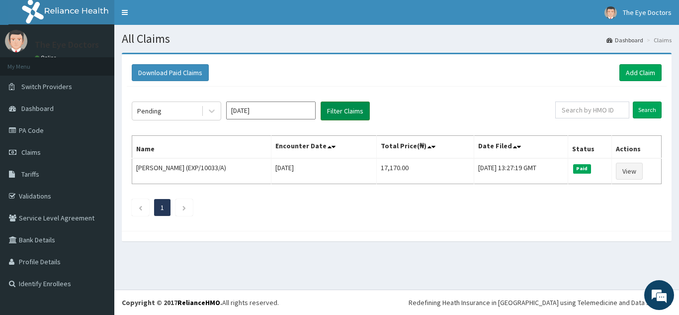
click at [357, 103] on button "Filter Claims" at bounding box center [345, 110] width 49 height 19
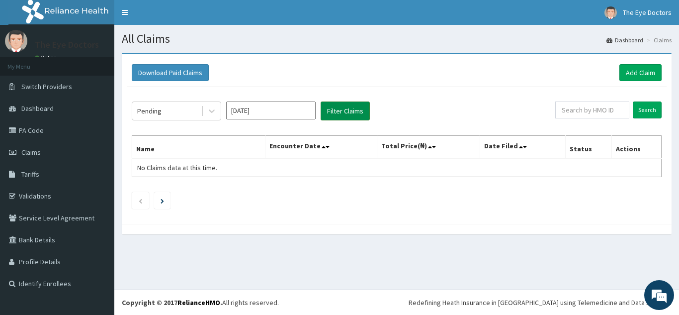
click at [333, 106] on button "Filter Claims" at bounding box center [345, 110] width 49 height 19
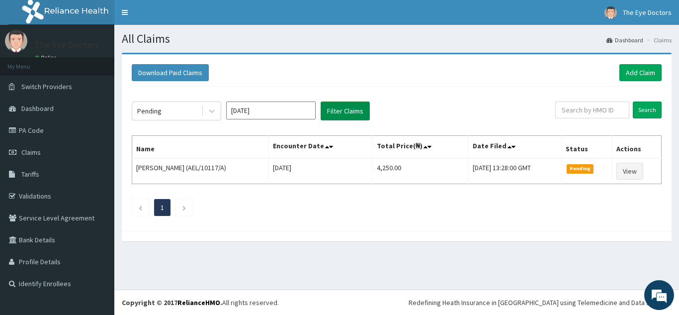
click at [333, 108] on button "Filter Claims" at bounding box center [345, 110] width 49 height 19
click at [336, 105] on button "Filter Claims" at bounding box center [345, 110] width 49 height 19
click at [330, 114] on button "Filter Claims" at bounding box center [345, 110] width 49 height 19
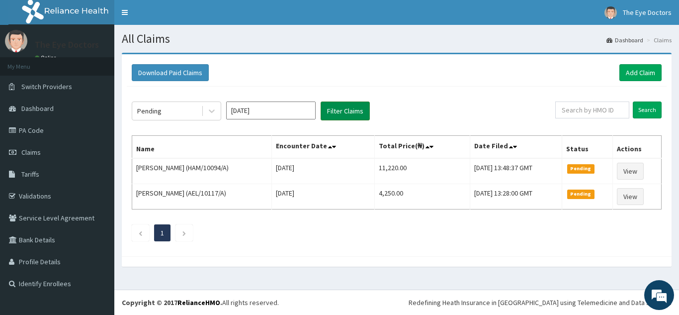
click at [338, 111] on button "Filter Claims" at bounding box center [345, 110] width 49 height 19
click at [335, 111] on button "Filter Claims" at bounding box center [345, 110] width 49 height 19
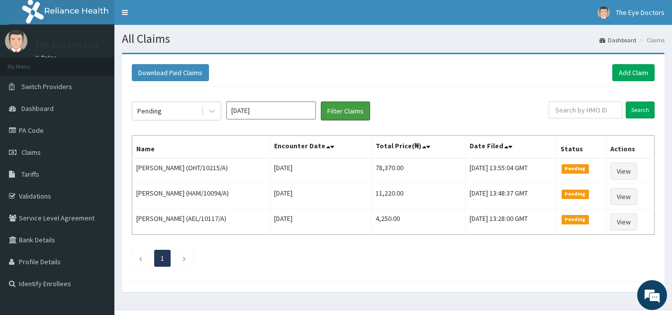
drag, startPoint x: 337, startPoint y: 112, endPoint x: 422, endPoint y: 9, distance: 133.1
click at [339, 110] on button "Filter Claims" at bounding box center [345, 110] width 49 height 19
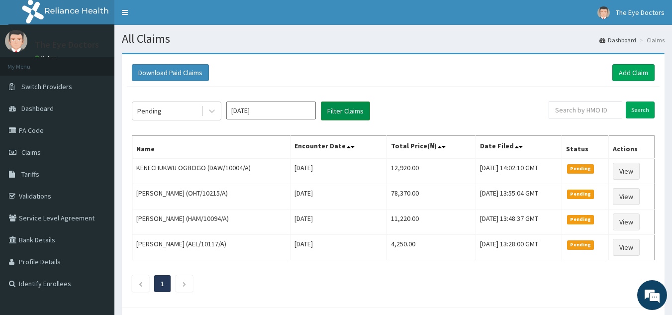
click at [335, 112] on button "Filter Claims" at bounding box center [345, 110] width 49 height 19
click at [348, 104] on button "Filter Claims" at bounding box center [345, 110] width 49 height 19
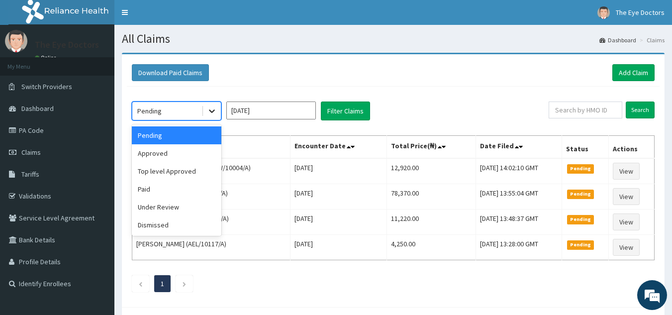
click at [209, 112] on icon at bounding box center [212, 111] width 10 height 10
click at [180, 207] on div "Under Review" at bounding box center [176, 207] width 89 height 18
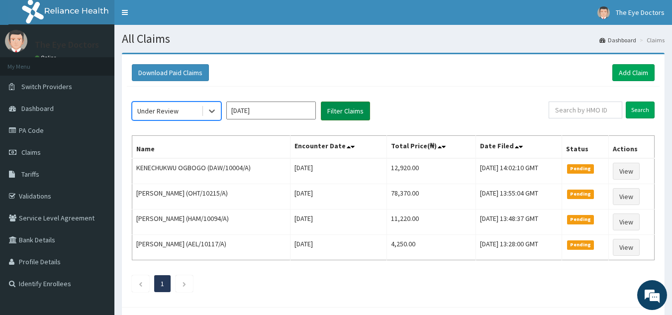
click at [341, 112] on button "Filter Claims" at bounding box center [345, 110] width 49 height 19
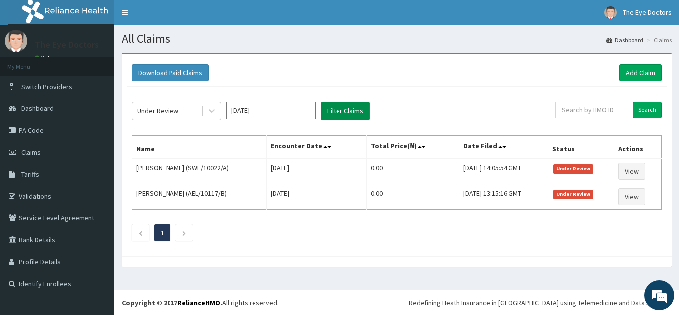
click at [331, 103] on button "Filter Claims" at bounding box center [345, 110] width 49 height 19
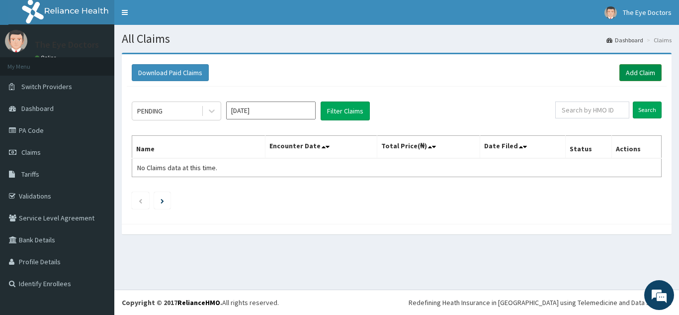
click at [640, 67] on link "Add Claim" at bounding box center [640, 72] width 42 height 17
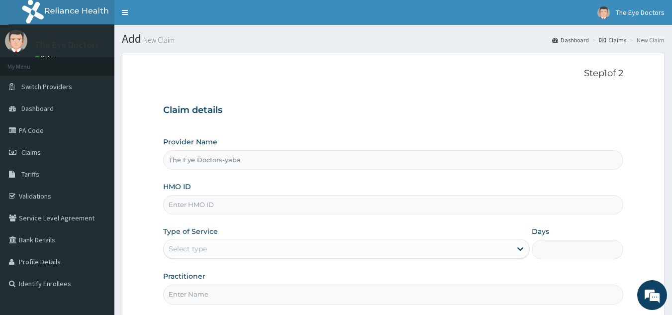
drag, startPoint x: 207, startPoint y: 208, endPoint x: 216, endPoint y: 202, distance: 11.4
click at [207, 208] on input "HMO ID" at bounding box center [393, 204] width 460 height 19
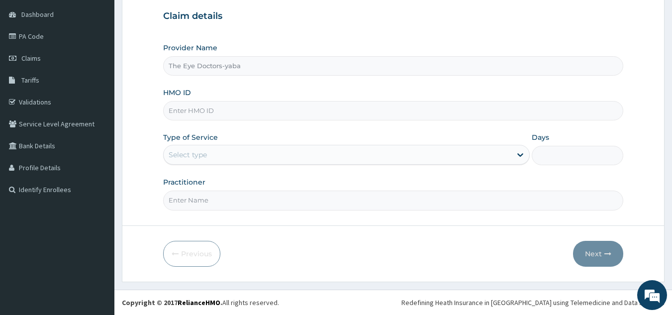
scroll to position [44, 0]
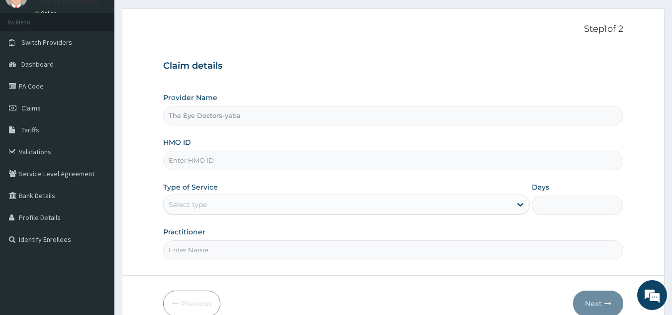
click at [286, 166] on input "HMO ID" at bounding box center [393, 160] width 460 height 19
paste input "AEL/10117/A"
type input "AEL/10117/A"
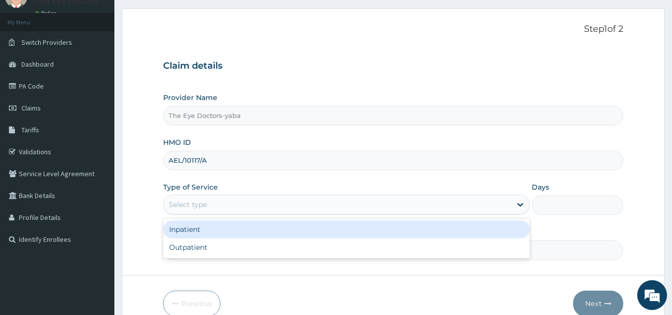
click at [250, 202] on div "Select type" at bounding box center [338, 204] width 348 height 16
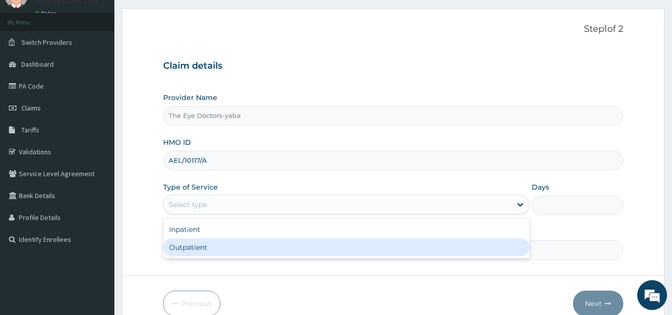
click at [227, 254] on div "Outpatient" at bounding box center [346, 247] width 366 height 18
type input "1"
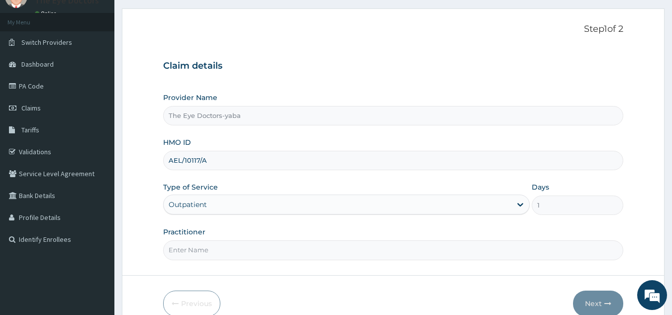
click at [214, 252] on input "Practitioner" at bounding box center [393, 249] width 460 height 19
type input "DR FOLAKE"
click at [589, 300] on button "Next" at bounding box center [598, 303] width 50 height 26
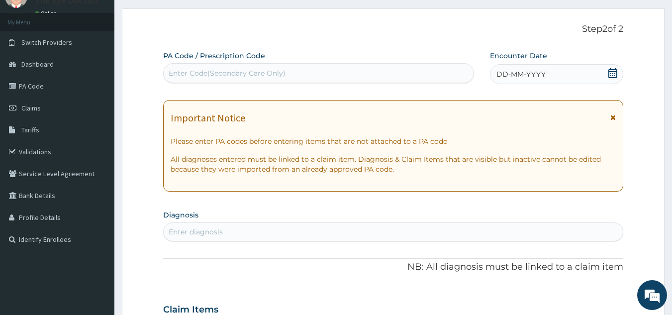
click at [285, 72] on div "Enter Code(Secondary Care Only)" at bounding box center [319, 73] width 310 height 16
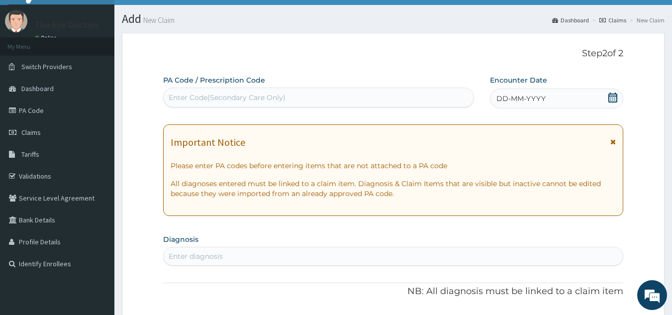
scroll to position [0, 0]
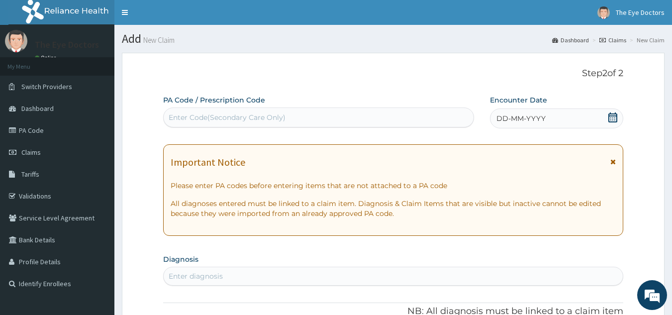
click at [334, 117] on div "Enter Code(Secondary Care Only)" at bounding box center [319, 117] width 310 height 16
paste input "PA/ABB2B5"
type input "PA/ABB2B5"
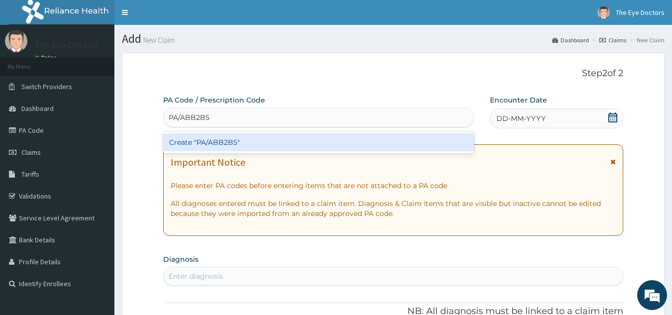
click at [346, 138] on div "Create "PA/ABB2B5"" at bounding box center [318, 142] width 311 height 18
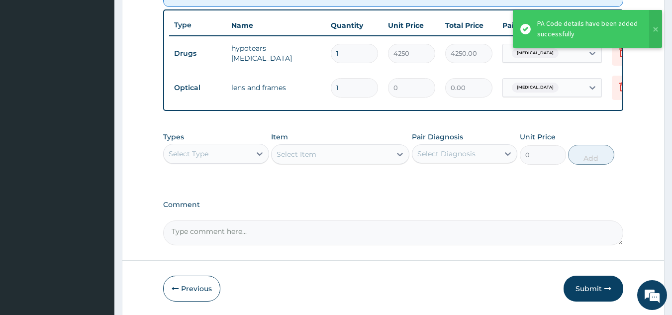
scroll to position [403, 0]
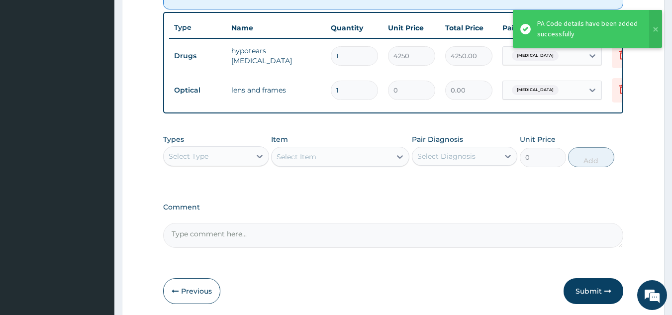
click at [224, 243] on textarea "Comment" at bounding box center [393, 235] width 460 height 25
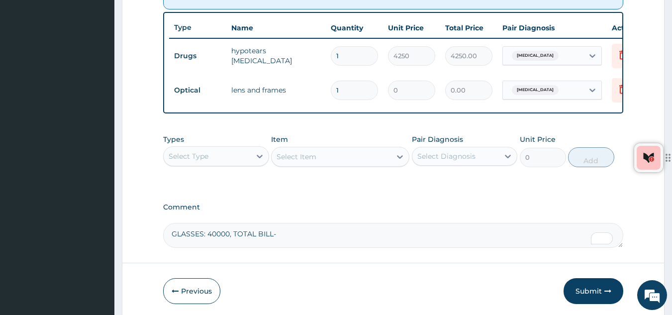
click at [374, 244] on textarea "GLASSES: 40000, TOTAL BILL-" at bounding box center [393, 235] width 460 height 25
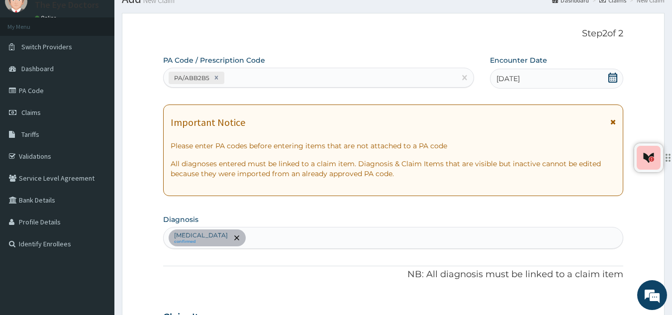
scroll to position [5, 0]
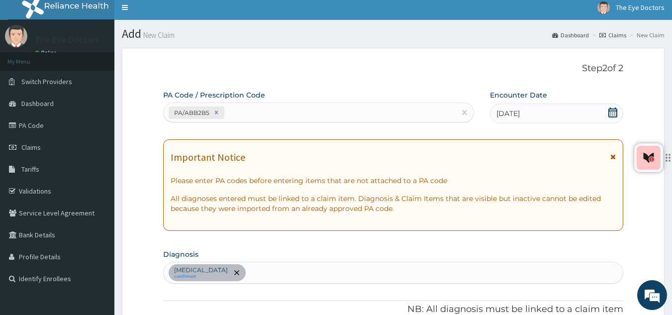
type textarea "GLASSES: 40000, TOTAL BILL- 44250"
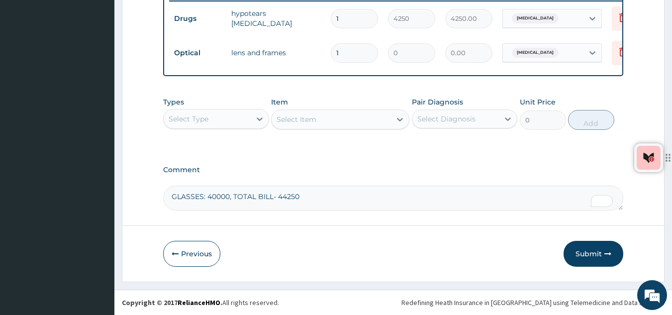
scroll to position [447, 0]
click at [589, 252] on button "Submit" at bounding box center [593, 254] width 60 height 26
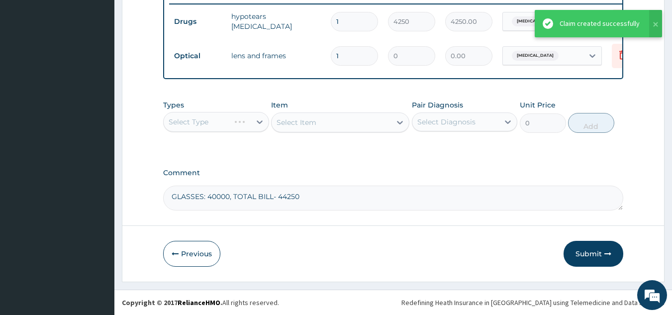
scroll to position [444, 0]
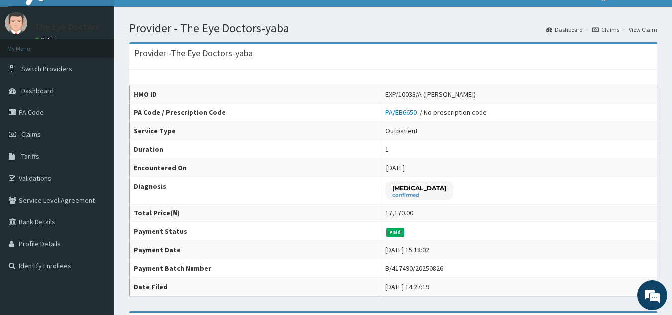
scroll to position [17, 0]
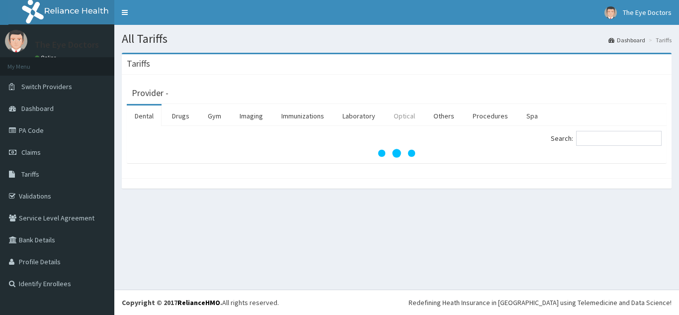
click at [402, 114] on link "Optical" at bounding box center [404, 115] width 37 height 21
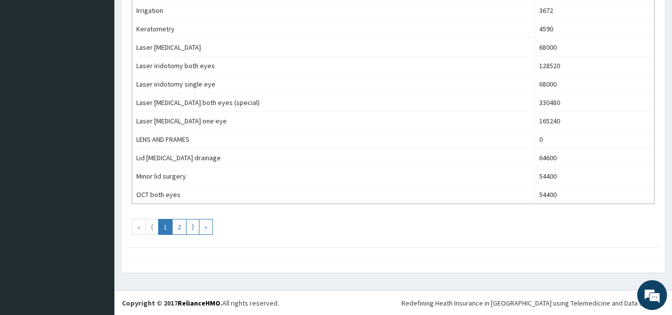
scroll to position [903, 0]
click at [176, 222] on link "2" at bounding box center [179, 226] width 14 height 16
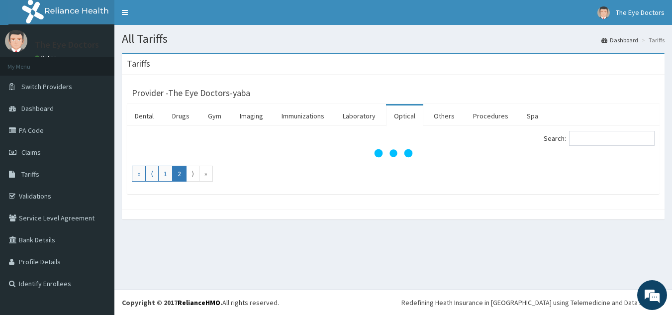
scroll to position [0, 0]
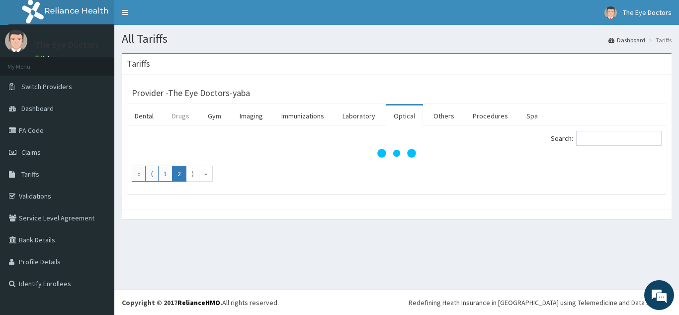
click at [180, 117] on link "Drugs" at bounding box center [180, 115] width 33 height 21
click at [183, 116] on link "Drugs" at bounding box center [180, 115] width 33 height 21
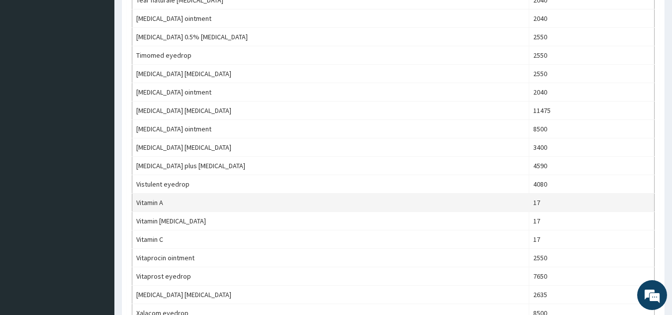
scroll to position [845, 0]
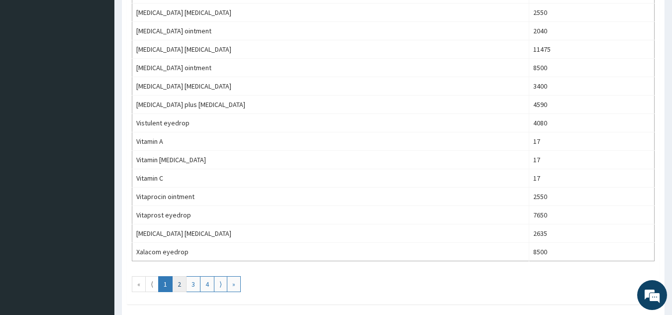
click at [179, 284] on link "2" at bounding box center [179, 284] width 14 height 16
click at [195, 286] on link "3" at bounding box center [193, 284] width 14 height 16
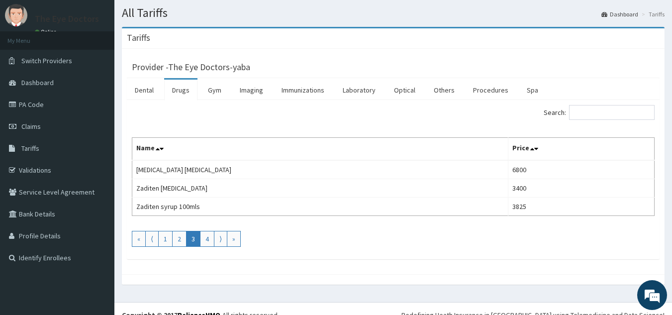
scroll to position [38, 0]
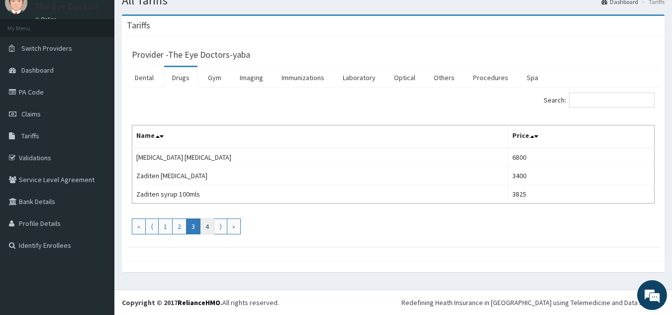
click at [207, 230] on link "4" at bounding box center [207, 226] width 14 height 16
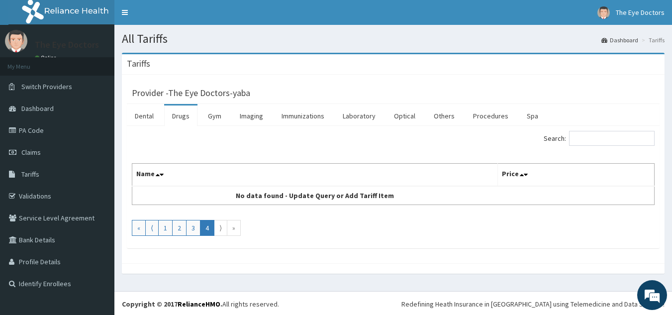
scroll to position [1, 0]
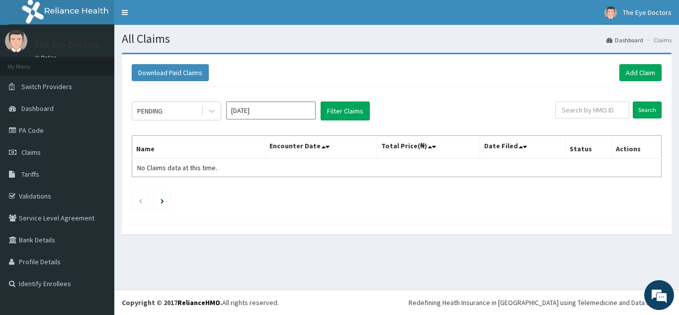
click at [287, 109] on input "[DATE]" at bounding box center [270, 110] width 89 height 18
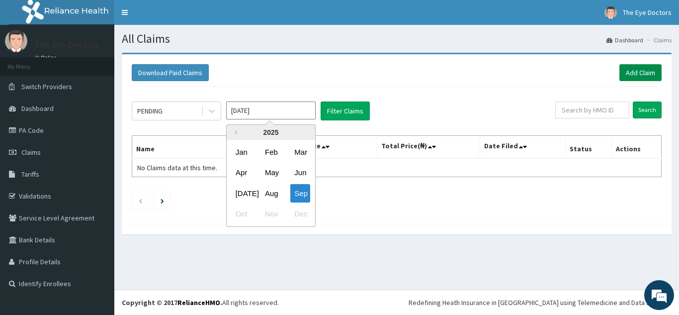
click at [625, 70] on link "Add Claim" at bounding box center [640, 72] width 42 height 17
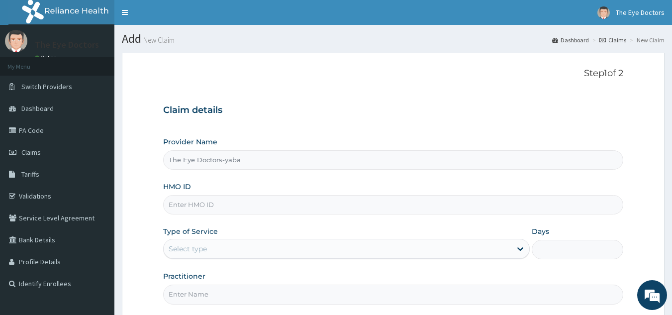
click at [280, 205] on input "HMO ID" at bounding box center [393, 204] width 460 height 19
paste input "HAM/10094/A"
type input "HAM/10094/A"
click at [198, 244] on div "Select type" at bounding box center [188, 249] width 38 height 10
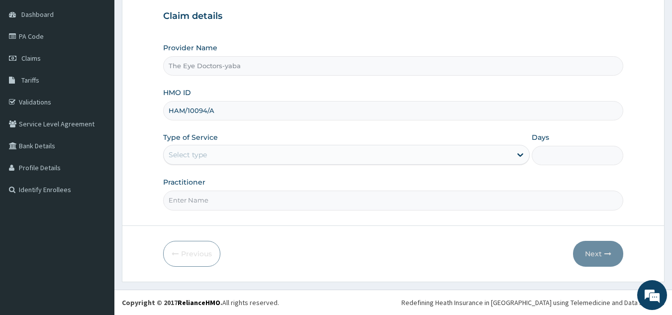
click at [182, 196] on input "Practitioner" at bounding box center [393, 199] width 460 height 19
click at [206, 157] on div "Select type" at bounding box center [188, 155] width 38 height 10
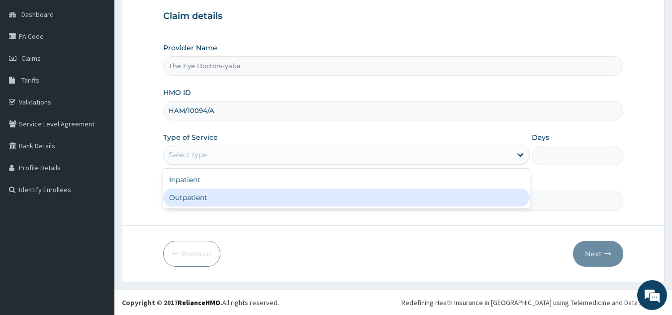
click at [193, 198] on div "Outpatient" at bounding box center [346, 197] width 366 height 18
type input "1"
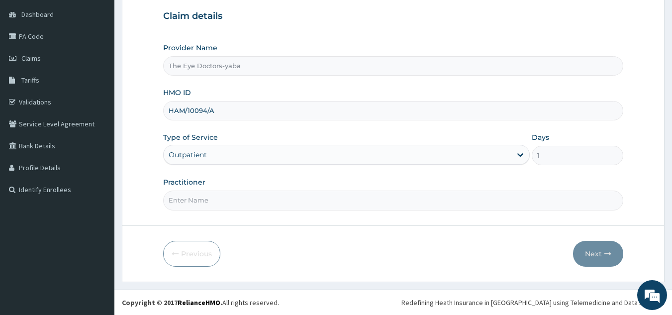
click at [191, 198] on input "Practitioner" at bounding box center [393, 199] width 460 height 19
type input "[PERSON_NAME]"
click at [596, 252] on button "Next" at bounding box center [598, 254] width 50 height 26
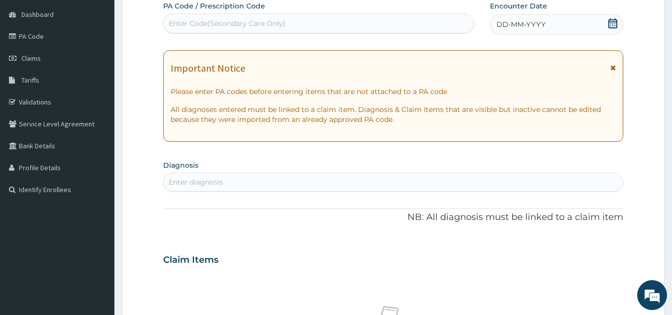
click at [318, 22] on div "Enter Code(Secondary Care Only)" at bounding box center [319, 23] width 310 height 16
paste input "PA/C7E9AC"
type input "PA/C7E9AC"
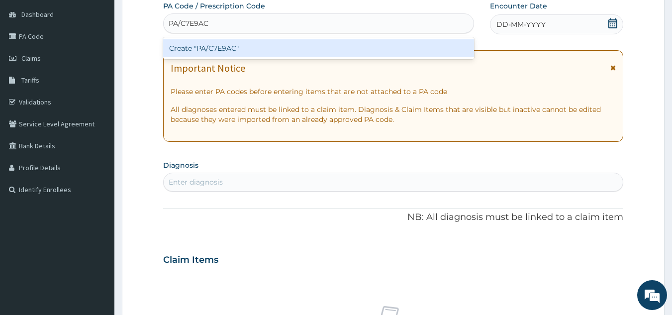
click at [272, 40] on div "Create "PA/C7E9AC"" at bounding box center [318, 48] width 311 height 18
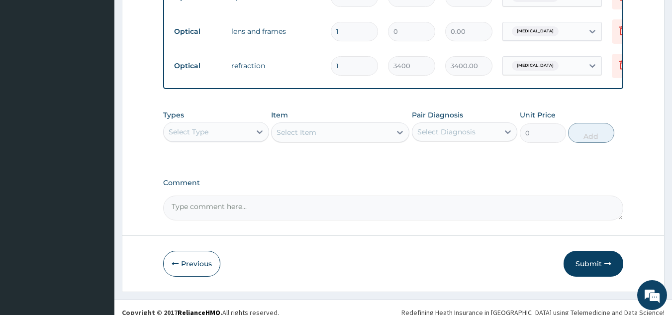
scroll to position [513, 0]
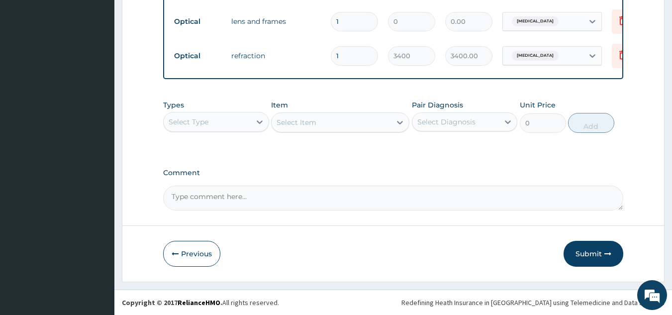
click at [223, 199] on textarea "Comment" at bounding box center [393, 197] width 460 height 25
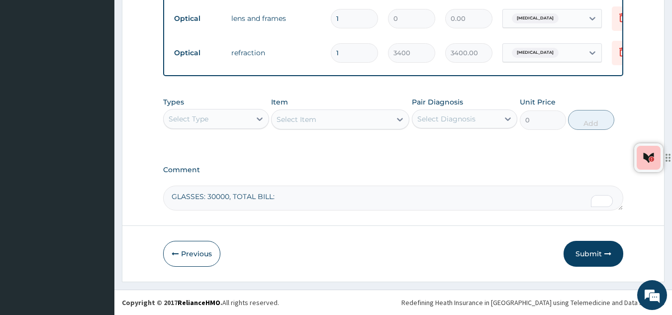
click at [297, 200] on textarea "GLASSES: 30000, TOTAL BILL:" at bounding box center [393, 197] width 460 height 25
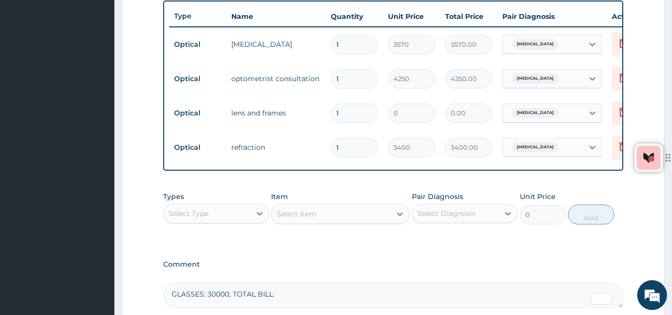
scroll to position [414, 0]
click at [290, 304] on textarea "GLASSES: 30000, TOTAL BILL:" at bounding box center [393, 295] width 460 height 25
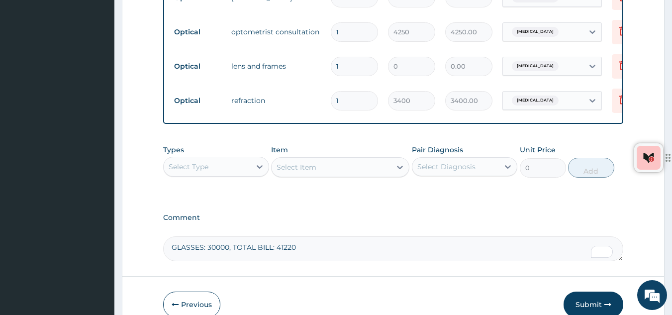
scroll to position [513, 0]
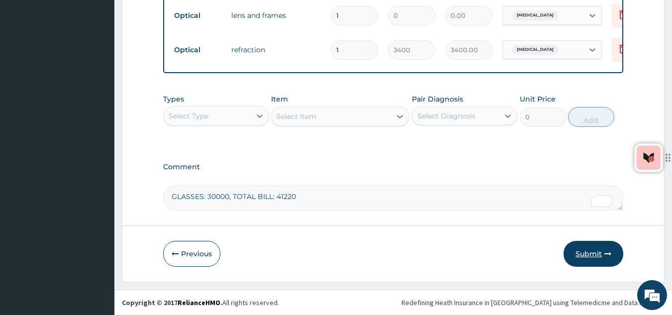
type textarea "GLASSES: 30000, TOTAL BILL: 41220"
click at [590, 254] on button "Submit" at bounding box center [593, 254] width 60 height 26
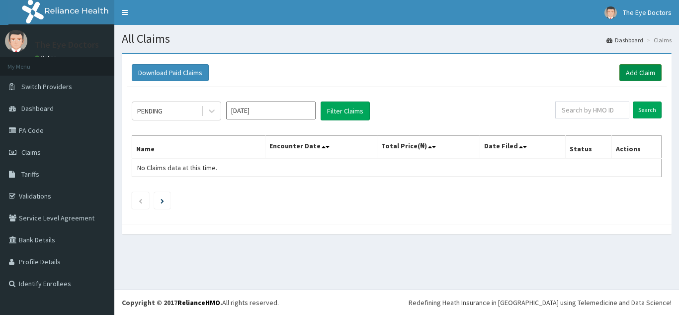
click at [627, 75] on link "Add Claim" at bounding box center [640, 72] width 42 height 17
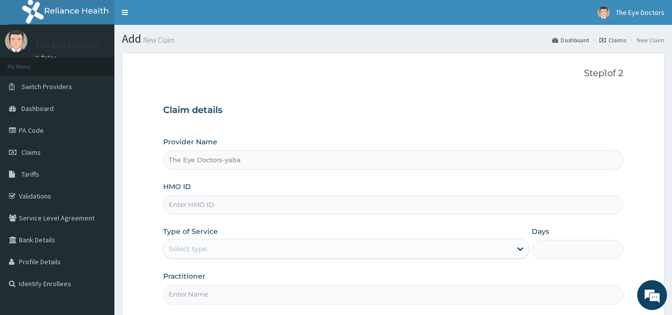
scroll to position [94, 0]
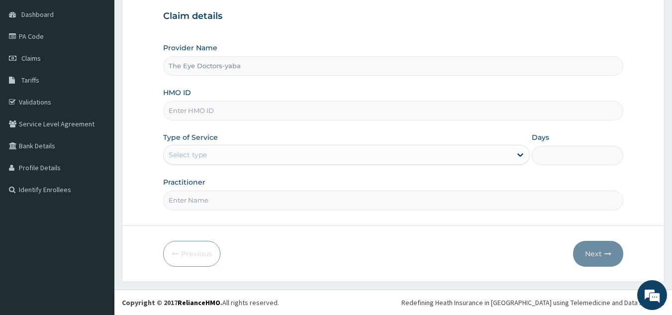
click at [202, 112] on input "HMO ID" at bounding box center [393, 110] width 460 height 19
paste input "OHT/10215/A"
type input "OHT/10215/A"
click at [242, 152] on div "Select type" at bounding box center [338, 155] width 348 height 16
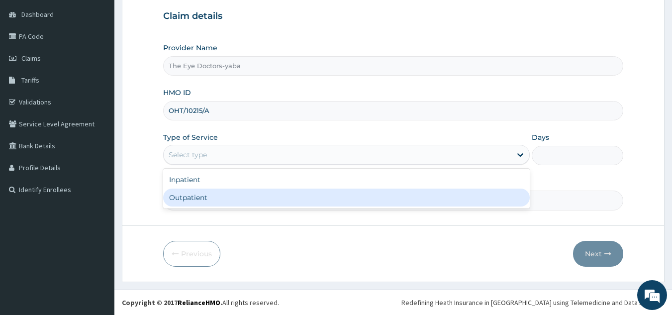
click at [212, 195] on div "Outpatient" at bounding box center [346, 197] width 366 height 18
type input "1"
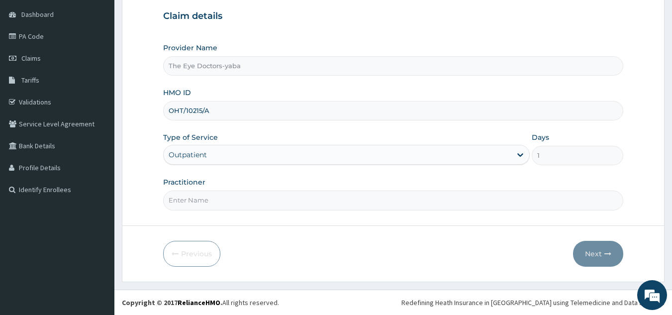
click at [211, 208] on input "Practitioner" at bounding box center [393, 199] width 460 height 19
type input "[PERSON_NAME]"
click at [590, 251] on button "Next" at bounding box center [598, 254] width 50 height 26
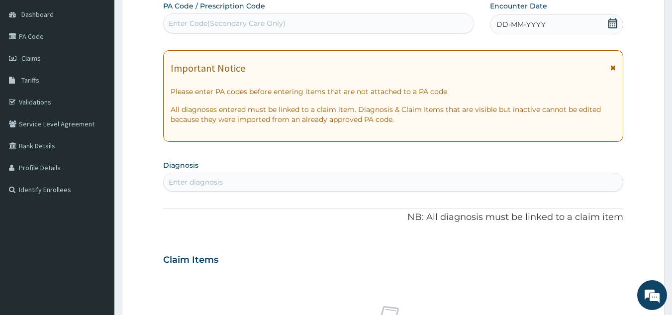
click at [336, 26] on div "Enter Code(Secondary Care Only)" at bounding box center [319, 23] width 310 height 16
paste input "PA/43BDEE"
type input "PA/43BDEE"
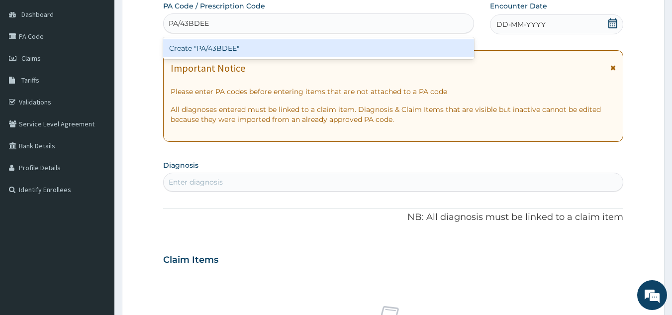
click at [328, 41] on div "Create "PA/43BDEE"" at bounding box center [318, 48] width 311 height 18
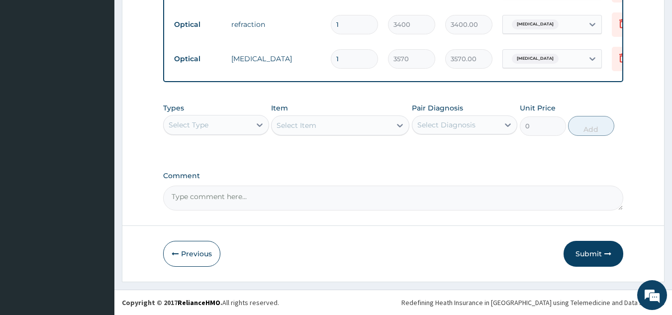
scroll to position [577, 0]
click at [246, 197] on textarea "Comment" at bounding box center [393, 197] width 460 height 25
click at [206, 197] on textarea "GLASSES:30000" at bounding box center [393, 197] width 460 height 25
click at [262, 204] on textarea "GLASSES: 30000" at bounding box center [393, 197] width 460 height 25
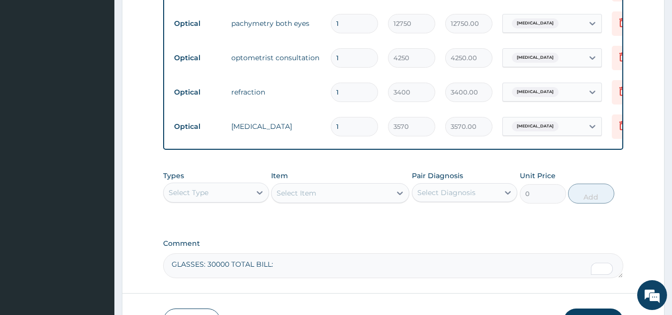
scroll to position [527, 0]
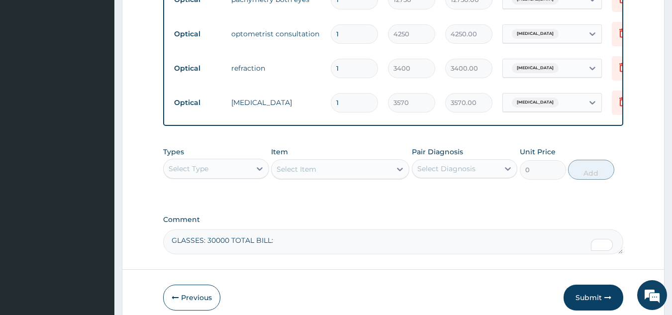
click at [273, 248] on textarea "GLASSES: 30000 TOTAL BILL:" at bounding box center [393, 241] width 460 height 25
type textarea "GLASSES: 30000 TOTAL BILL: 53970"
click at [583, 302] on button "Submit" at bounding box center [593, 297] width 60 height 26
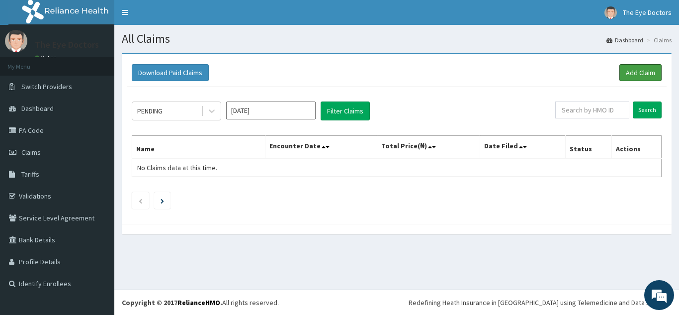
click at [644, 68] on link "Add Claim" at bounding box center [640, 72] width 42 height 17
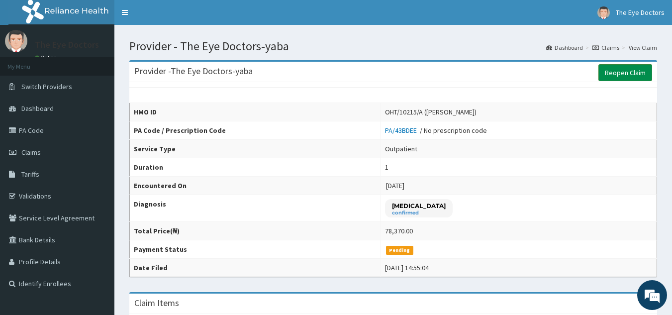
click at [615, 73] on link "Reopen Claim" at bounding box center [625, 72] width 54 height 17
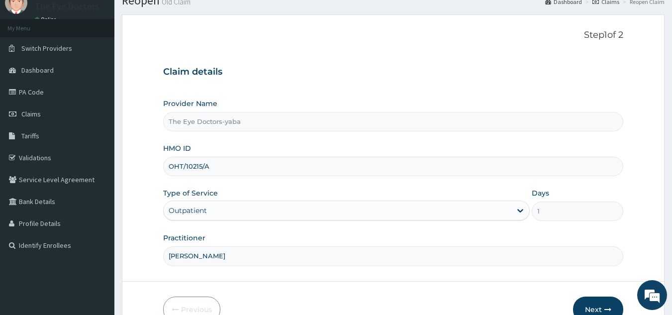
scroll to position [94, 0]
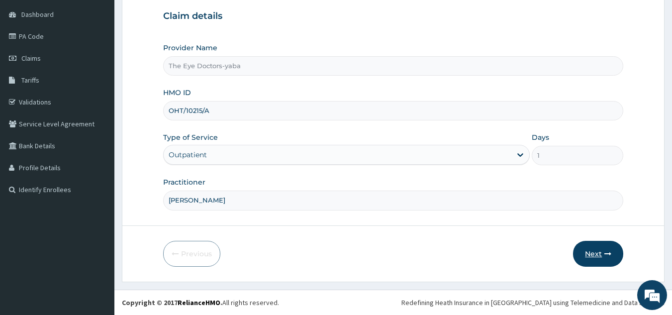
click at [599, 250] on button "Next" at bounding box center [598, 254] width 50 height 26
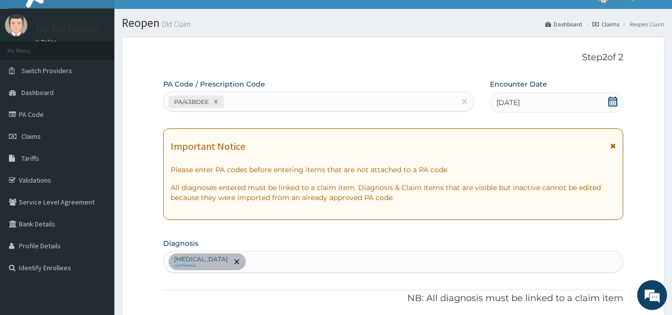
scroll to position [0, 0]
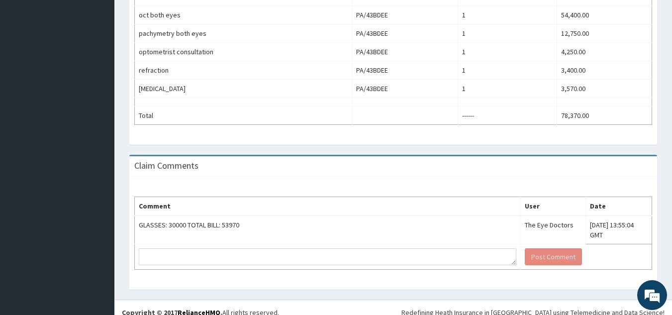
scroll to position [410, 0]
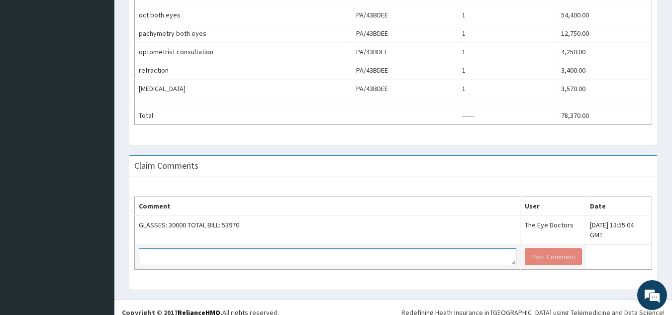
click at [244, 248] on textarea at bounding box center [327, 256] width 377 height 17
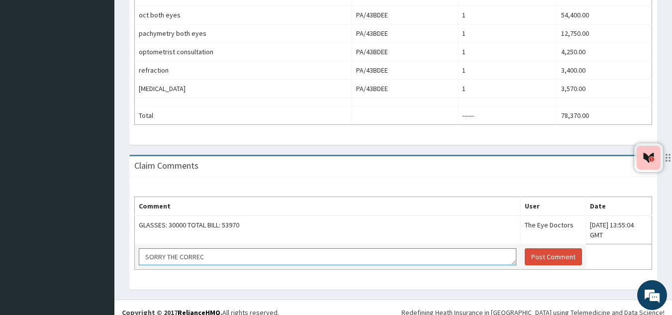
scroll to position [0, 0]
type textarea "SORRY THE CORRECT TOTAL BILL - 108370"
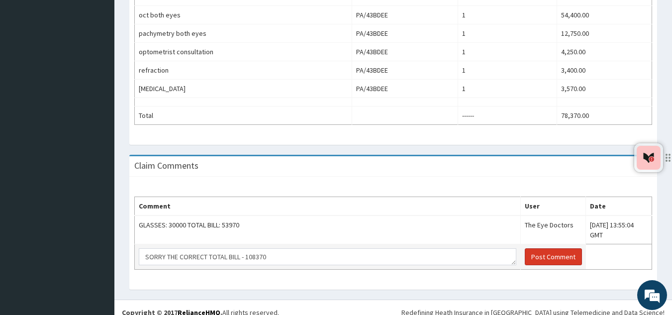
click at [524, 250] on button "Post Comment" at bounding box center [552, 256] width 57 height 17
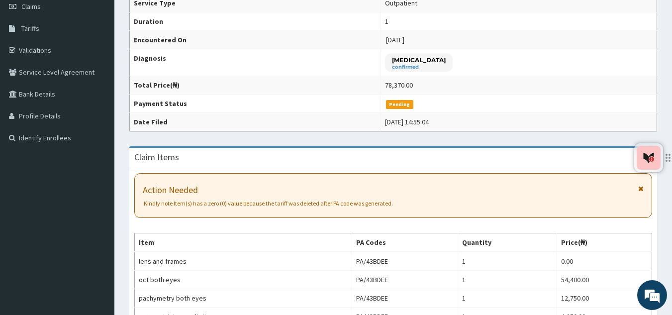
scroll to position [112, 0]
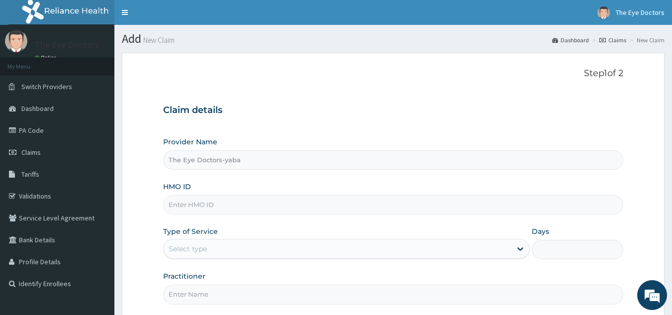
click at [201, 204] on input "HMO ID" at bounding box center [393, 204] width 460 height 19
paste input "DAW/10004/A"
type input "DAW/10004/A"
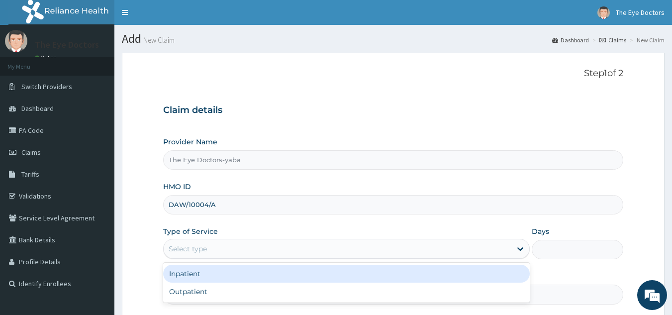
click at [276, 240] on div "Select type" at bounding box center [346, 249] width 366 height 20
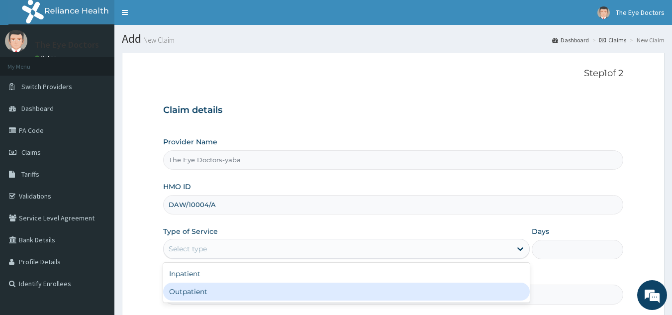
click at [227, 292] on input "Practitioner" at bounding box center [393, 293] width 460 height 19
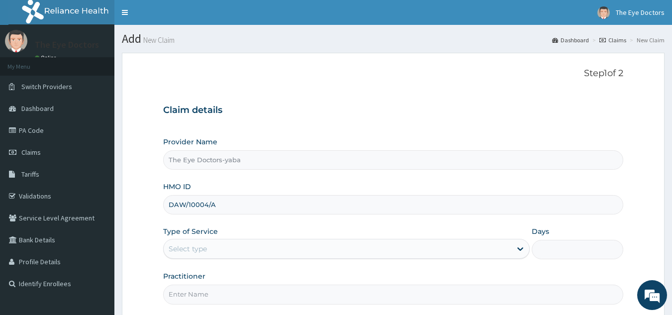
click at [227, 251] on div "Select type" at bounding box center [338, 249] width 348 height 16
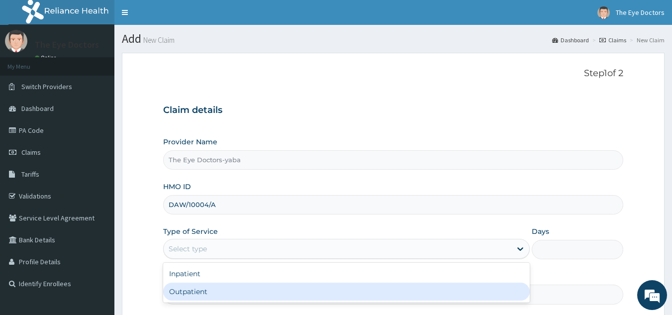
click at [194, 292] on div "Outpatient" at bounding box center [346, 291] width 366 height 18
type input "1"
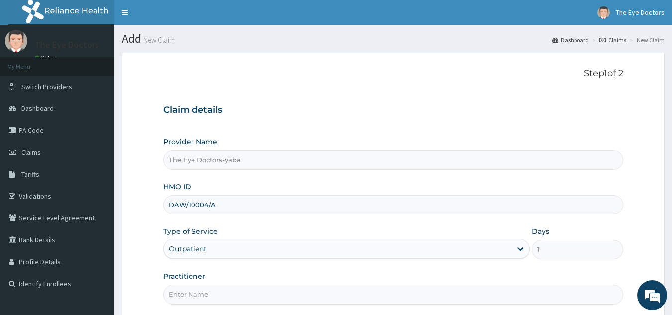
click at [204, 291] on input "Practitioner" at bounding box center [393, 293] width 460 height 19
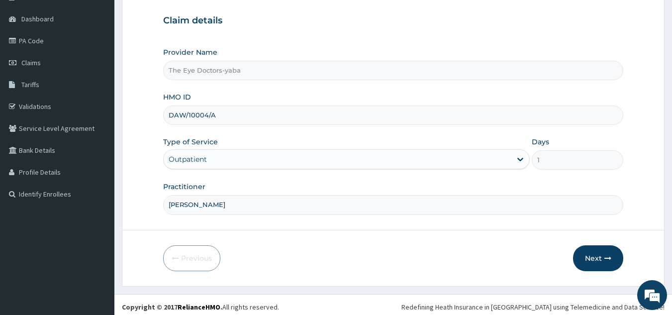
scroll to position [94, 0]
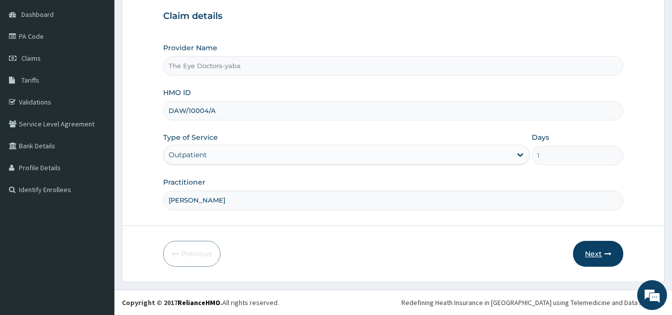
type input "DR FOLAKE"
click at [590, 253] on button "Next" at bounding box center [598, 254] width 50 height 26
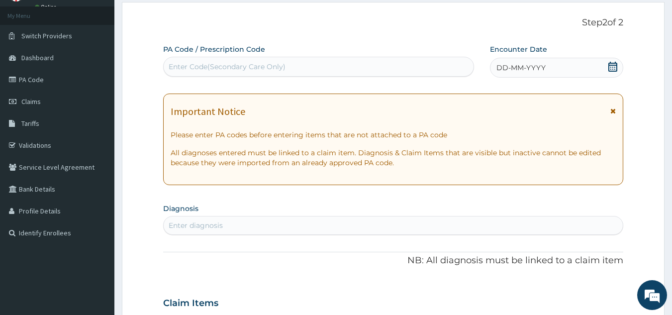
scroll to position [0, 0]
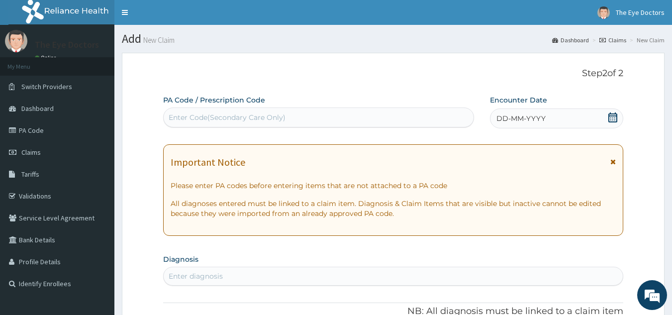
click at [205, 120] on div "Enter Code(Secondary Care Only)" at bounding box center [227, 117] width 117 height 10
paste input "PA/4B1F91"
type input "PA/4B1F91"
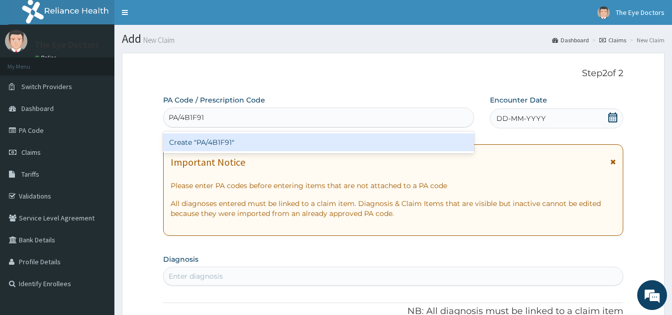
click at [198, 139] on div "Create "PA/4B1F91"" at bounding box center [318, 142] width 311 height 18
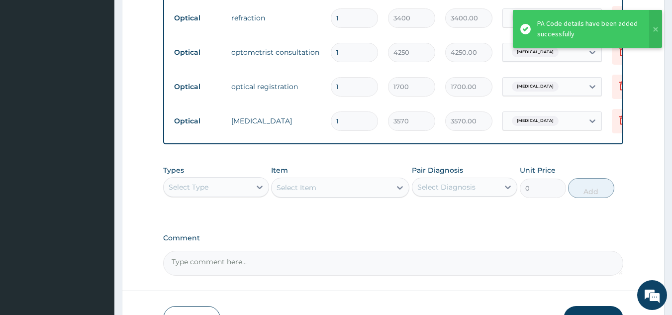
scroll to position [547, 0]
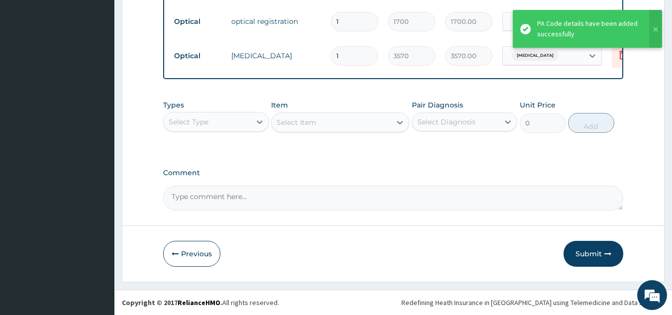
click at [223, 200] on textarea "Comment" at bounding box center [393, 197] width 460 height 25
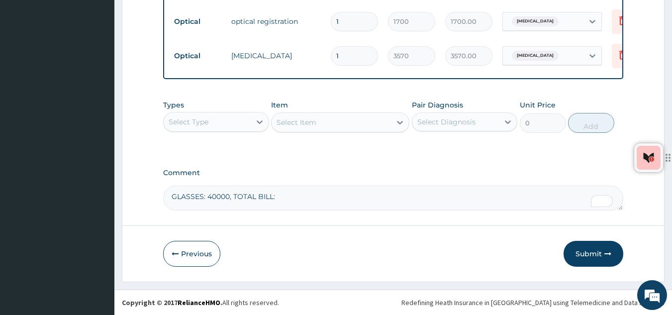
click at [295, 202] on textarea "GLASSES: 40000, TOTAL BILL:" at bounding box center [393, 197] width 460 height 25
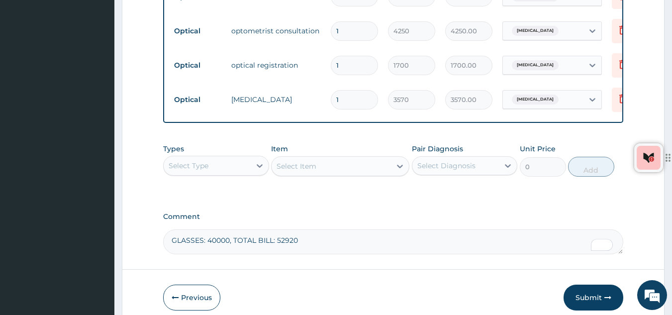
scroll to position [498, 0]
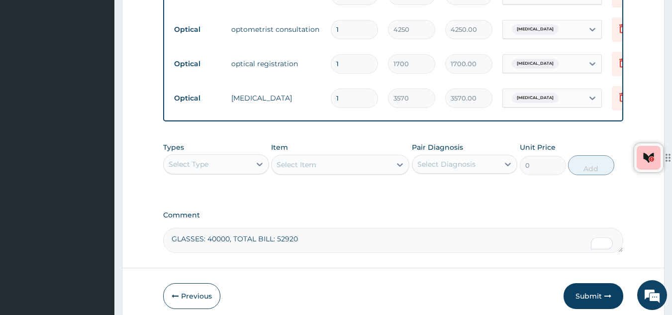
click at [215, 247] on textarea "GLASSES: 40000, TOTAL BILL: 52920" at bounding box center [393, 240] width 460 height 25
click at [286, 249] on textarea "GLASSES: 40,000, TOTAL BILL: 52920" at bounding box center [393, 240] width 460 height 25
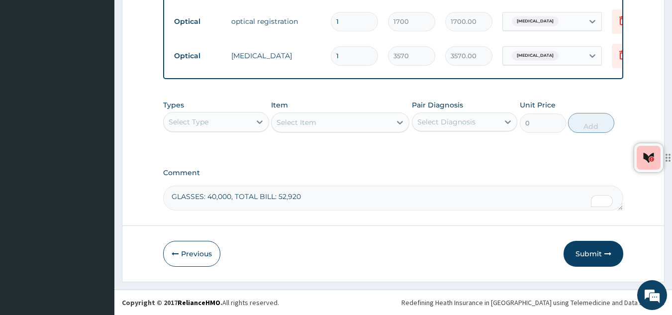
scroll to position [547, 0]
type textarea "GLASSES: 40,000, TOTAL BILL: 52,920"
click at [600, 255] on button "Submit" at bounding box center [593, 254] width 60 height 26
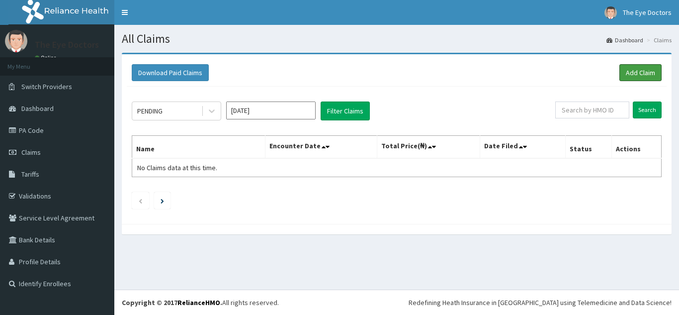
click at [633, 72] on link "Add Claim" at bounding box center [640, 72] width 42 height 17
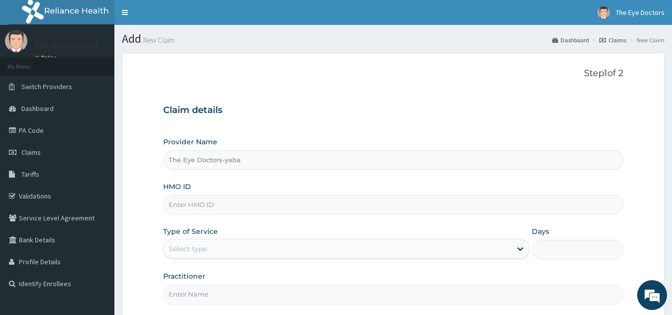
click at [219, 202] on input "HMO ID" at bounding box center [393, 204] width 460 height 19
paste input "SWE/10022/A"
type input "SWE/10022/A"
click at [210, 250] on div "Select type" at bounding box center [338, 249] width 348 height 16
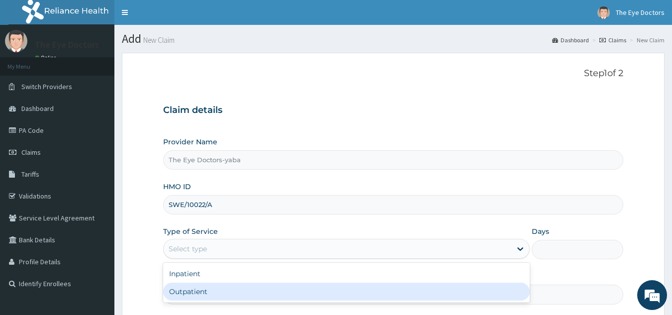
click at [195, 290] on div "Outpatient" at bounding box center [346, 291] width 366 height 18
type input "1"
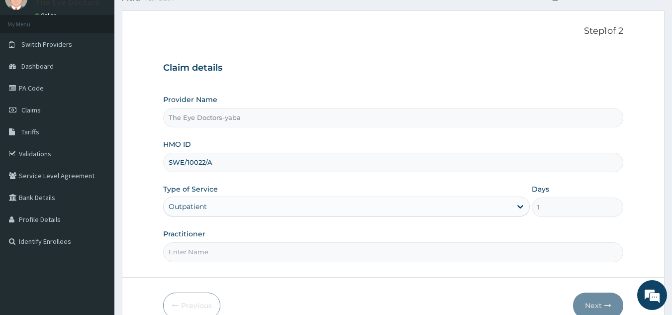
scroll to position [94, 0]
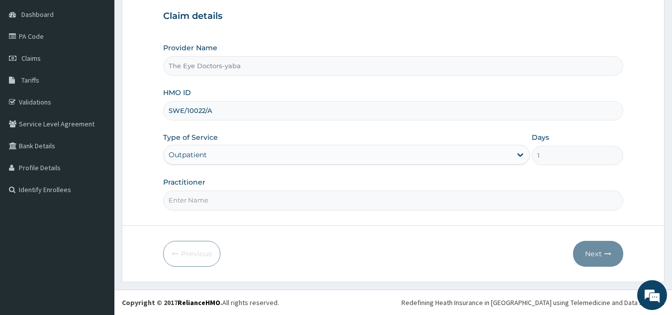
click at [216, 194] on input "Practitioner" at bounding box center [393, 199] width 460 height 19
click at [215, 201] on input "DR FOLA" at bounding box center [393, 199] width 460 height 19
type input "DR FOLAKE"
click at [594, 254] on button "Next" at bounding box center [598, 254] width 50 height 26
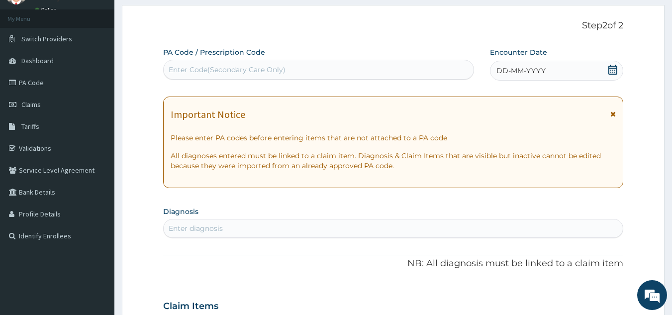
scroll to position [0, 0]
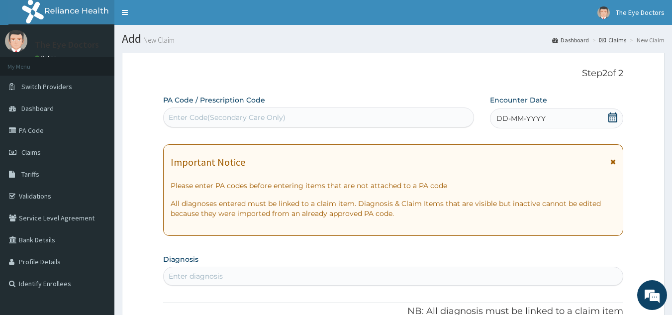
click at [310, 124] on div "Enter Code(Secondary Care Only)" at bounding box center [319, 117] width 310 height 16
paste input "PA/6642BA"
type input "PA/6642BA"
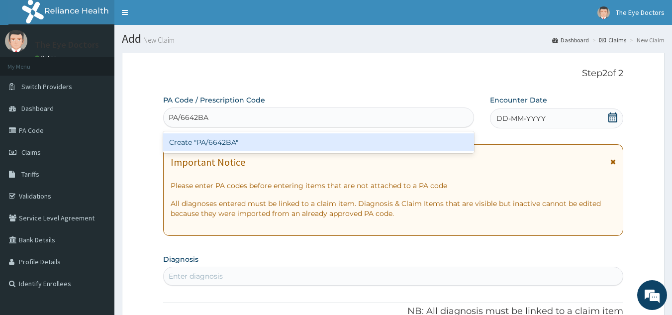
click at [280, 141] on div "Create "PA/6642BA"" at bounding box center [318, 142] width 311 height 18
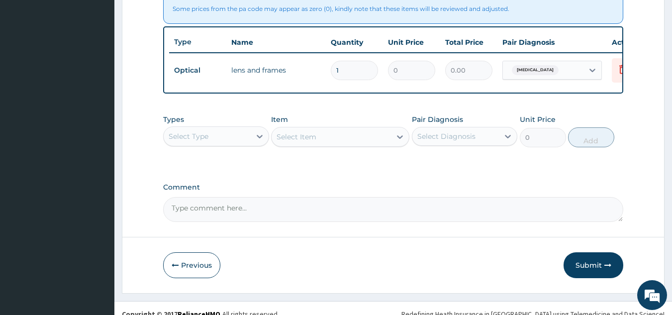
scroll to position [406, 0]
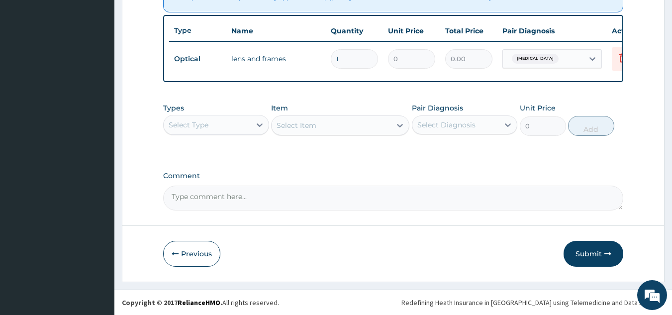
click at [260, 196] on textarea "Comment" at bounding box center [393, 197] width 460 height 25
type textarea "TOTAL BILL: 40000"
click at [588, 260] on button "Submit" at bounding box center [593, 254] width 60 height 26
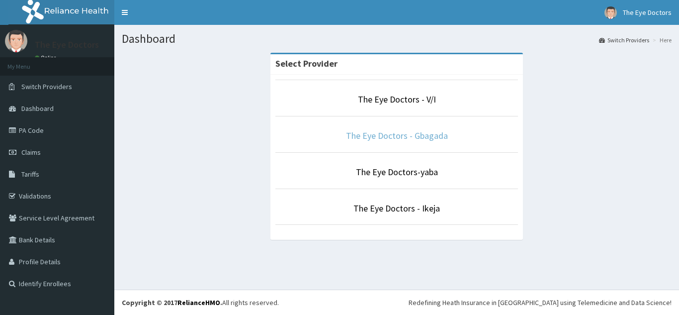
click at [399, 136] on link "The Eye Doctors - Gbagada" at bounding box center [397, 135] width 102 height 11
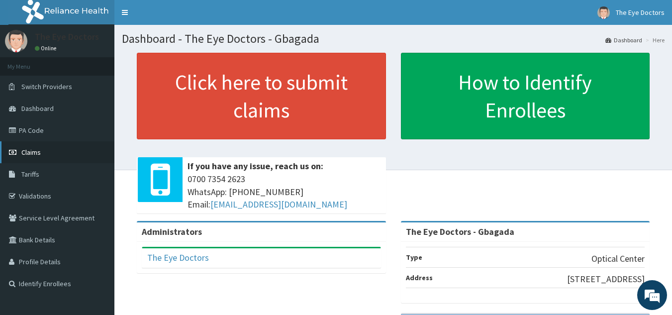
drag, startPoint x: 41, startPoint y: 150, endPoint x: 55, endPoint y: 147, distance: 14.2
click at [40, 149] on link "Claims" at bounding box center [57, 152] width 114 height 22
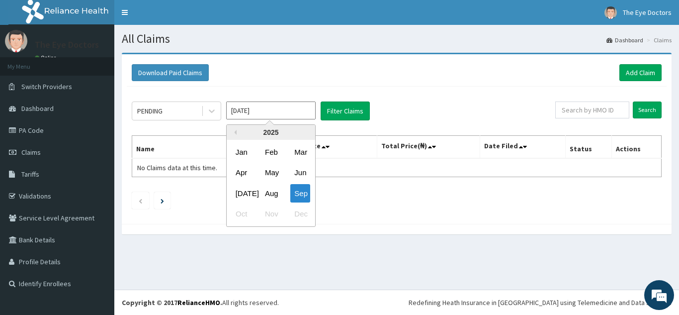
click at [281, 106] on input "[DATE]" at bounding box center [270, 110] width 89 height 18
click at [267, 196] on div "Aug" at bounding box center [271, 193] width 20 height 18
type input "[DATE]"
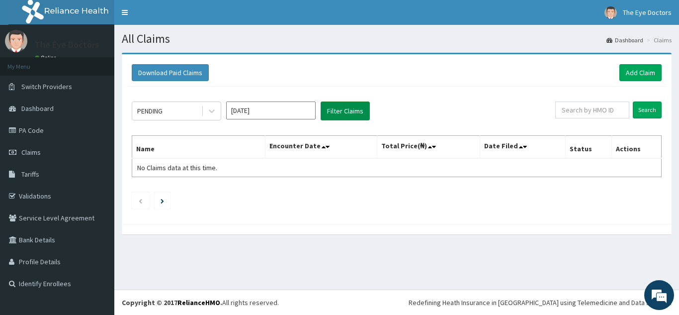
click at [338, 115] on button "Filter Claims" at bounding box center [345, 110] width 49 height 19
click at [325, 113] on button "Filter Claims" at bounding box center [345, 110] width 49 height 19
click at [341, 106] on button "Filter Claims" at bounding box center [345, 110] width 49 height 19
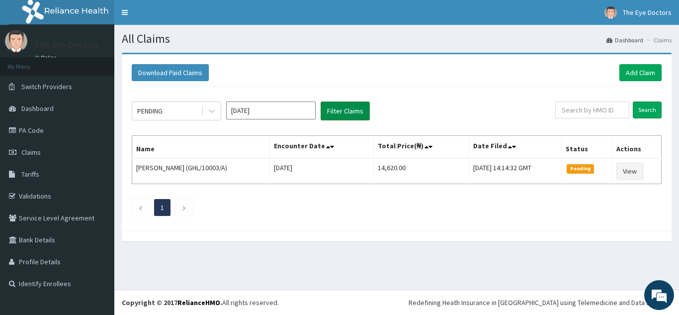
click at [343, 108] on button "Filter Claims" at bounding box center [345, 110] width 49 height 19
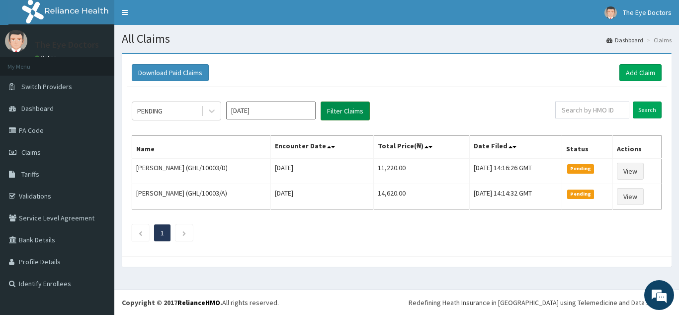
click at [338, 111] on button "Filter Claims" at bounding box center [345, 110] width 49 height 19
click at [336, 108] on button "Filter Claims" at bounding box center [345, 110] width 49 height 19
click at [352, 113] on button "Filter Claims" at bounding box center [345, 110] width 49 height 19
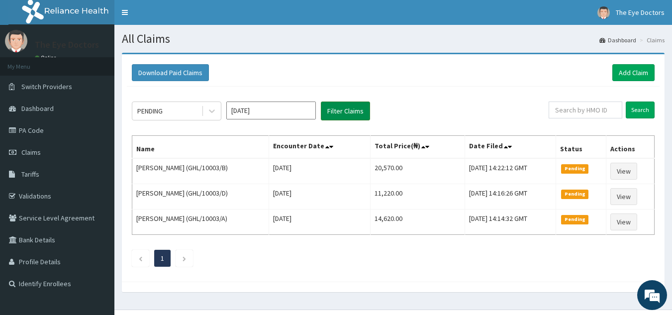
click at [340, 105] on button "Filter Claims" at bounding box center [345, 110] width 49 height 19
click at [344, 111] on button "Filter Claims" at bounding box center [345, 110] width 49 height 19
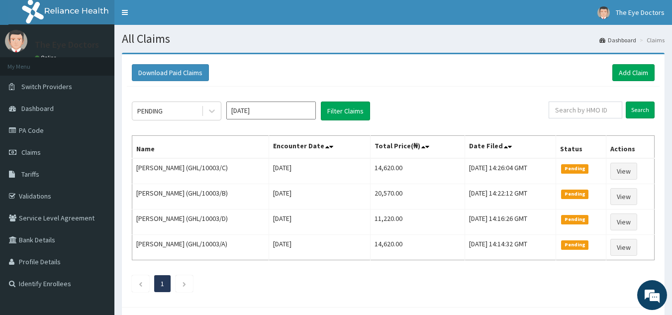
drag, startPoint x: 196, startPoint y: 75, endPoint x: 220, endPoint y: 42, distance: 41.0
click at [220, 42] on h1 "All Claims" at bounding box center [393, 38] width 542 height 13
drag, startPoint x: 187, startPoint y: 76, endPoint x: 239, endPoint y: 25, distance: 72.4
click at [239, 25] on section "All Claims Dashboard Claims" at bounding box center [392, 35] width 557 height 20
click at [341, 114] on button "Filter Claims" at bounding box center [345, 110] width 49 height 19
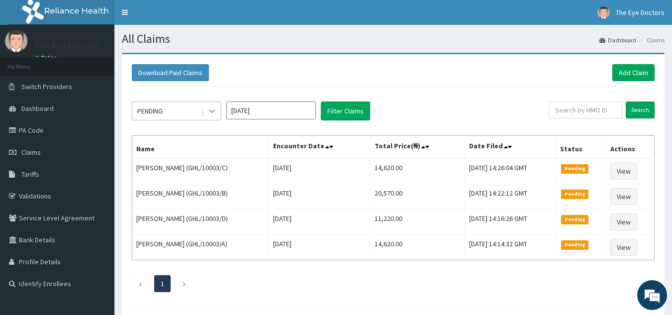
click at [206, 116] on div at bounding box center [212, 111] width 18 height 18
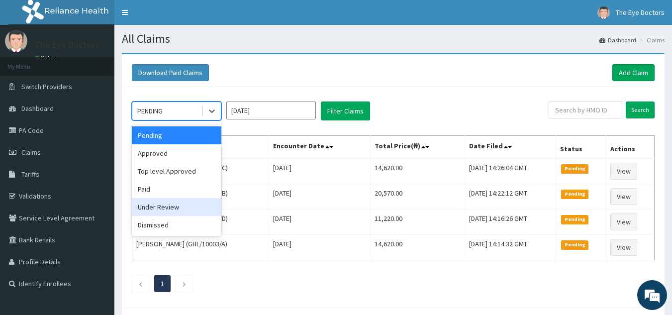
click at [162, 203] on div "Under Review" at bounding box center [176, 207] width 89 height 18
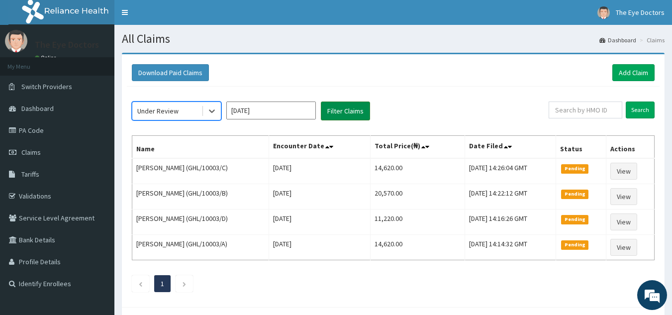
click at [351, 114] on button "Filter Claims" at bounding box center [345, 110] width 49 height 19
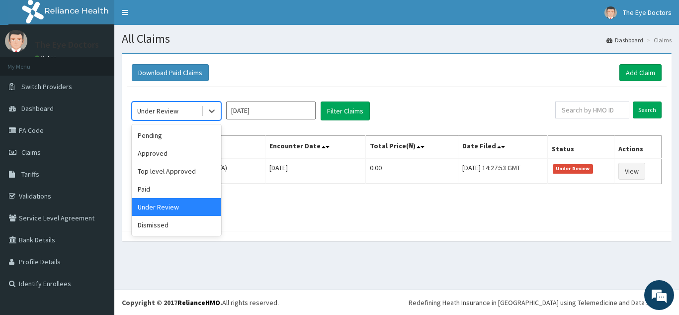
click at [187, 115] on div "Under Review" at bounding box center [166, 111] width 69 height 16
click at [187, 139] on div "Pending" at bounding box center [176, 135] width 89 height 18
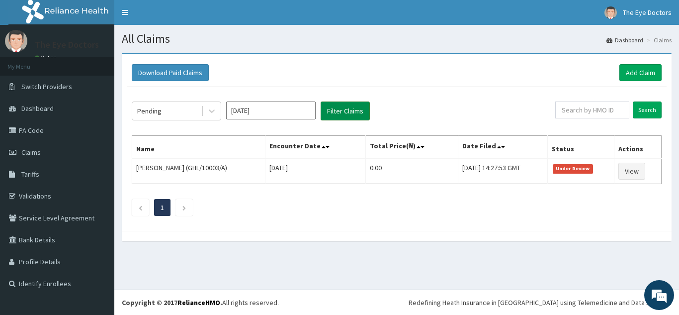
click at [341, 110] on button "Filter Claims" at bounding box center [345, 110] width 49 height 19
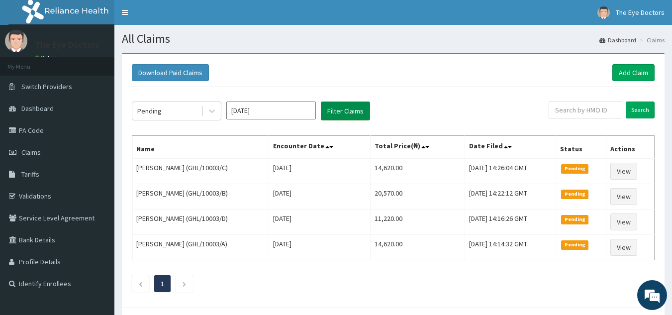
click at [343, 113] on button "Filter Claims" at bounding box center [345, 110] width 49 height 19
click at [213, 116] on icon at bounding box center [212, 111] width 10 height 10
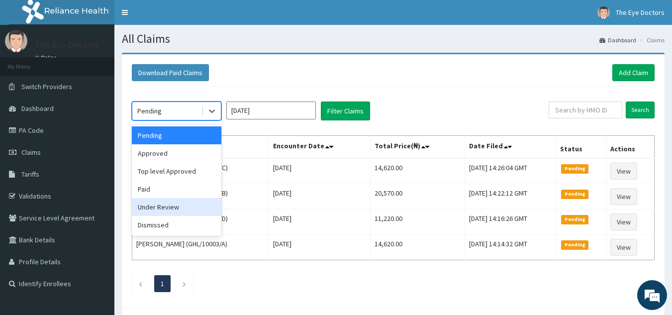
click at [177, 205] on div "Under Review" at bounding box center [176, 207] width 89 height 18
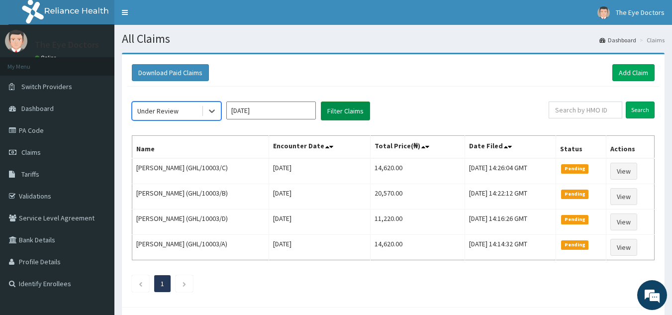
click at [341, 111] on button "Filter Claims" at bounding box center [345, 110] width 49 height 19
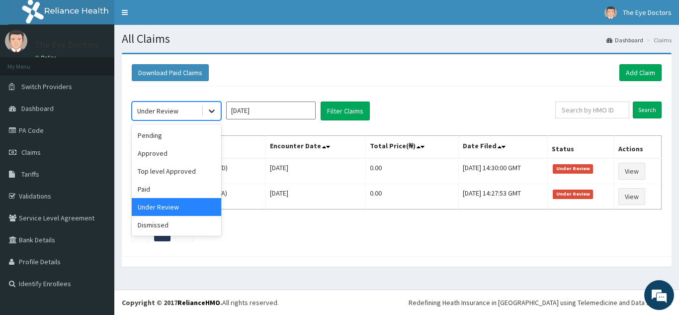
click at [208, 112] on icon at bounding box center [212, 111] width 10 height 10
click at [184, 141] on div "Pending" at bounding box center [176, 135] width 89 height 18
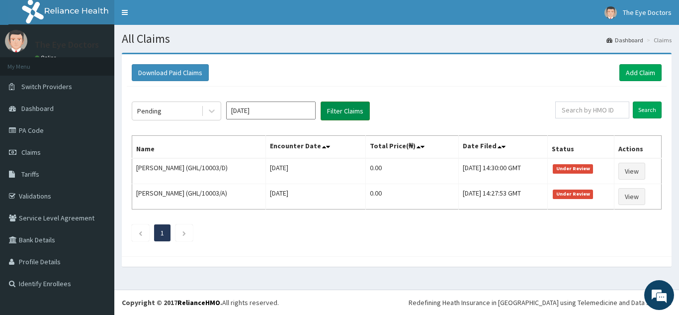
click at [342, 108] on button "Filter Claims" at bounding box center [345, 110] width 49 height 19
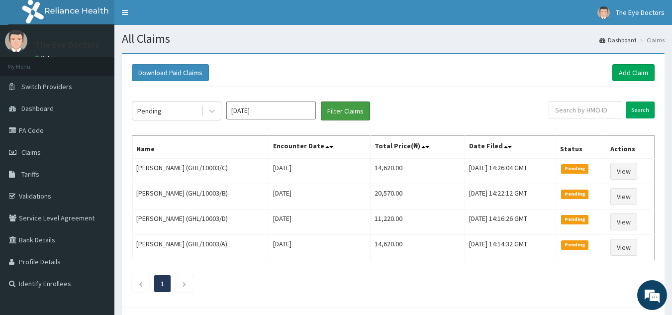
drag, startPoint x: 335, startPoint y: 111, endPoint x: 412, endPoint y: 110, distance: 76.6
click at [335, 111] on button "Filter Claims" at bounding box center [345, 110] width 49 height 19
click at [333, 109] on button "Filter Claims" at bounding box center [345, 110] width 49 height 19
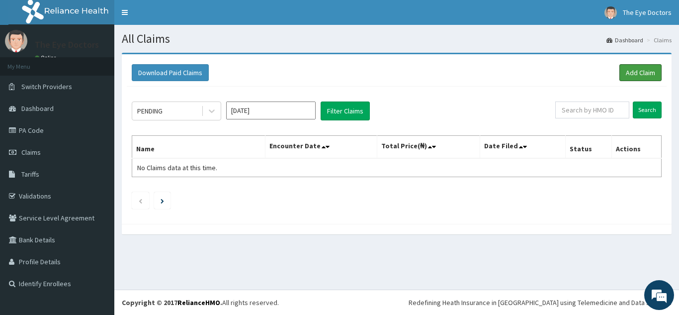
click at [642, 69] on link "Add Claim" at bounding box center [640, 72] width 42 height 17
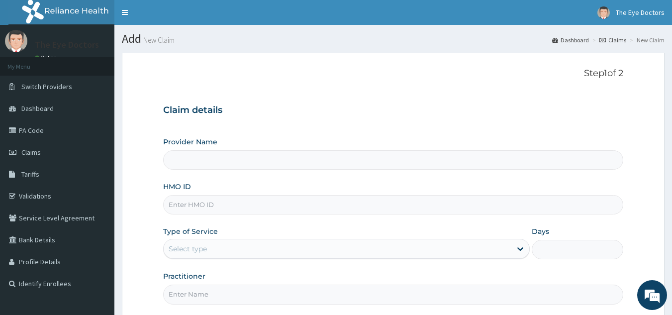
scroll to position [94, 0]
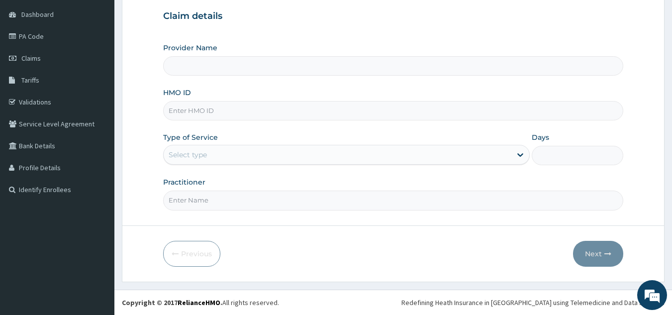
type input "The Eye Doctors - Gbagada"
click at [268, 112] on input "HMO ID" at bounding box center [393, 110] width 460 height 19
paste input "GHL/10003/A"
type input "GHL/10003/A"
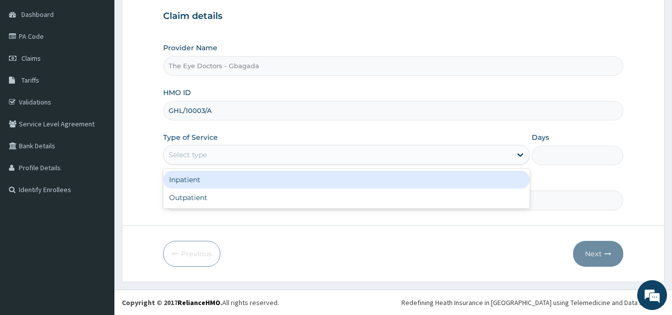
click at [233, 150] on div "Select type" at bounding box center [338, 155] width 348 height 16
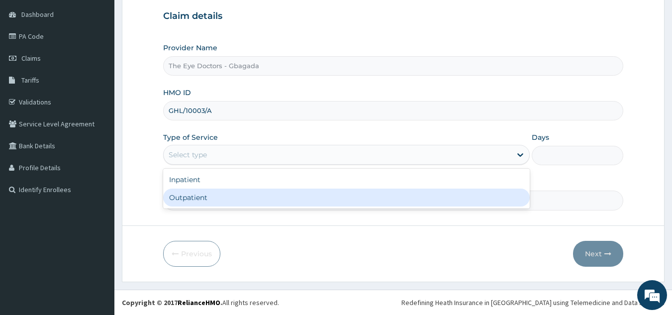
click at [213, 194] on div "Outpatient" at bounding box center [346, 197] width 366 height 18
type input "1"
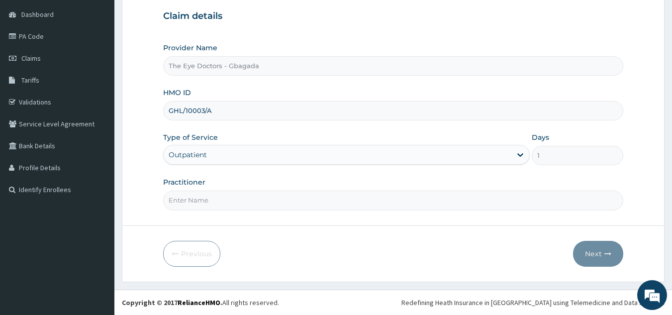
click at [211, 199] on input "Practitioner" at bounding box center [393, 199] width 460 height 19
type input "[PERSON_NAME]"
click at [614, 249] on button "Next" at bounding box center [598, 254] width 50 height 26
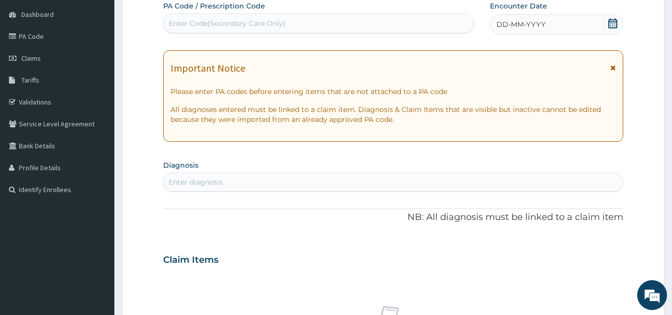
click at [335, 28] on div "Enter Code(Secondary Care Only)" at bounding box center [319, 23] width 310 height 16
paste input "PA/CAB414"
type input "PA/CAB414"
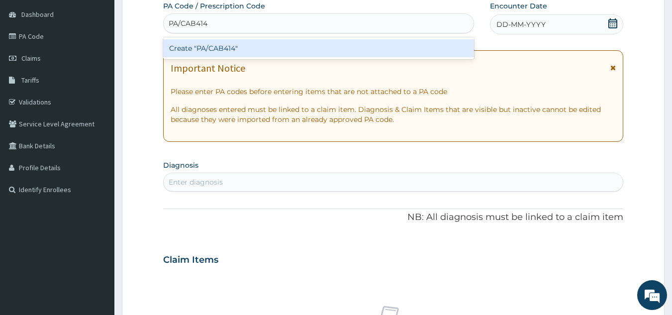
click at [342, 41] on div "Create "PA/CAB414"" at bounding box center [318, 48] width 311 height 18
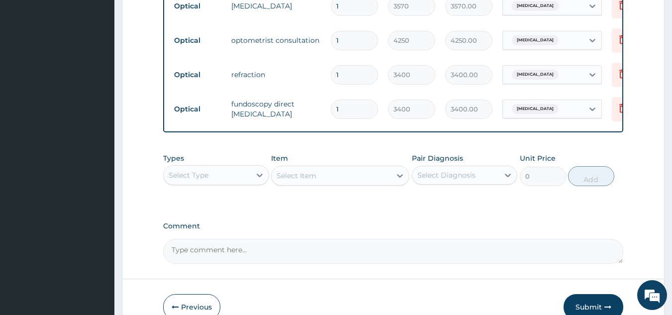
scroll to position [419, 0]
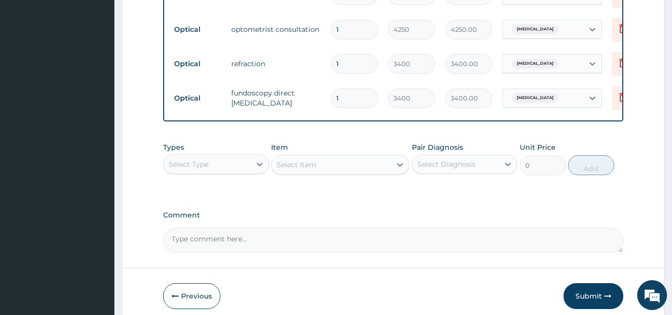
click at [284, 251] on textarea "Comment" at bounding box center [393, 240] width 460 height 25
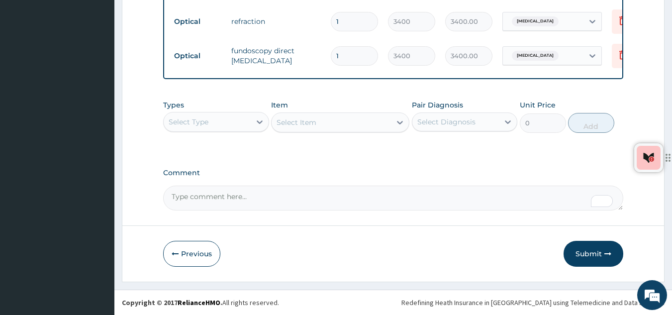
scroll to position [468, 0]
click at [279, 203] on textarea "Comment" at bounding box center [393, 197] width 460 height 25
type textarea "TOTAL BILL; 14620"
click at [602, 257] on button "Submit" at bounding box center [593, 254] width 60 height 26
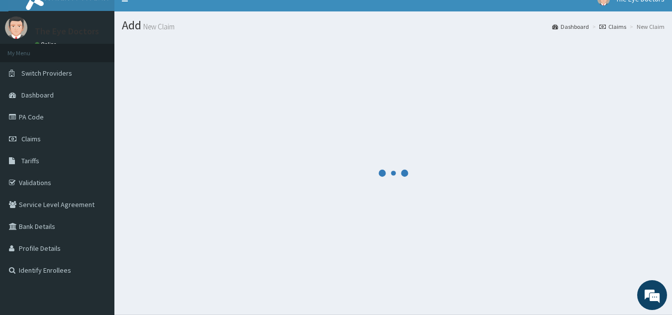
scroll to position [0, 0]
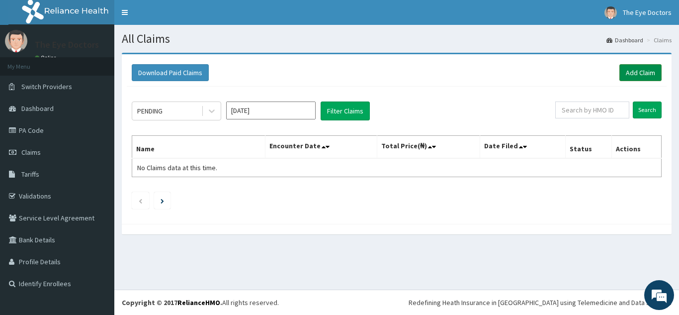
click at [628, 71] on link "Add Claim" at bounding box center [640, 72] width 42 height 17
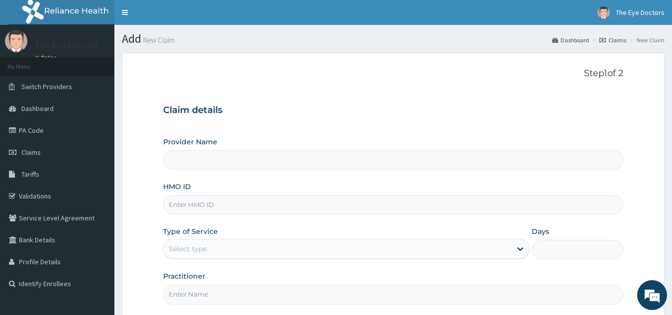
type input "GHL/10003/D"
type input "The Eye Doctors - Gbagada"
type input "GHL/10003/D"
click at [231, 251] on div "Select type" at bounding box center [338, 249] width 348 height 16
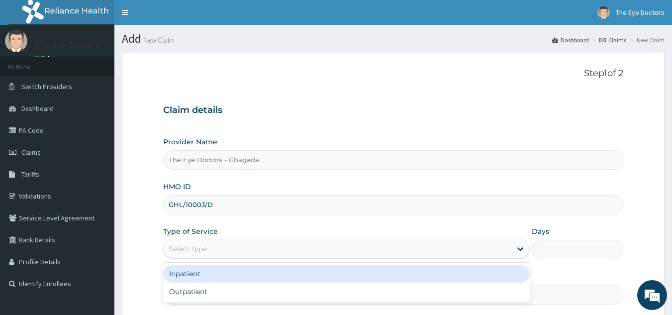
click at [224, 249] on div "Select type" at bounding box center [338, 249] width 348 height 16
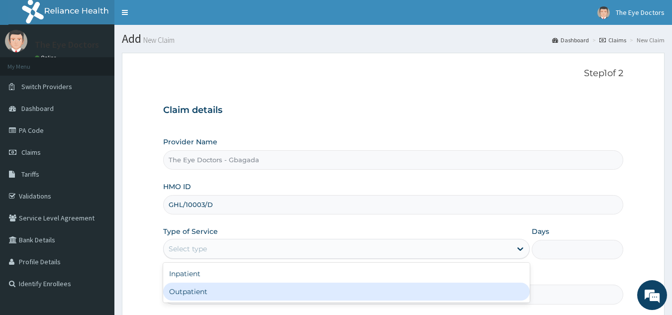
click at [212, 289] on div "Outpatient" at bounding box center [346, 291] width 366 height 18
type input "1"
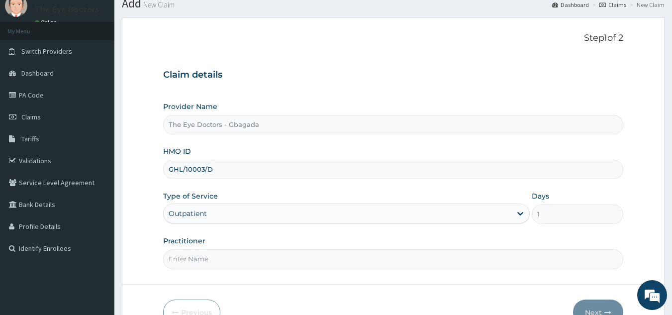
scroll to position [94, 0]
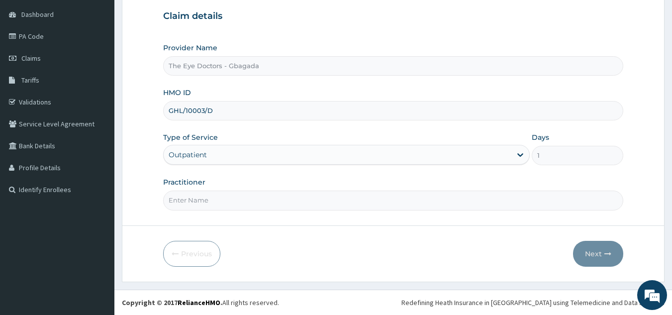
click at [259, 203] on input "Practitioner" at bounding box center [393, 199] width 460 height 19
type input "DR FOLAKE"
click at [593, 252] on button "Next" at bounding box center [598, 254] width 50 height 26
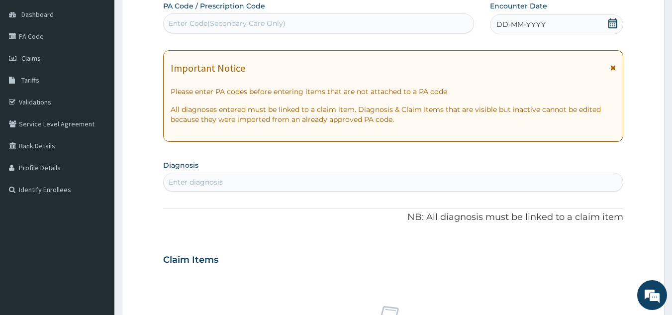
scroll to position [0, 0]
click at [256, 24] on div "Enter Code(Secondary Care Only)" at bounding box center [227, 23] width 117 height 10
paste input "PA/4E9B2C"
type input "PA/4E9B2C"
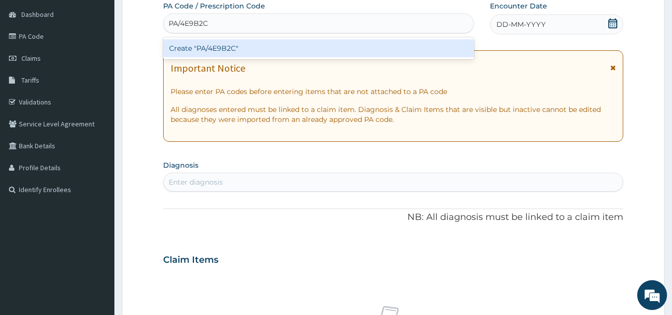
click at [216, 46] on div "Create "PA/4E9B2C"" at bounding box center [318, 48] width 311 height 18
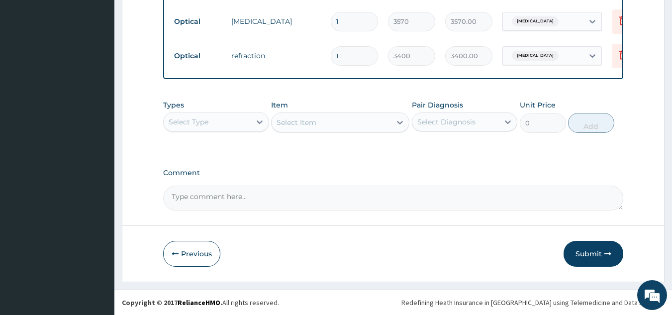
scroll to position [434, 0]
click at [273, 187] on textarea "Comment" at bounding box center [393, 197] width 460 height 25
click at [220, 196] on textarea "TOTAL BILL: 11220" at bounding box center [393, 197] width 460 height 25
type textarea "TOTAL BILL: 11,220"
click at [596, 255] on button "Submit" at bounding box center [593, 254] width 60 height 26
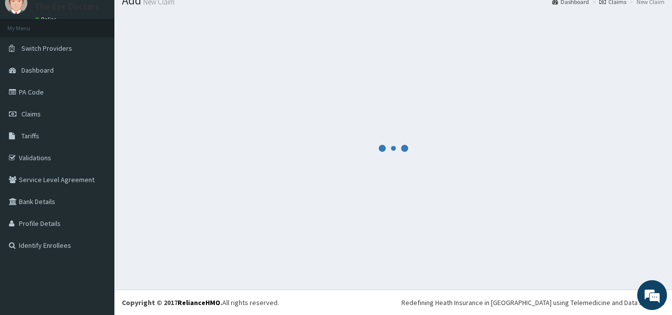
scroll to position [38, 0]
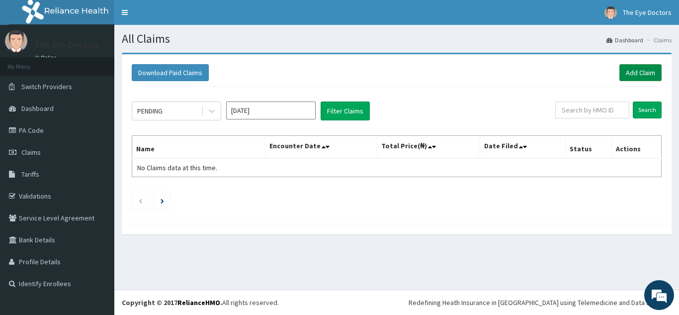
click at [624, 73] on link "Add Claim" at bounding box center [640, 72] width 42 height 17
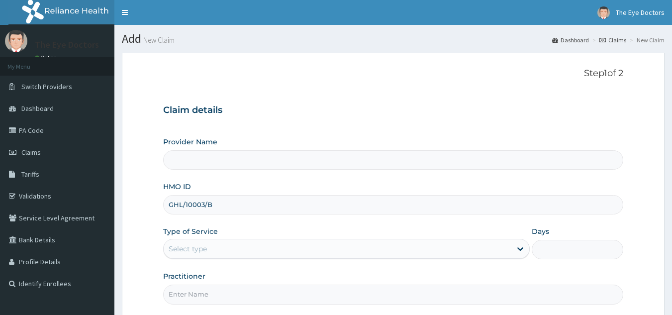
type input "GHL/10003/B"
click at [202, 251] on div "Select type" at bounding box center [188, 249] width 38 height 10
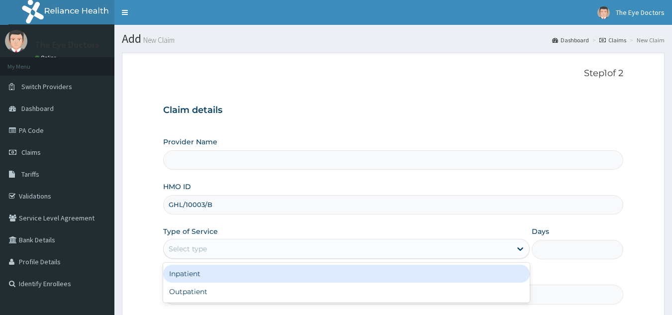
click at [199, 289] on input "Practitioner" at bounding box center [393, 293] width 460 height 19
type input "The Eye Doctors - Gbagada"
click at [217, 247] on div "Select type" at bounding box center [338, 249] width 348 height 16
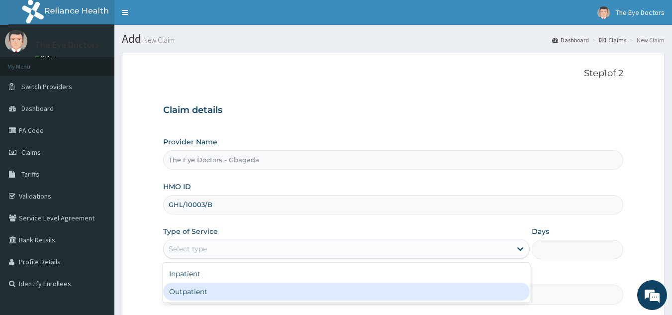
click at [217, 290] on div "Outpatient" at bounding box center [346, 291] width 366 height 18
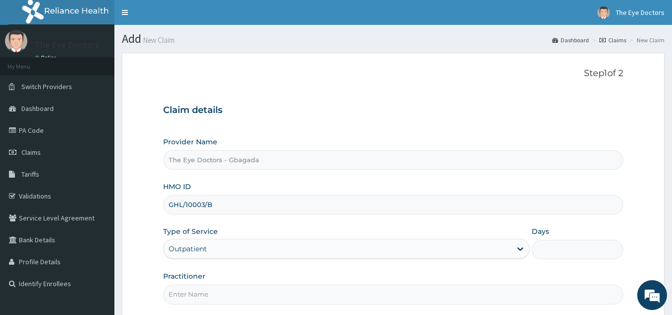
type input "1"
click at [212, 294] on input "Practitioner" at bounding box center [393, 293] width 460 height 19
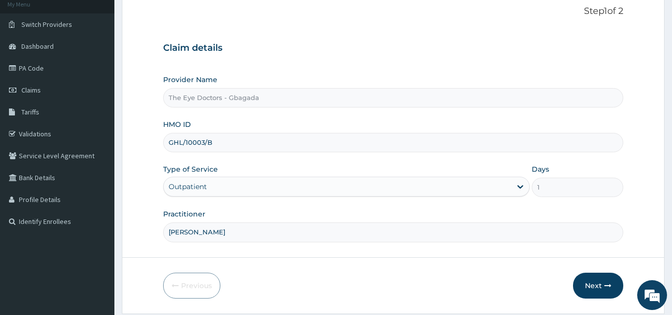
scroll to position [94, 0]
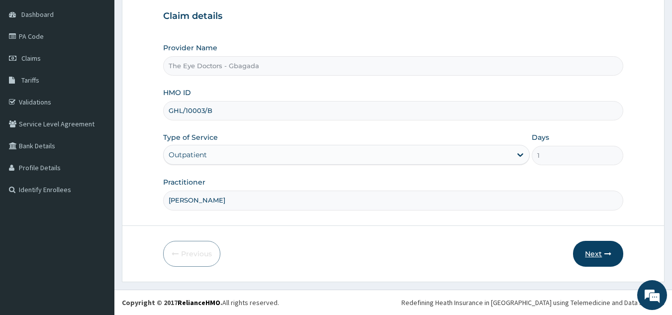
type input "[PERSON_NAME]"
click at [600, 252] on button "Next" at bounding box center [598, 254] width 50 height 26
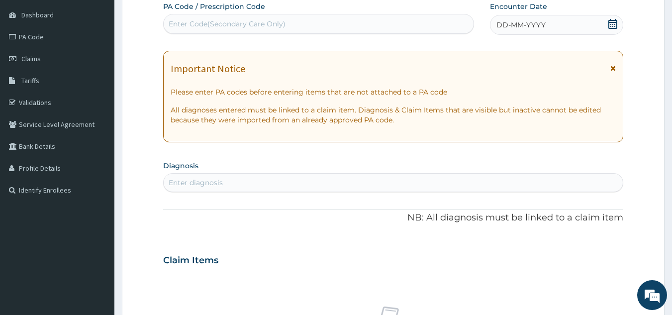
scroll to position [50, 0]
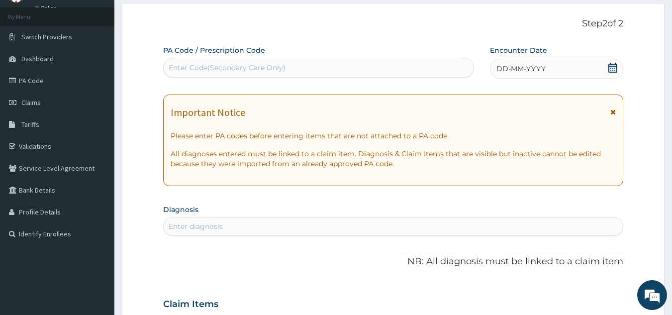
click at [300, 63] on div "Enter Code(Secondary Care Only)" at bounding box center [319, 68] width 310 height 16
paste input "PA/358761"
type input "PA/358761"
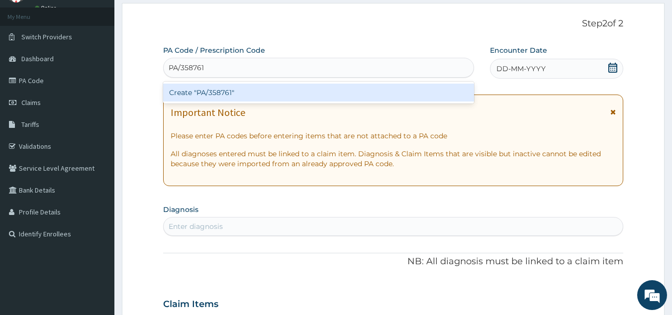
click at [244, 99] on div "Create "PA/358761"" at bounding box center [318, 93] width 311 height 18
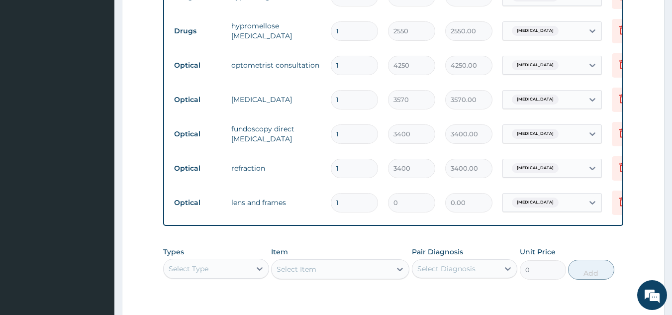
scroll to position [562, 0]
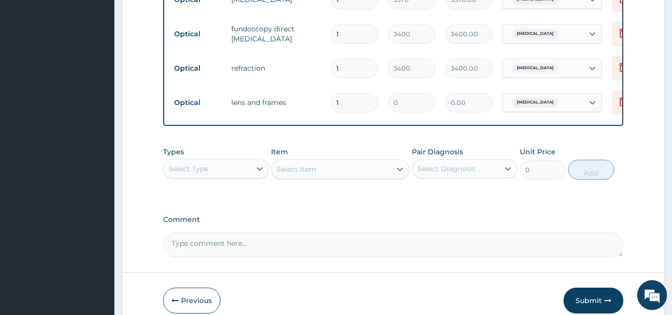
click at [228, 245] on textarea "Comment" at bounding box center [393, 244] width 460 height 25
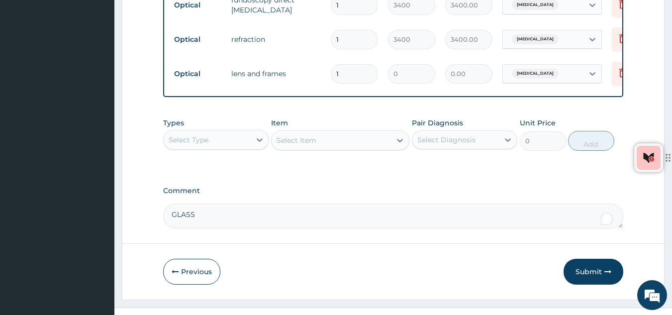
click at [216, 219] on textarea "GLASS" at bounding box center [393, 215] width 460 height 25
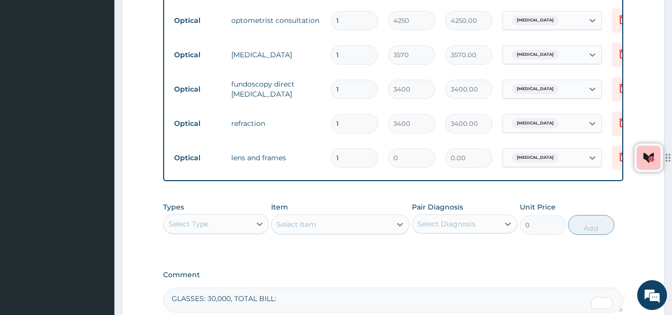
scroll to position [616, 0]
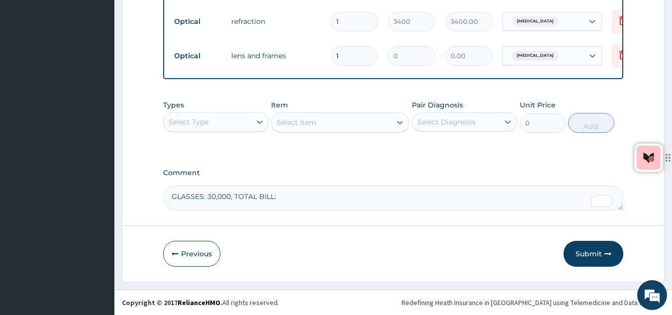
click at [303, 199] on textarea "GLASSES: 30,000, TOTAL BILL:" at bounding box center [393, 197] width 460 height 25
type textarea "GLASSES: 30,000, TOTAL BILL: 50,570"
click at [599, 255] on button "Submit" at bounding box center [593, 254] width 60 height 26
click at [314, 199] on textarea "GLASSES: 30,000, TOTAL BILL: 50,570" at bounding box center [393, 197] width 460 height 25
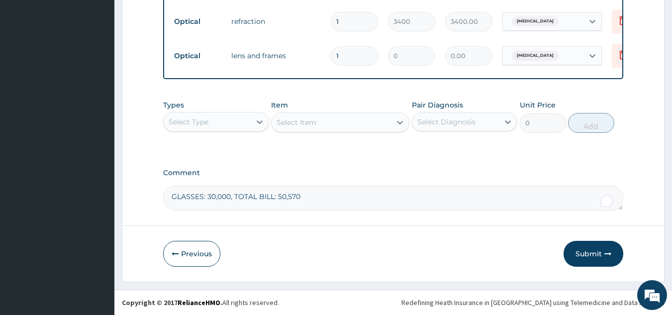
click at [314, 199] on textarea "GLASSES: 30,000, TOTAL BILL: 50,570" at bounding box center [393, 197] width 460 height 25
click at [587, 250] on button "Submit" at bounding box center [593, 254] width 60 height 26
click at [303, 199] on textarea "GLASSES: 30,000, TOTAL BILL: 50,570" at bounding box center [393, 197] width 460 height 25
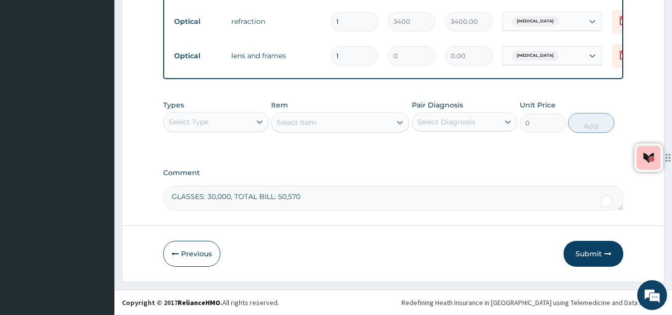
click at [303, 199] on textarea "GLASSES: 30,000, TOTAL BILL: 50,570" at bounding box center [393, 197] width 460 height 25
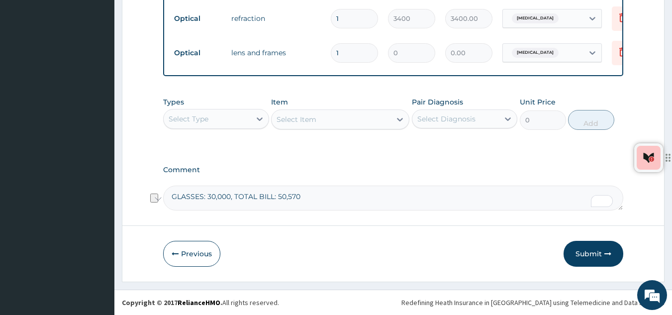
scroll to position [619, 0]
click at [314, 198] on textarea "GLASSES: 30,000, TOTAL BILL: 50,570" at bounding box center [393, 197] width 460 height 25
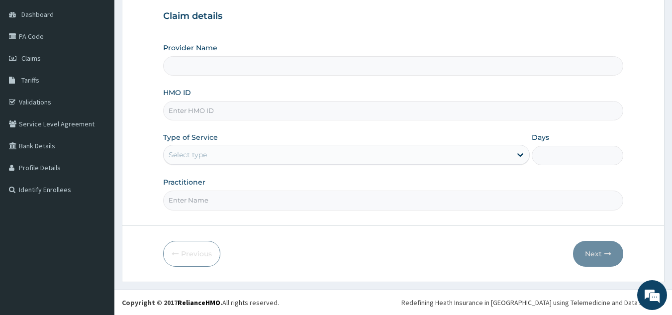
click at [248, 113] on input "HMO ID" at bounding box center [393, 110] width 460 height 19
click at [242, 62] on input "Provider Name" at bounding box center [393, 65] width 460 height 19
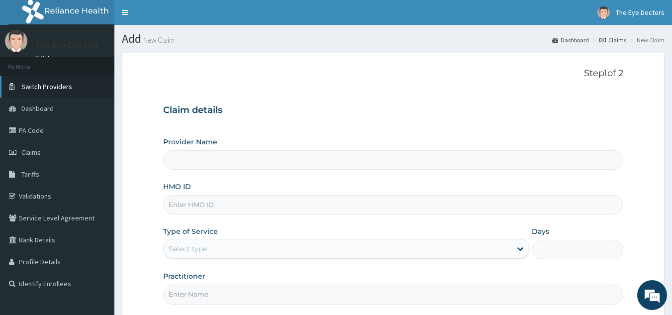
click at [59, 87] on span "Switch Providers" at bounding box center [46, 86] width 51 height 9
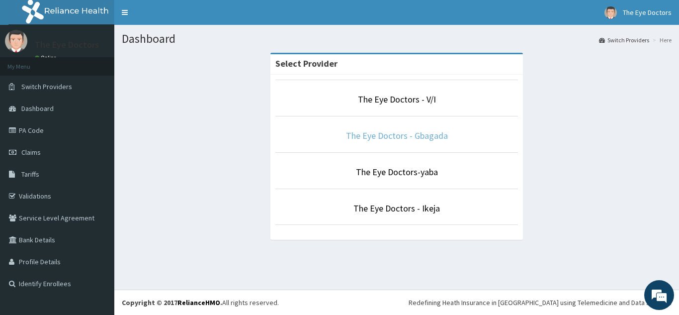
click at [361, 130] on link "The Eye Doctors - Gbagada" at bounding box center [397, 135] width 102 height 11
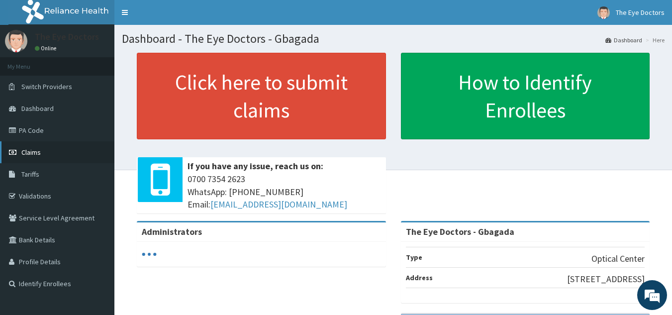
click at [31, 153] on span "Claims" at bounding box center [30, 152] width 19 height 9
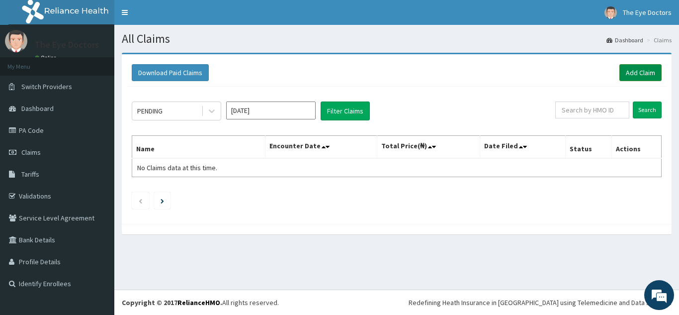
click at [643, 69] on link "Add Claim" at bounding box center [640, 72] width 42 height 17
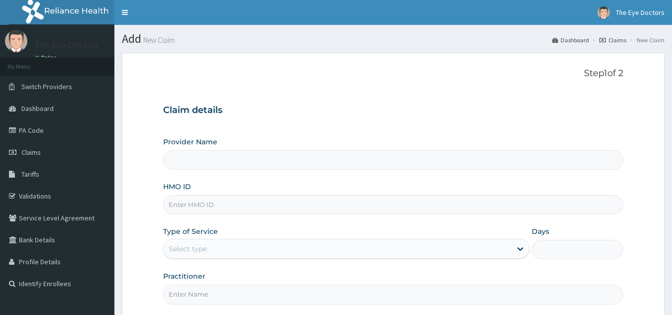
click at [260, 210] on input "HMO ID" at bounding box center [393, 204] width 460 height 19
type input "The Eye Doctors - Gbagada"
paste input "GHL/10003/B"
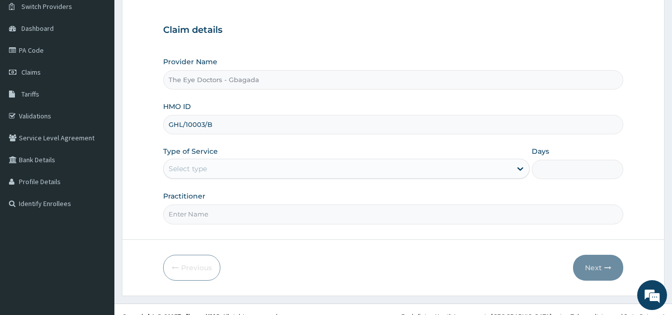
scroll to position [94, 0]
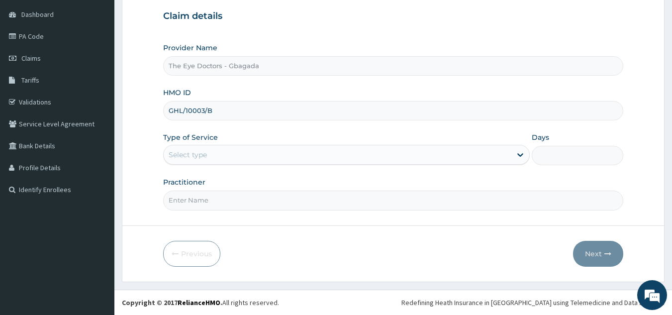
type input "GHL/10003/B"
click at [210, 153] on div "Select type" at bounding box center [338, 155] width 348 height 16
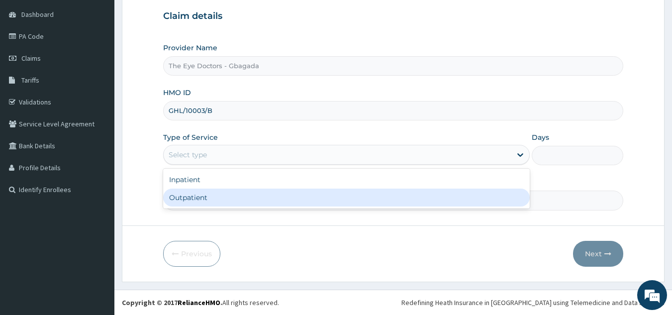
click at [192, 197] on div "Outpatient" at bounding box center [346, 197] width 366 height 18
type input "1"
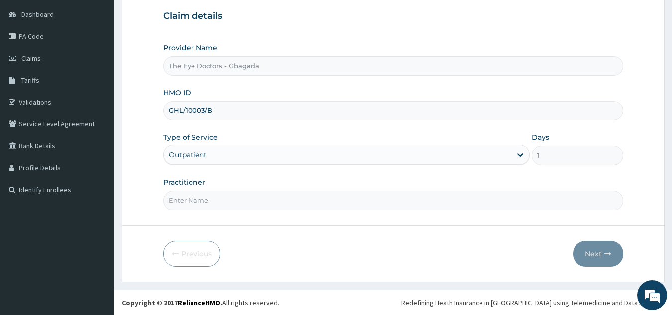
click at [207, 196] on input "Practitioner" at bounding box center [393, 199] width 460 height 19
type input "DR FOLAKE"
click at [612, 257] on button "Next" at bounding box center [598, 254] width 50 height 26
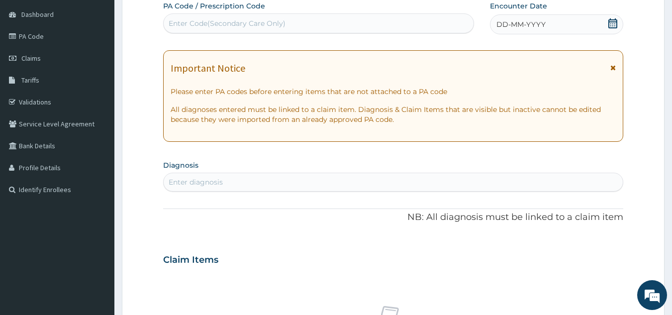
scroll to position [0, 0]
click at [278, 19] on div "Enter Code(Secondary Care Only)" at bounding box center [227, 23] width 117 height 10
click at [276, 24] on div "Enter Code(Secondary Care Only)" at bounding box center [227, 23] width 117 height 10
paste input "PA/358761"
type input "PA/358761"
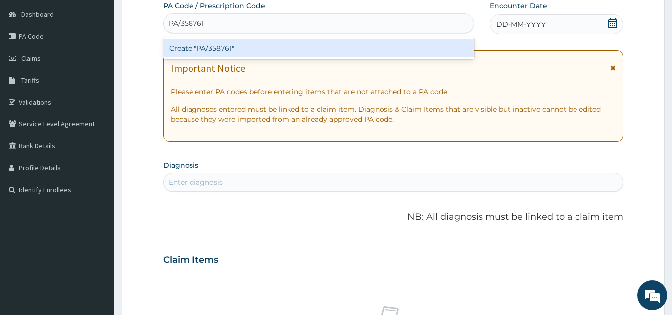
click at [318, 45] on div "Create "PA/358761"" at bounding box center [318, 48] width 311 height 18
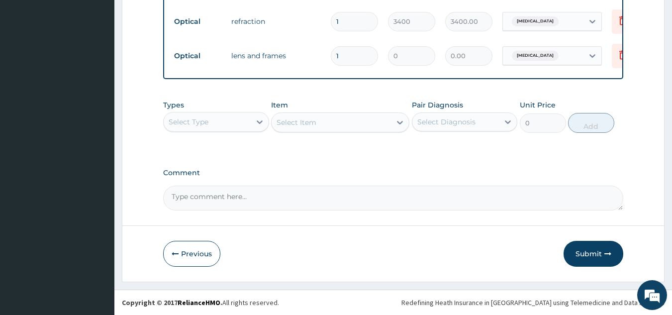
scroll to position [611, 0]
click at [268, 210] on textarea "Comment" at bounding box center [393, 197] width 460 height 25
paste textarea "GLASSES: 30,000, TOTAL BILL: 50,570"
type textarea "GLASSES: 30,000, TOTAL BILL: 50,570"
click at [578, 248] on button "Submit" at bounding box center [593, 254] width 60 height 26
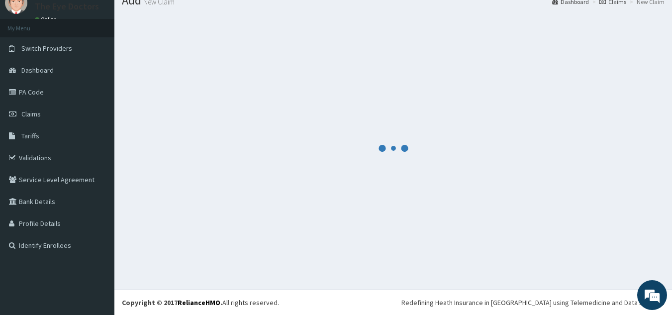
scroll to position [38, 0]
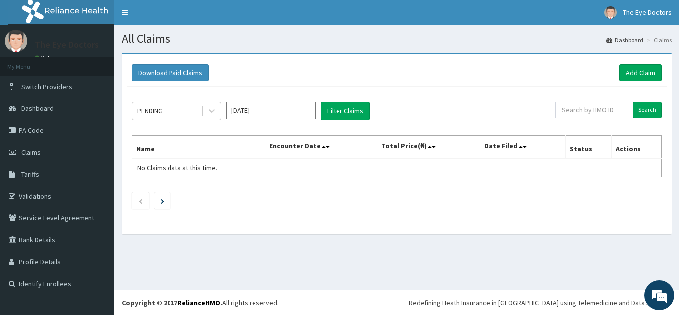
click at [615, 71] on div "Download Paid Claims Add Claim" at bounding box center [397, 72] width 530 height 17
click at [624, 70] on link "Add Claim" at bounding box center [640, 72] width 42 height 17
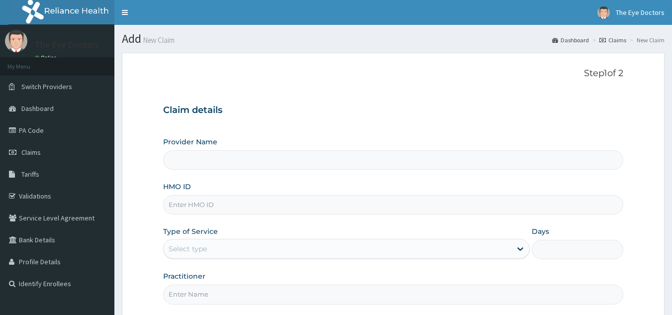
click at [263, 202] on input "HMO ID" at bounding box center [393, 204] width 460 height 19
type input "The Eye Doctors - Gbagada"
paste input "GHL/10003/C"
type input "GHL/10003/C"
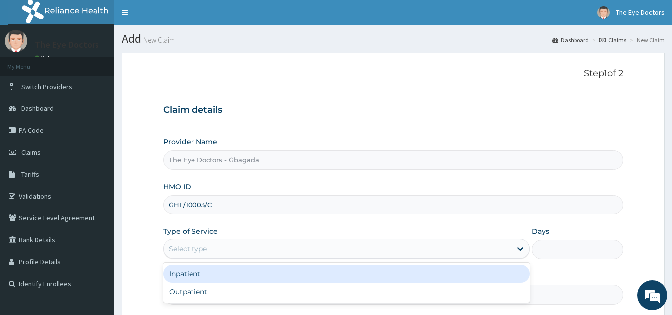
click at [215, 252] on div "Select type" at bounding box center [338, 249] width 348 height 16
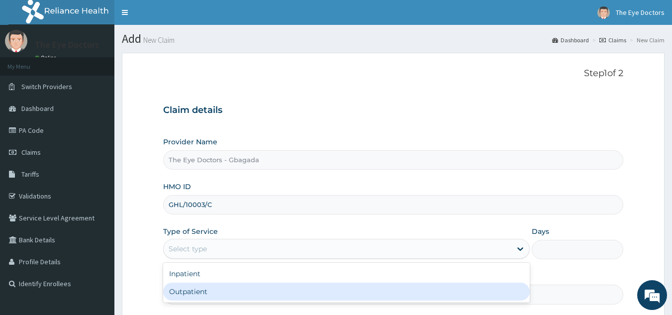
click at [196, 287] on div "Outpatient" at bounding box center [346, 291] width 366 height 18
type input "1"
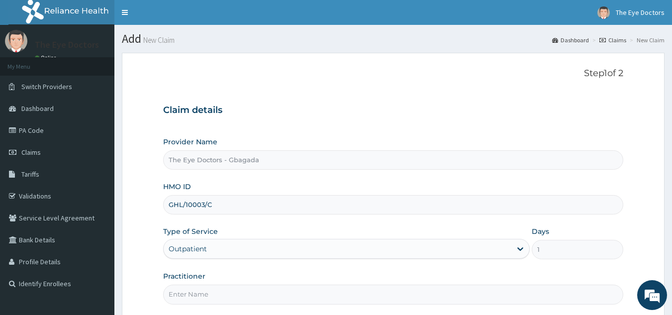
click at [202, 284] on div "Practitioner" at bounding box center [393, 287] width 460 height 33
click at [196, 297] on input "Practitioner" at bounding box center [393, 293] width 460 height 19
type input "d"
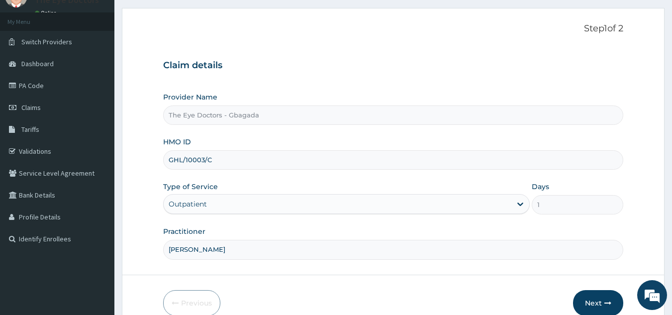
scroll to position [94, 0]
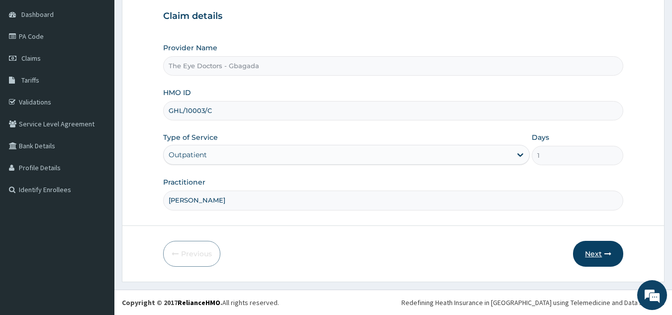
type input "[PERSON_NAME]"
click at [597, 250] on button "Next" at bounding box center [598, 254] width 50 height 26
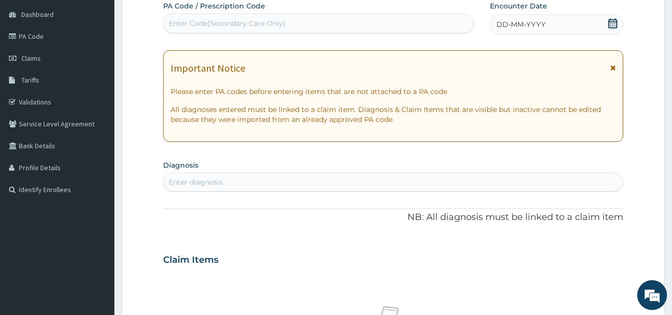
click at [295, 27] on div "Enter Code(Secondary Care Only)" at bounding box center [319, 23] width 310 height 16
paste input "PA/B66777"
type input "PA/B66777"
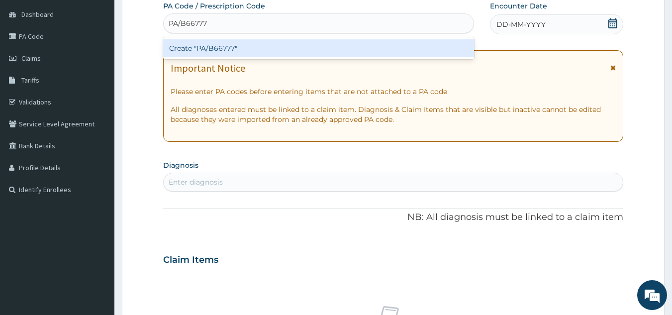
click at [324, 42] on div "Create "PA/B66777"" at bounding box center [318, 48] width 311 height 18
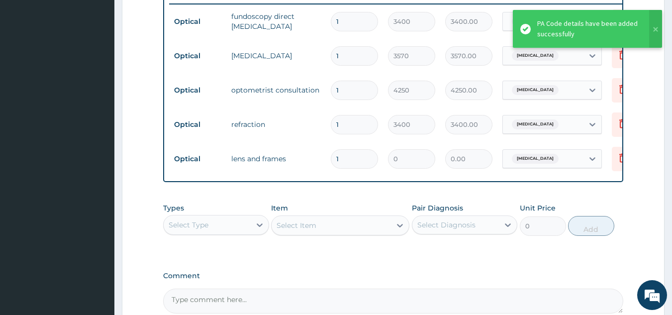
scroll to position [493, 0]
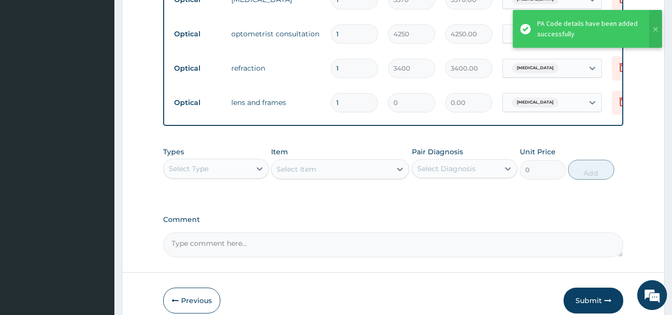
click at [240, 254] on textarea "Comment" at bounding box center [393, 244] width 460 height 25
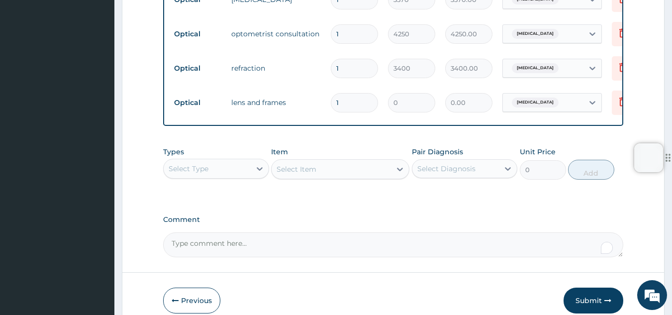
paste textarea "PA/B66777"
type textarea "P"
type textarea "GLASSES: 30,000 TOTAL BILL: 44,620"
click at [576, 300] on button "Submit" at bounding box center [593, 300] width 60 height 26
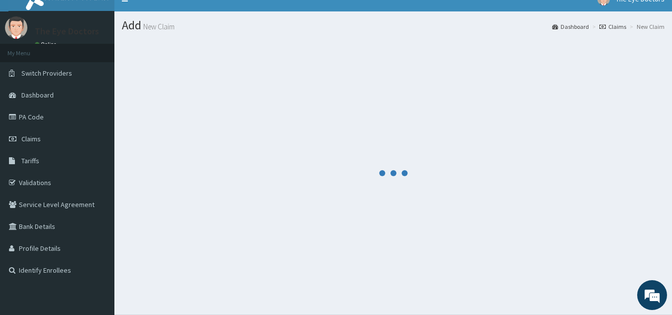
scroll to position [0, 0]
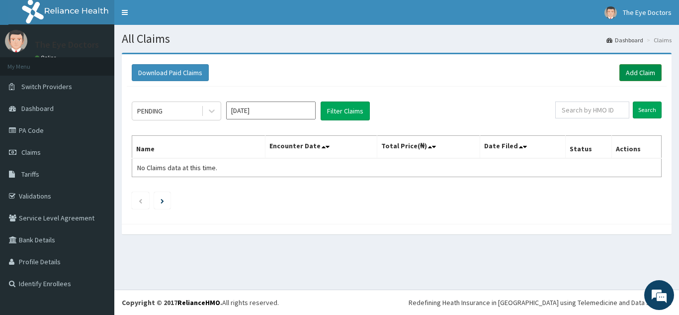
click at [641, 70] on link "Add Claim" at bounding box center [640, 72] width 42 height 17
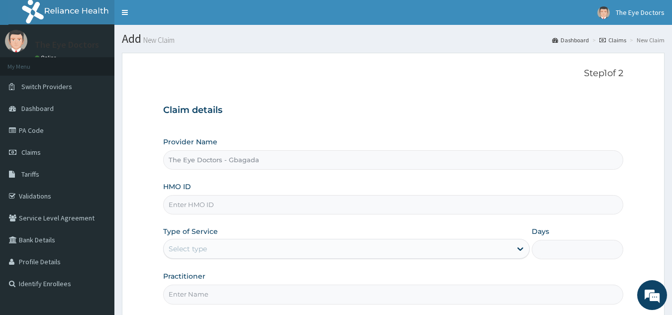
type input "The Eye Doctors - Gbagada"
click at [247, 211] on input "HMO ID" at bounding box center [393, 204] width 460 height 19
paste input "GHL/10003/A"
type input "GHL/10003/A"
click at [230, 251] on div "Select type" at bounding box center [338, 249] width 348 height 16
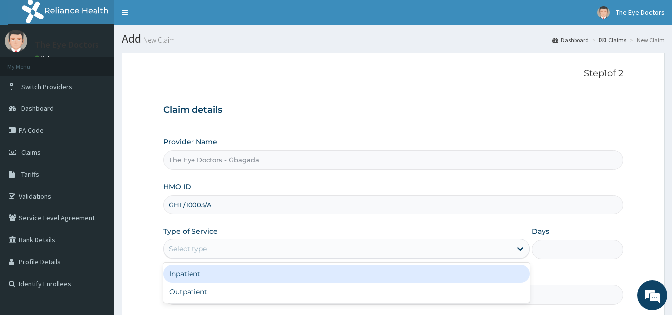
click at [211, 254] on div "Select type" at bounding box center [338, 249] width 348 height 16
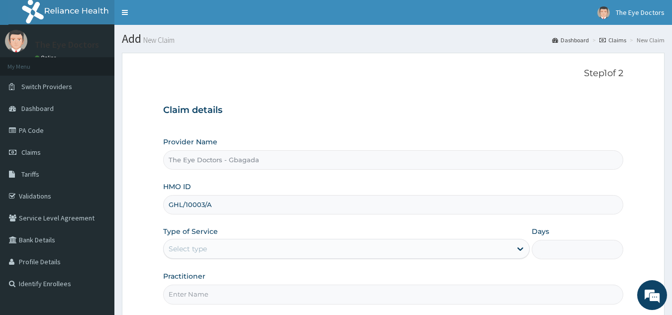
click at [208, 247] on div "Select type" at bounding box center [338, 249] width 348 height 16
click at [217, 249] on div "Select type" at bounding box center [338, 249] width 348 height 16
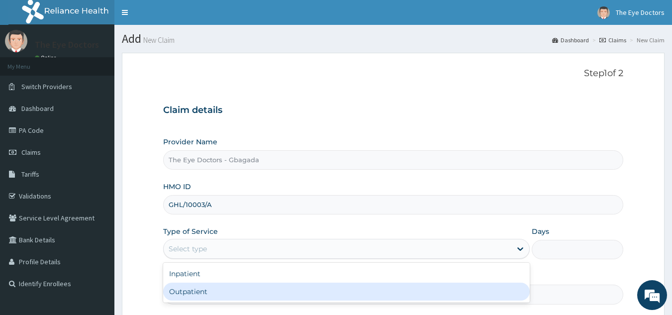
click at [198, 293] on div "Outpatient" at bounding box center [346, 291] width 366 height 18
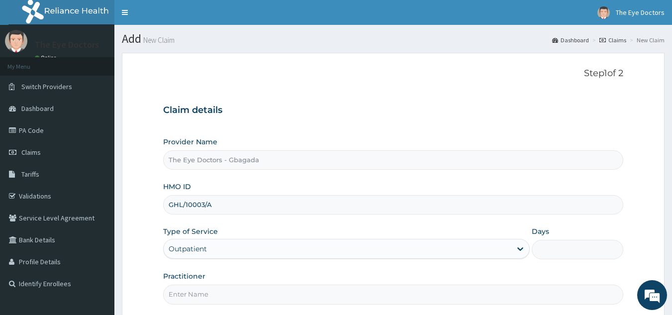
type input "1"
click at [199, 290] on input "Practitioner" at bounding box center [393, 293] width 460 height 19
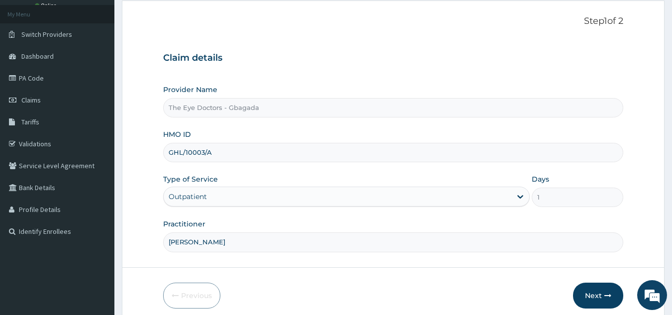
scroll to position [94, 0]
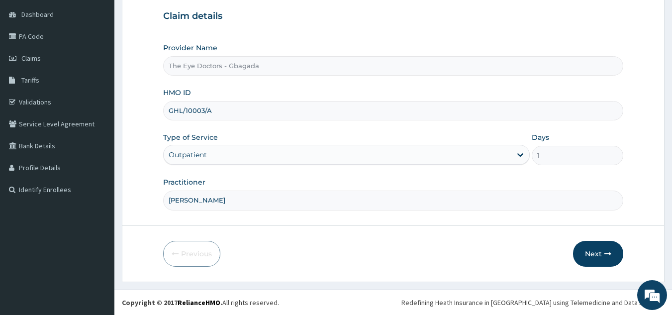
type input "[PERSON_NAME]"
click at [595, 255] on button "Next" at bounding box center [598, 254] width 50 height 26
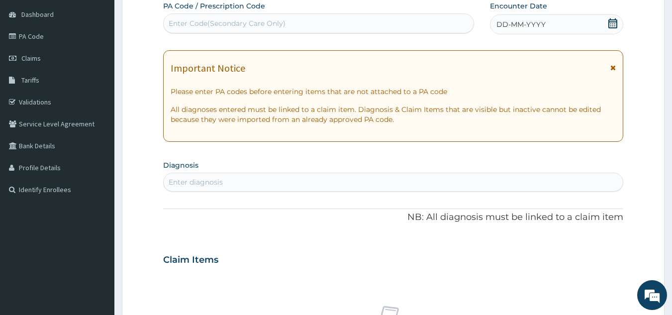
click at [340, 22] on div "Enter Code(Secondary Care Only)" at bounding box center [319, 23] width 310 height 16
paste input "PA/62AB77"
type input "PA/62AB77"
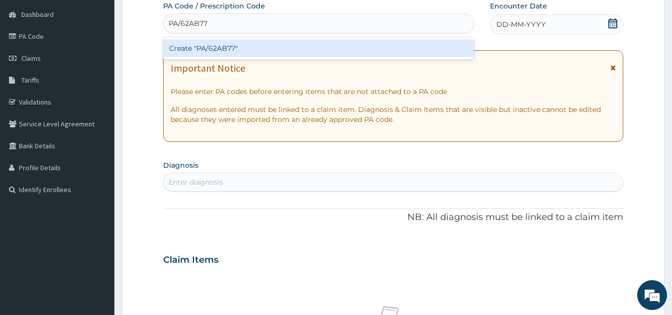
click at [327, 41] on div "Create "PA/62AB77"" at bounding box center [318, 48] width 311 height 18
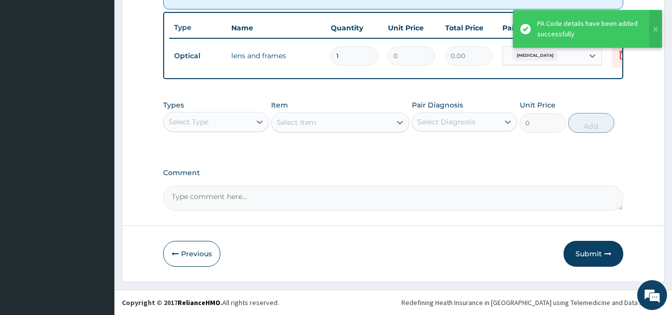
scroll to position [410, 0]
click at [244, 200] on textarea "Comment" at bounding box center [393, 197] width 460 height 25
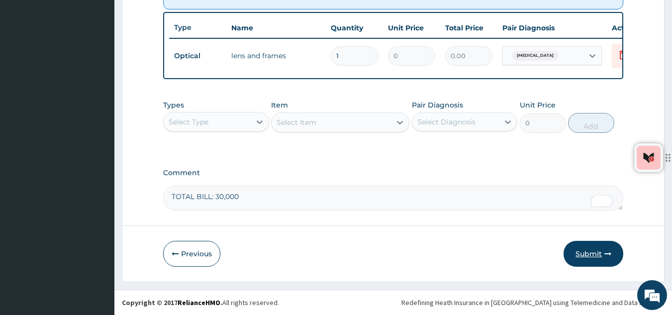
type textarea "TOTAL BILL: 30,000"
click at [579, 249] on button "Submit" at bounding box center [593, 254] width 60 height 26
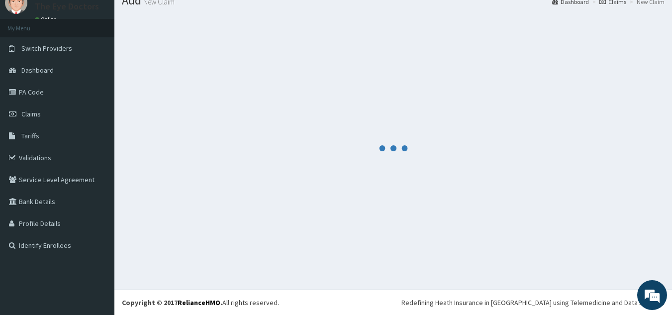
scroll to position [38, 0]
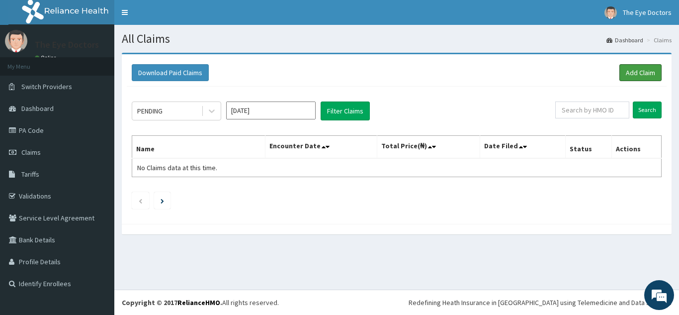
drag, startPoint x: 634, startPoint y: 69, endPoint x: 629, endPoint y: 62, distance: 8.6
click at [634, 70] on link "Add Claim" at bounding box center [640, 72] width 42 height 17
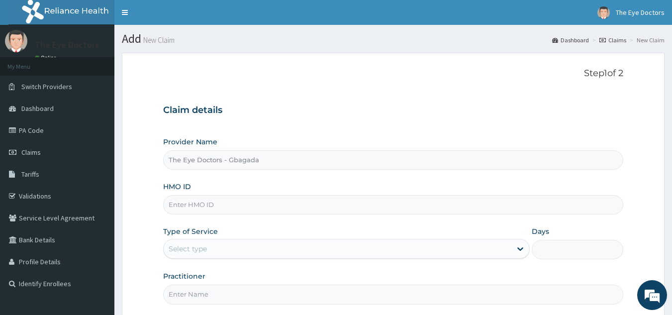
click at [223, 200] on input "HMO ID" at bounding box center [393, 204] width 460 height 19
click at [224, 203] on input "HMO ID" at bounding box center [393, 204] width 460 height 19
paste input "GHL/10003/D"
type input "GHL/10003/D"
click at [204, 248] on div "Select type" at bounding box center [188, 249] width 38 height 10
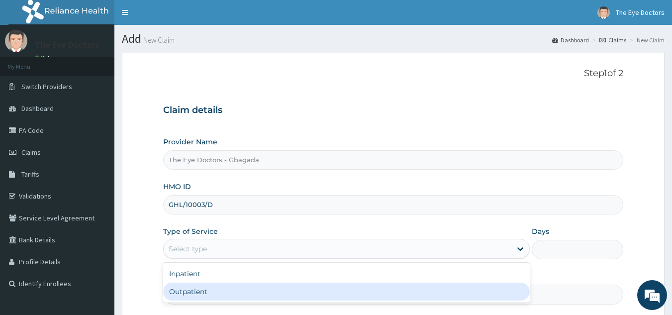
click at [199, 289] on div "Outpatient" at bounding box center [346, 291] width 366 height 18
type input "1"
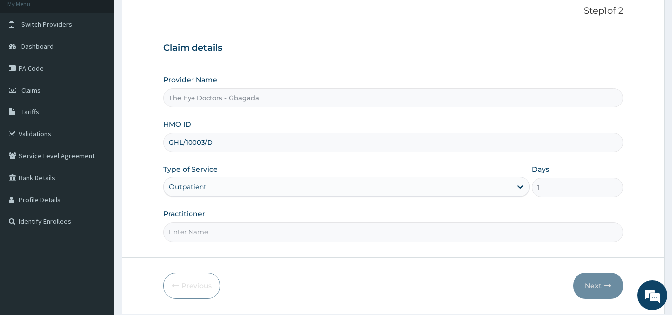
scroll to position [94, 0]
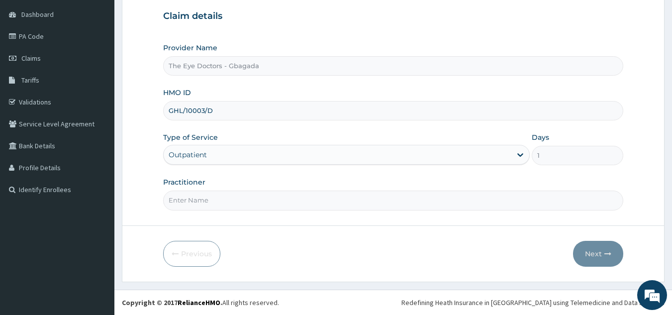
click at [207, 201] on input "Practitioner" at bounding box center [393, 199] width 460 height 19
type input "DR FOLAKE"
click at [610, 247] on button "Next" at bounding box center [598, 254] width 50 height 26
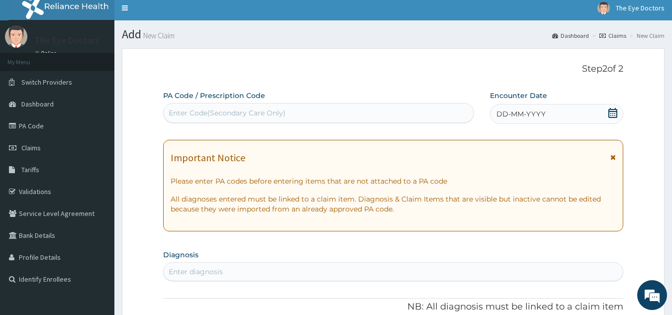
scroll to position [0, 0]
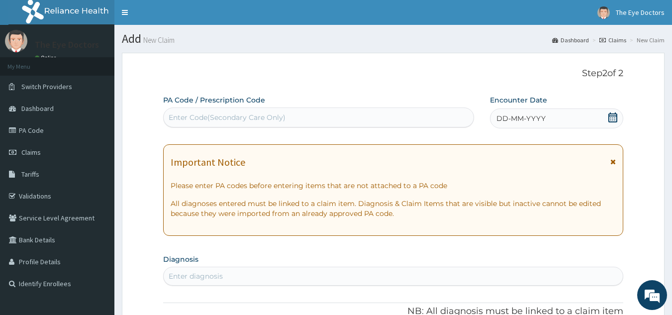
click at [253, 117] on div "Enter Code(Secondary Care Only)" at bounding box center [227, 117] width 117 height 10
paste input "PA/D7FA70"
type input "PA/D7FA70"
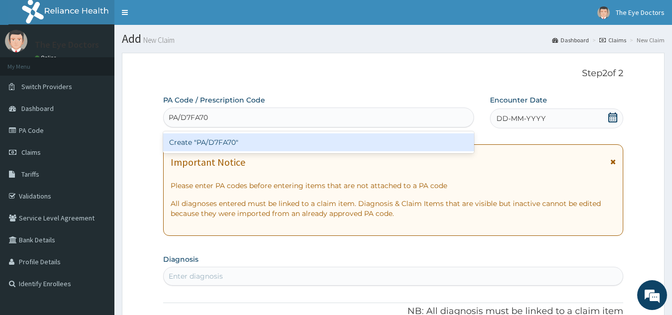
click at [249, 138] on div "Create "PA/D7FA70"" at bounding box center [318, 142] width 311 height 18
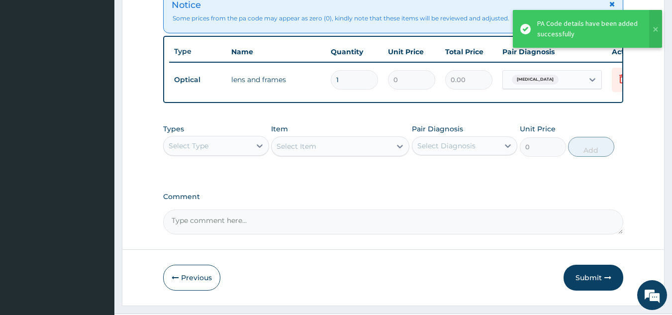
scroll to position [410, 0]
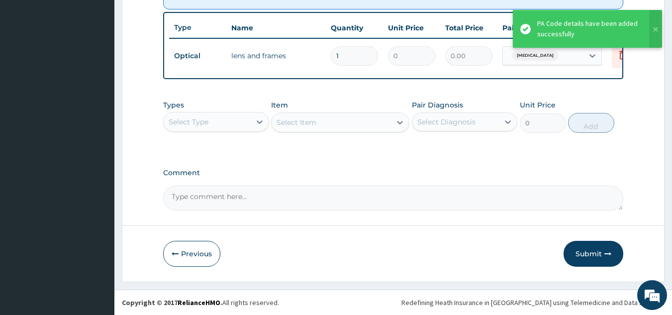
click at [199, 196] on textarea "Comment" at bounding box center [393, 197] width 460 height 25
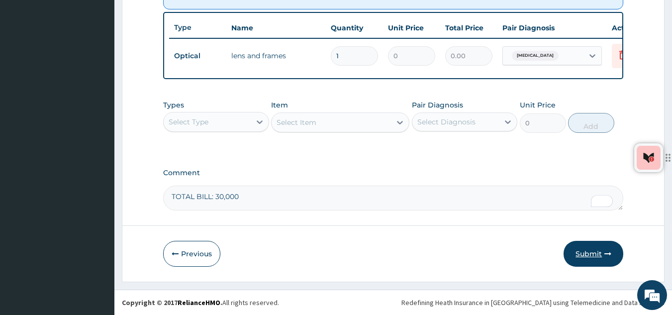
type textarea "TOTAL BILL: 30,000"
click at [597, 258] on button "Submit" at bounding box center [593, 254] width 60 height 26
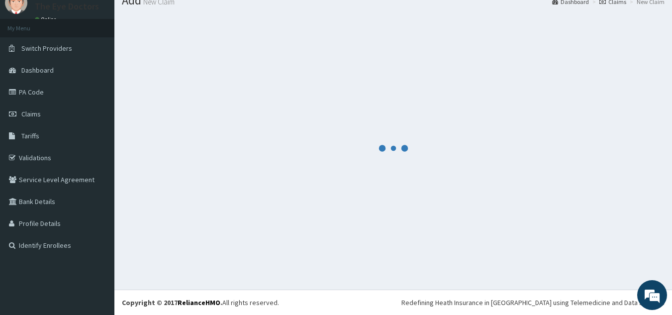
scroll to position [38, 0]
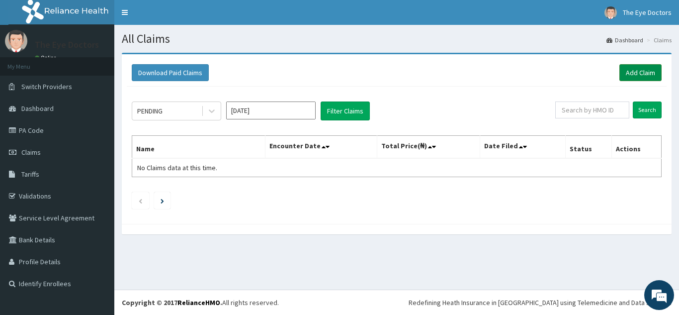
click at [629, 74] on link "Add Claim" at bounding box center [640, 72] width 42 height 17
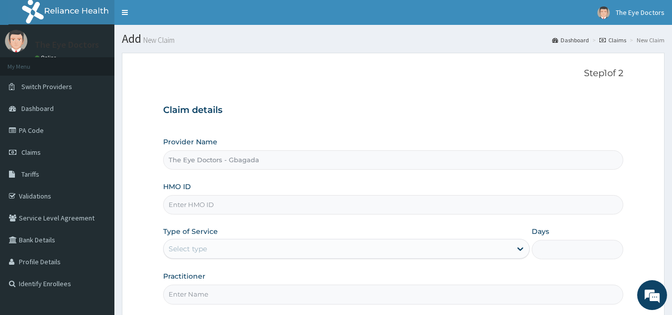
click at [244, 200] on input "HMO ID" at bounding box center [393, 204] width 460 height 19
paste input "PA/D7FA70"
type input "PA/D7FA70"
click at [185, 247] on div "Select type" at bounding box center [188, 249] width 38 height 10
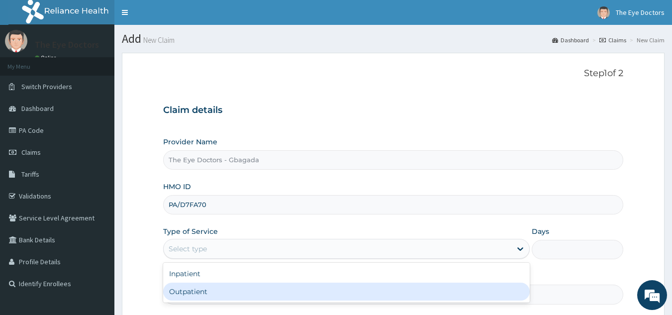
click at [194, 291] on input "Practitioner" at bounding box center [393, 293] width 460 height 19
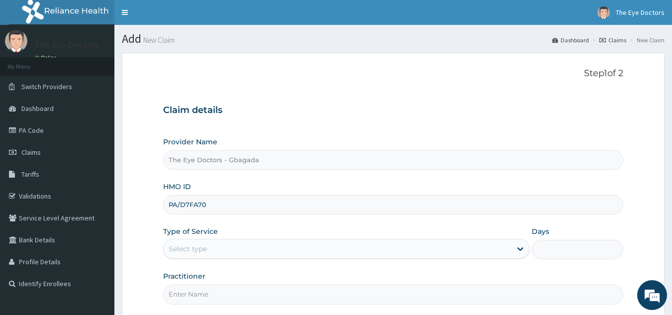
click at [201, 241] on div "Select type" at bounding box center [338, 249] width 348 height 16
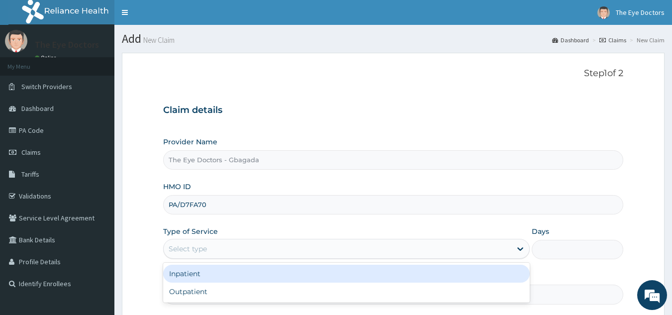
scroll to position [94, 0]
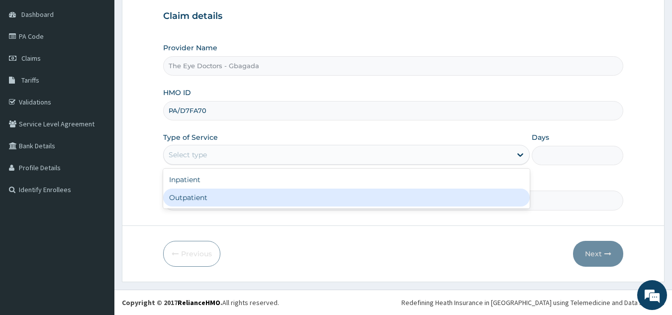
click at [182, 198] on div "Outpatient" at bounding box center [346, 197] width 366 height 18
type input "1"
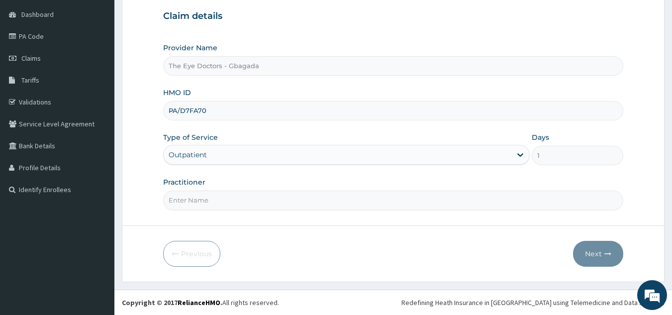
click at [184, 198] on input "Practitioner" at bounding box center [393, 199] width 460 height 19
type input "[PERSON_NAME]"
click at [595, 251] on button "Next" at bounding box center [598, 254] width 50 height 26
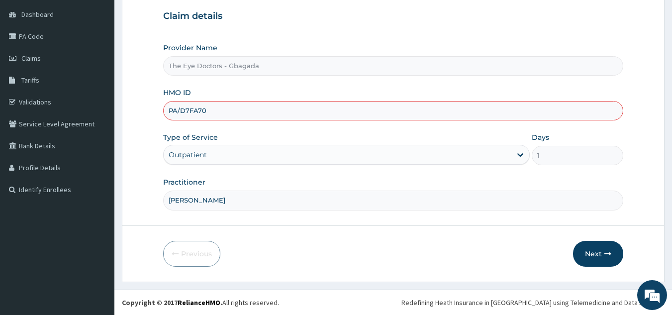
click at [235, 117] on input "PA/D7FA70" at bounding box center [393, 110] width 460 height 19
click at [240, 114] on input "PA/D7FA70" at bounding box center [393, 110] width 460 height 19
type input "P"
paste input "PA/D7FA70"
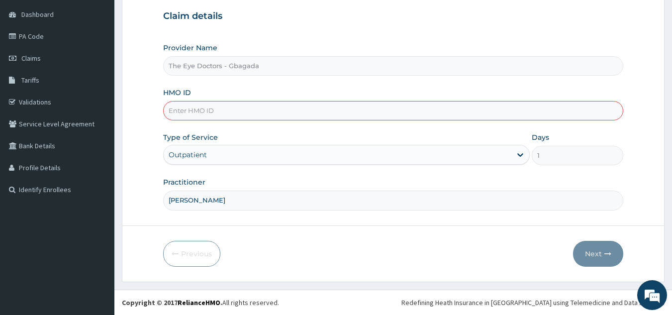
type input "PA/D7FA70"
click at [594, 250] on button "Next" at bounding box center [598, 254] width 50 height 26
click at [602, 258] on button "Next" at bounding box center [598, 254] width 50 height 26
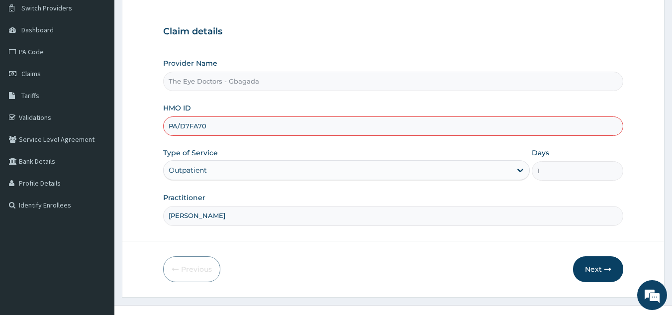
scroll to position [0, 0]
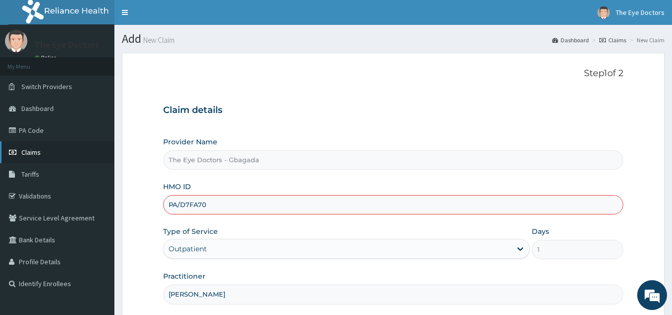
click at [35, 155] on span "Claims" at bounding box center [30, 152] width 19 height 9
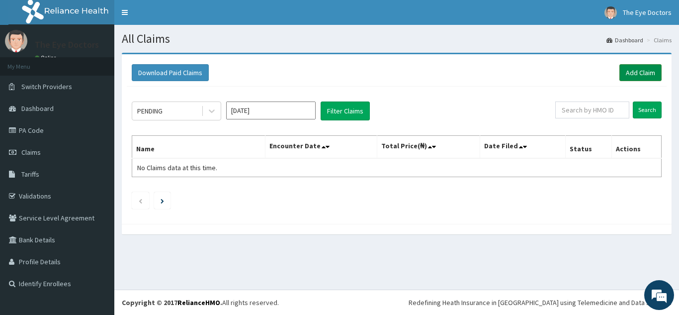
click at [635, 70] on link "Add Claim" at bounding box center [640, 72] width 42 height 17
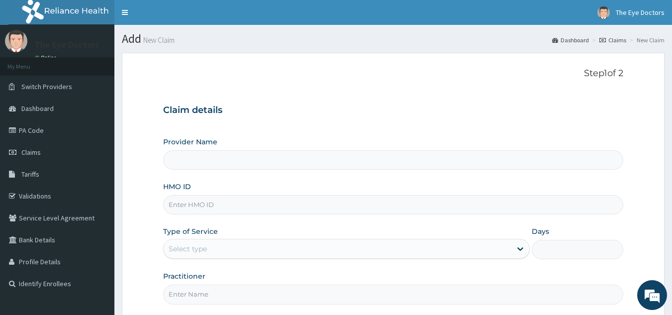
type input "The Eye Doctors - Gbagada"
click at [230, 204] on input "HMO ID" at bounding box center [393, 204] width 460 height 19
paste input "REL/10023/A"
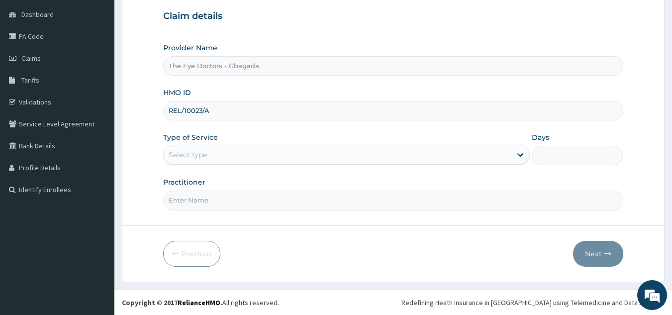
type input "REL/10023/A"
click at [201, 152] on div "Select type" at bounding box center [188, 155] width 38 height 10
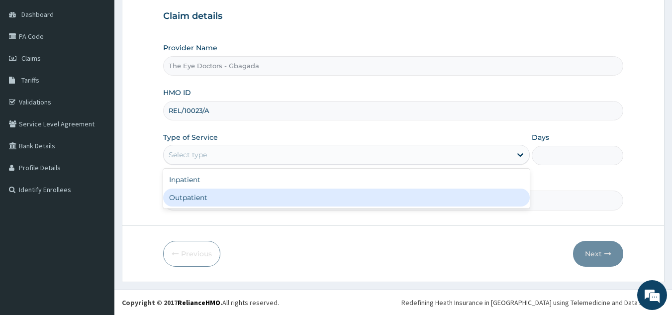
click at [180, 198] on div "Outpatient" at bounding box center [346, 197] width 366 height 18
type input "1"
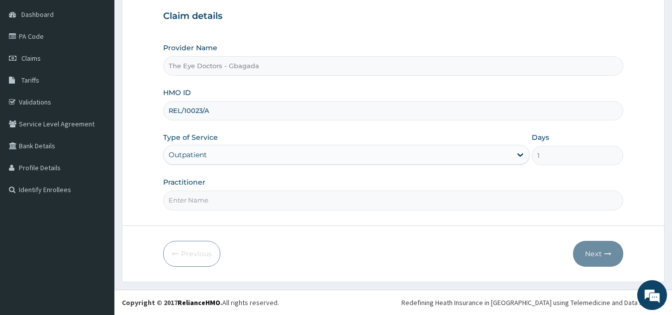
click at [185, 205] on input "Practitioner" at bounding box center [393, 199] width 460 height 19
type input "[PERSON_NAME]"
click at [604, 258] on button "Next" at bounding box center [598, 254] width 50 height 26
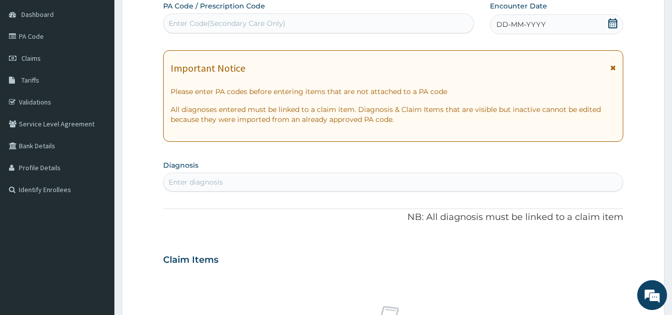
click at [341, 25] on div "Enter Code(Secondary Care Only)" at bounding box center [319, 23] width 310 height 16
paste input "PA/F8D0C8"
type input "PA/F8D0C8"
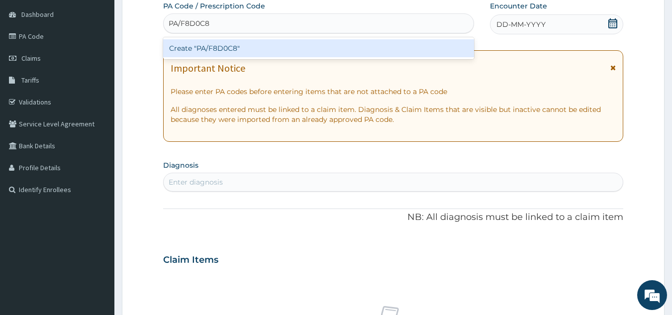
click at [289, 48] on div "Create "PA/F8D0C8"" at bounding box center [318, 48] width 311 height 18
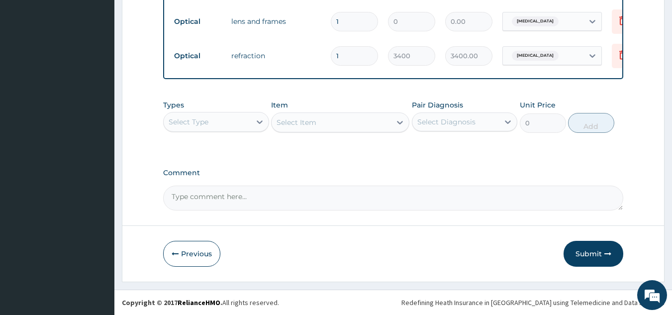
scroll to position [543, 0]
click at [241, 210] on textarea "Comment" at bounding box center [393, 197] width 460 height 25
type textarea "GLASSES: 30,000, TOTAL BILL: 44,620"
click at [585, 255] on button "Submit" at bounding box center [593, 254] width 60 height 26
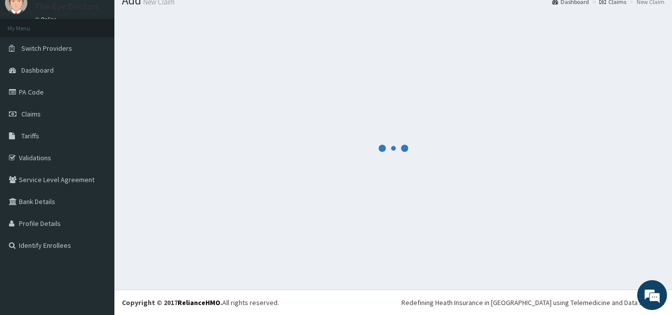
scroll to position [38, 0]
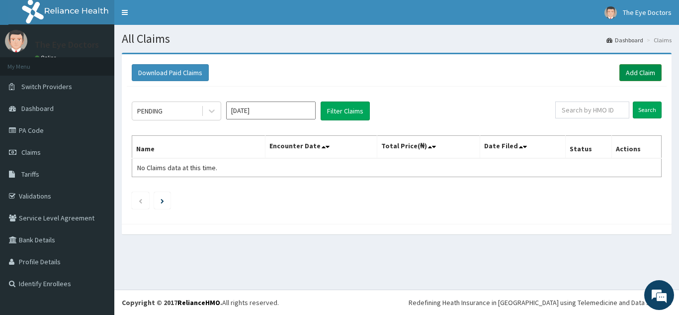
click at [631, 69] on link "Add Claim" at bounding box center [640, 72] width 42 height 17
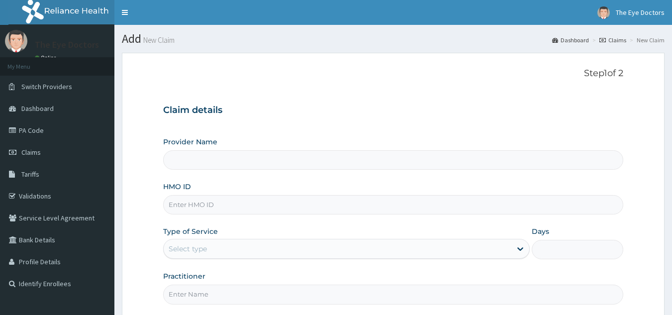
type input "The Eye Doctors - Gbagada"
click at [201, 203] on input "HMO ID" at bounding box center [393, 204] width 460 height 19
paste input "REL/10354/A"
type input "REL/10354/A"
click at [195, 244] on div "Select type" at bounding box center [188, 249] width 38 height 10
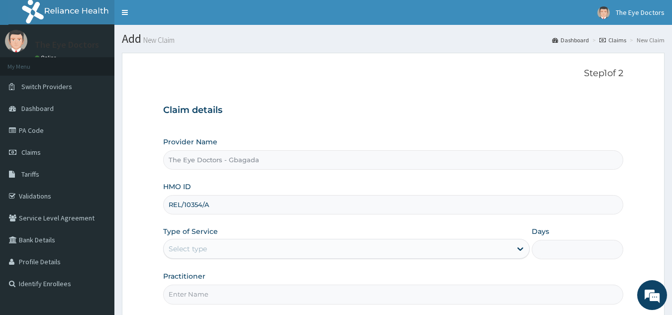
scroll to position [94, 0]
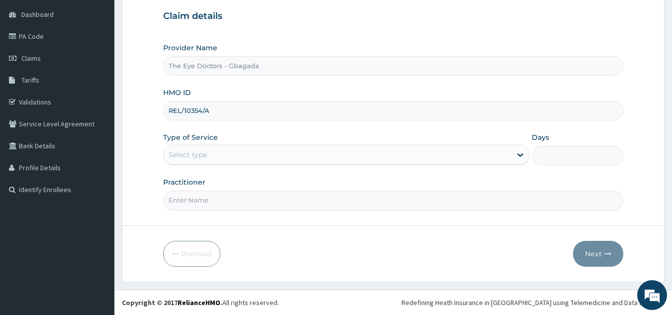
click at [214, 157] on div "Select type" at bounding box center [338, 155] width 348 height 16
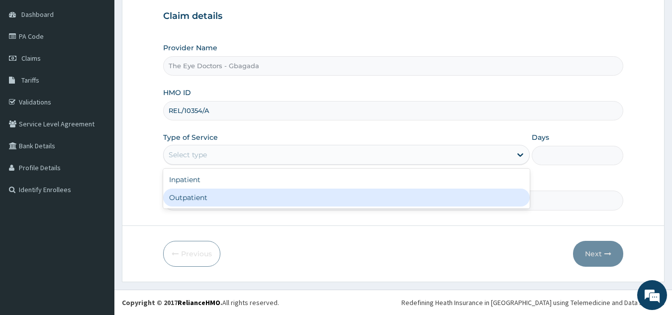
click at [201, 198] on div "Outpatient" at bounding box center [346, 197] width 366 height 18
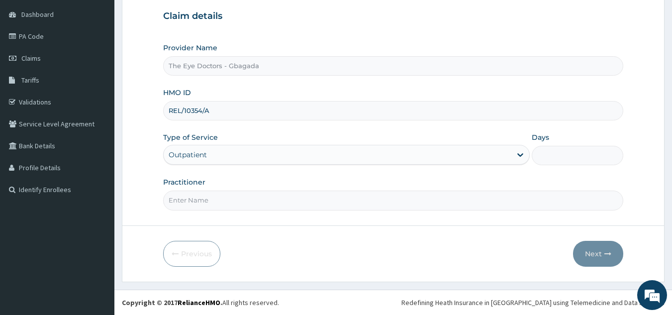
type input "1"
click at [201, 198] on input "Practitioner" at bounding box center [393, 199] width 460 height 19
type input "[PERSON_NAME]"
click at [586, 252] on button "Next" at bounding box center [598, 254] width 50 height 26
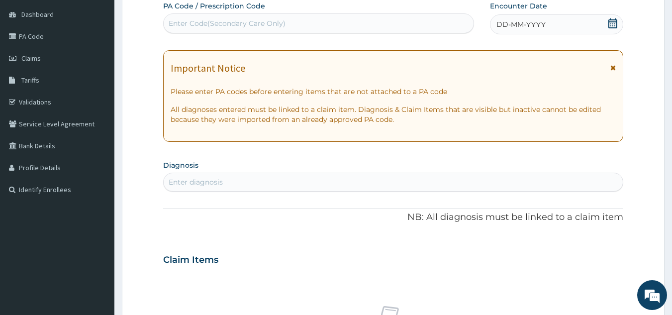
click at [294, 30] on div "Enter Code(Secondary Care Only)" at bounding box center [319, 23] width 310 height 16
paste input "PA/6EDA0D"
type input "PA/6EDA0D"
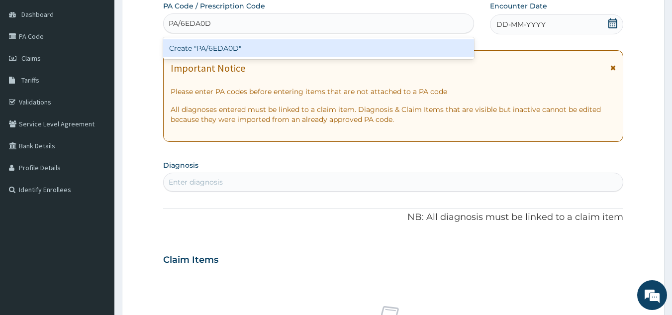
click at [258, 49] on div "Create "PA/6EDA0D"" at bounding box center [318, 48] width 311 height 18
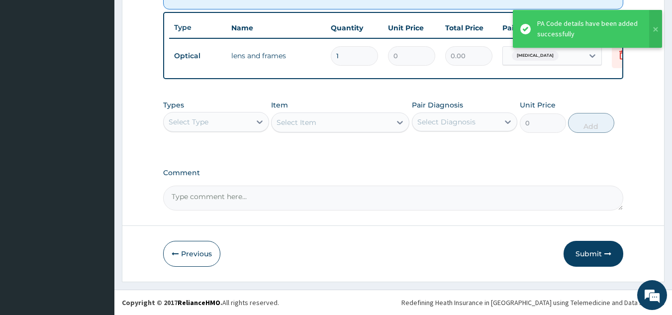
scroll to position [410, 0]
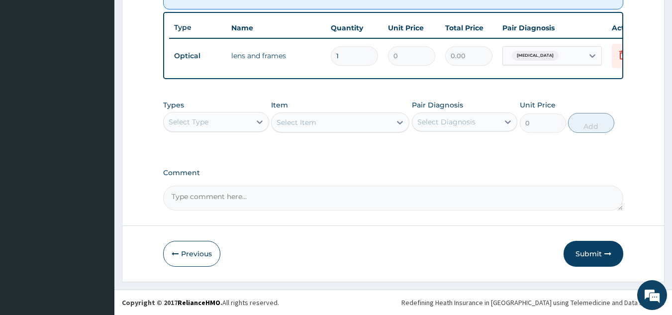
click at [258, 198] on textarea "Comment" at bounding box center [393, 197] width 460 height 25
type textarea "TOTAL BILL: 30000"
click at [575, 254] on button "Submit" at bounding box center [593, 254] width 60 height 26
